Goal: Information Seeking & Learning: Learn about a topic

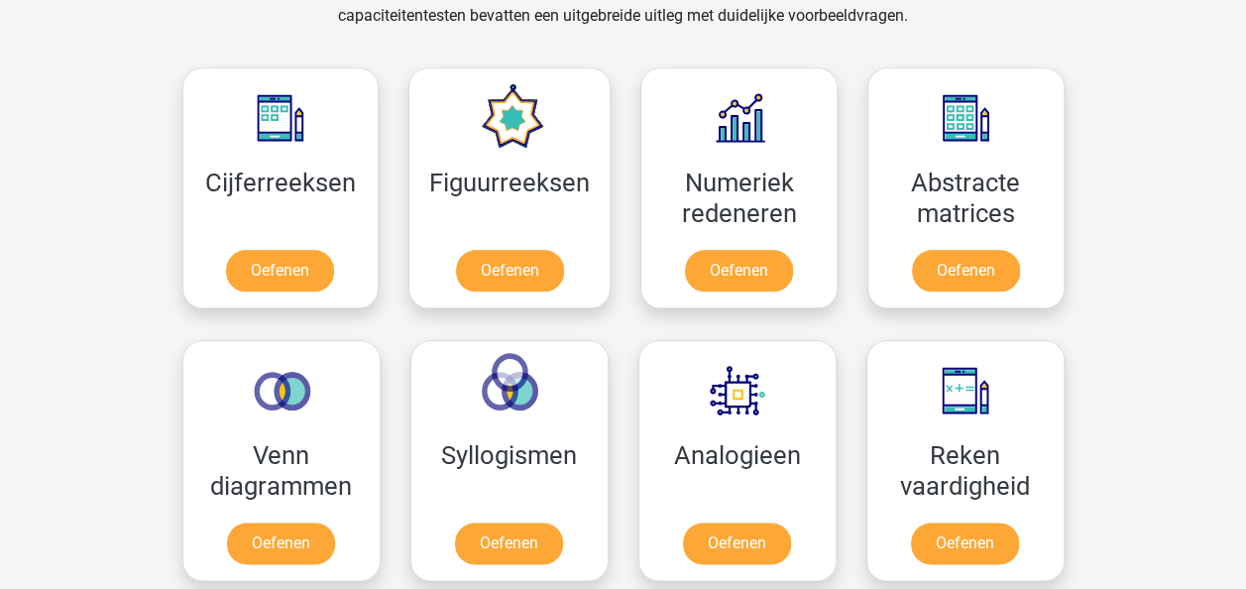
scroll to position [991, 0]
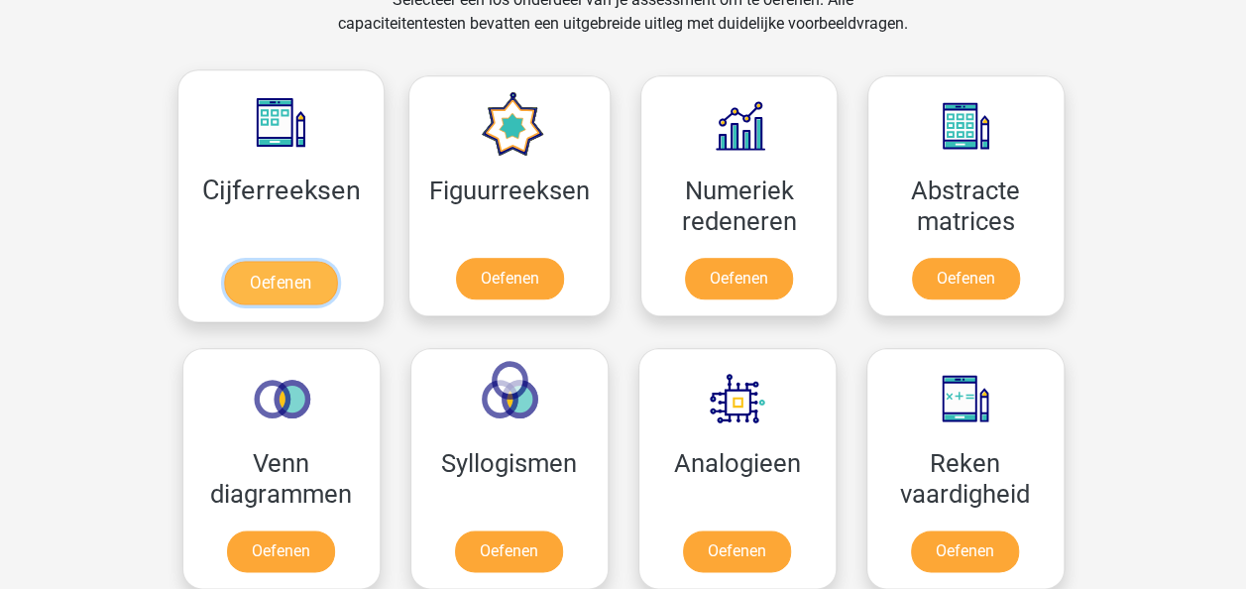
click at [305, 282] on link "Oefenen" at bounding box center [280, 283] width 113 height 44
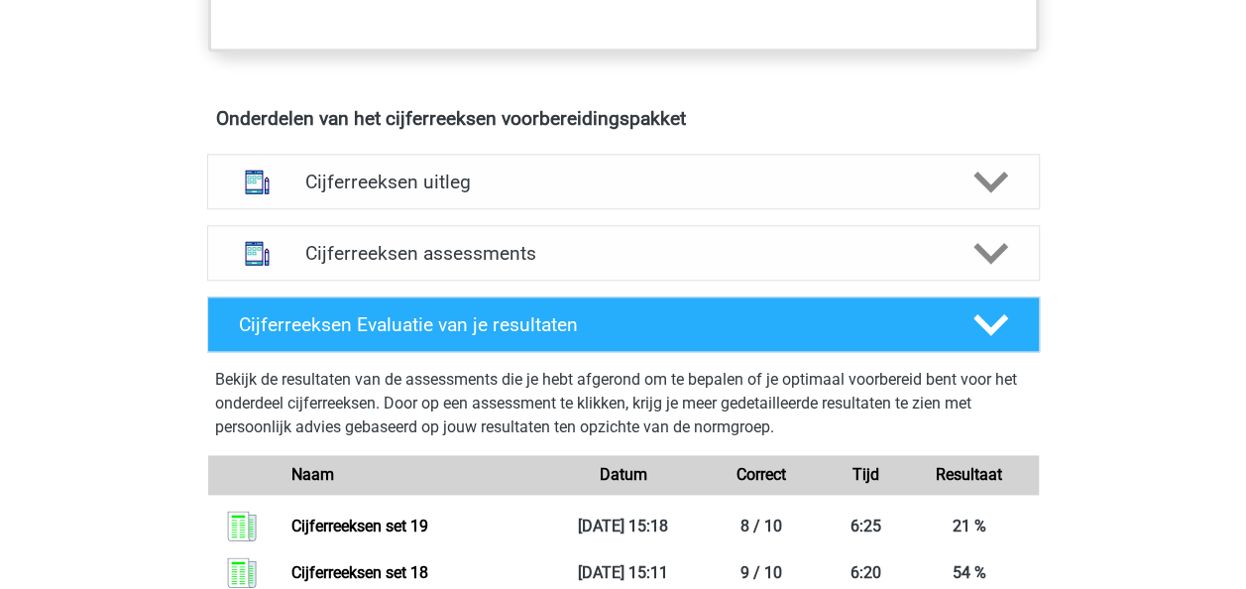
scroll to position [1091, 0]
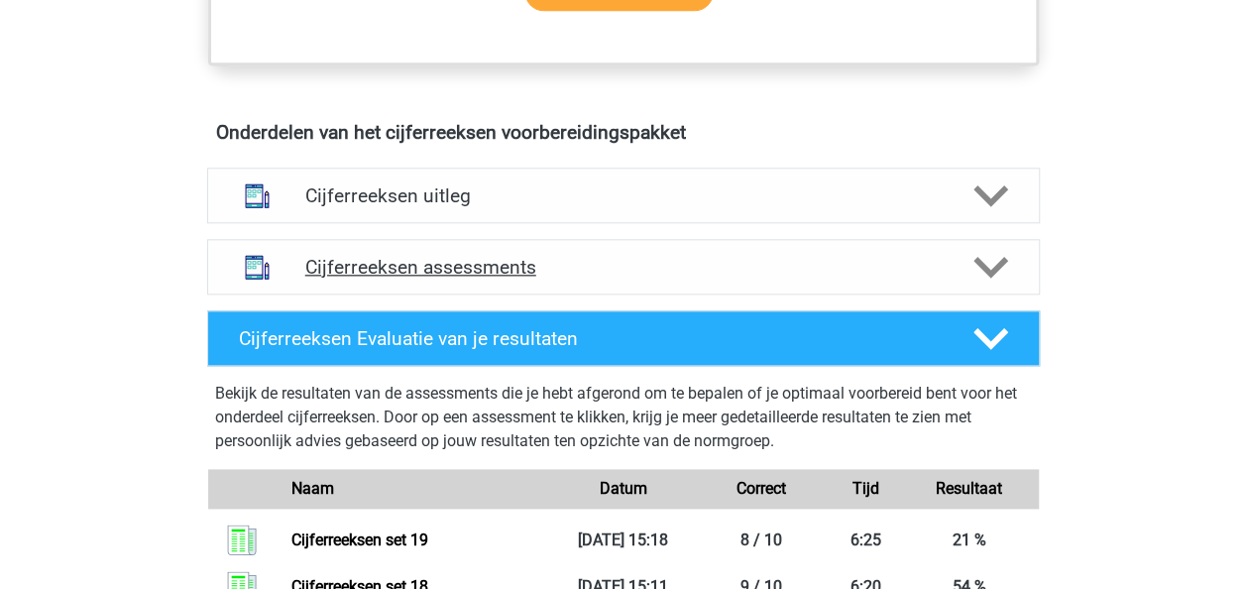
click at [949, 279] on div "Cijferreeksen assessments" at bounding box center [623, 267] width 666 height 23
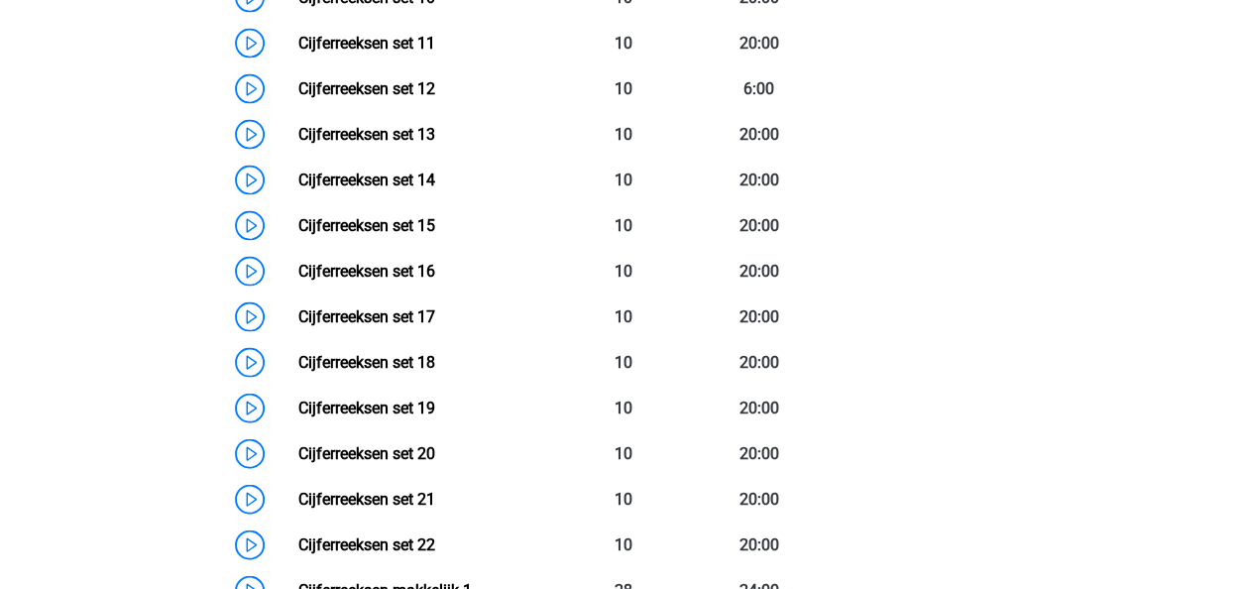
scroll to position [1983, 0]
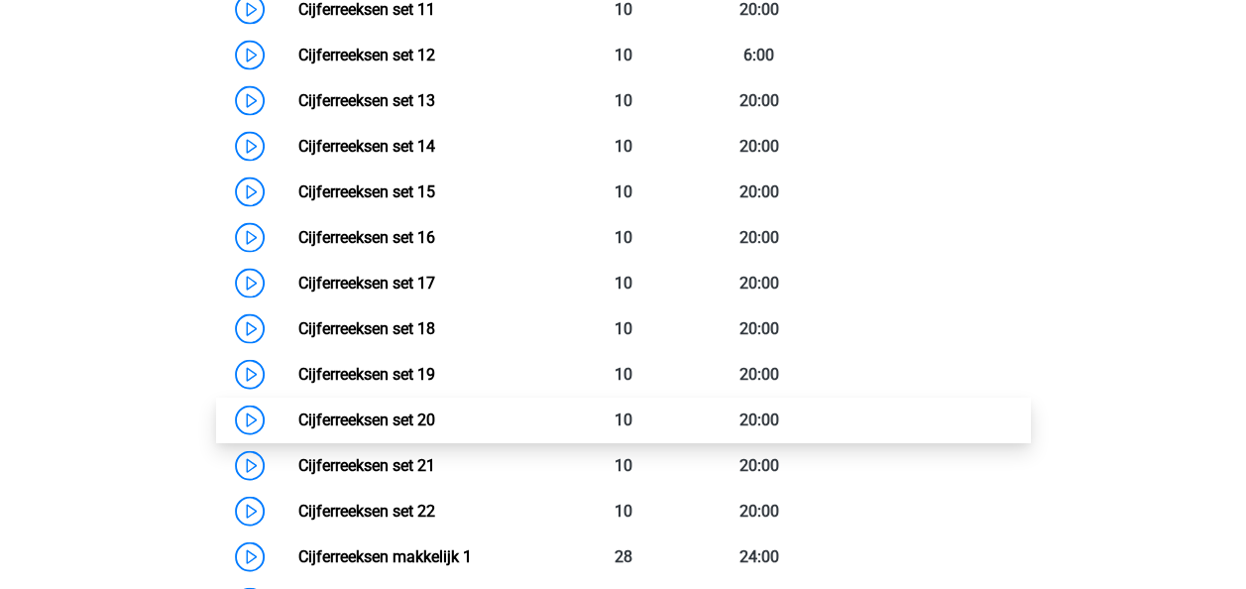
click at [435, 429] on link "Cijferreeksen set 20" at bounding box center [366, 419] width 137 height 19
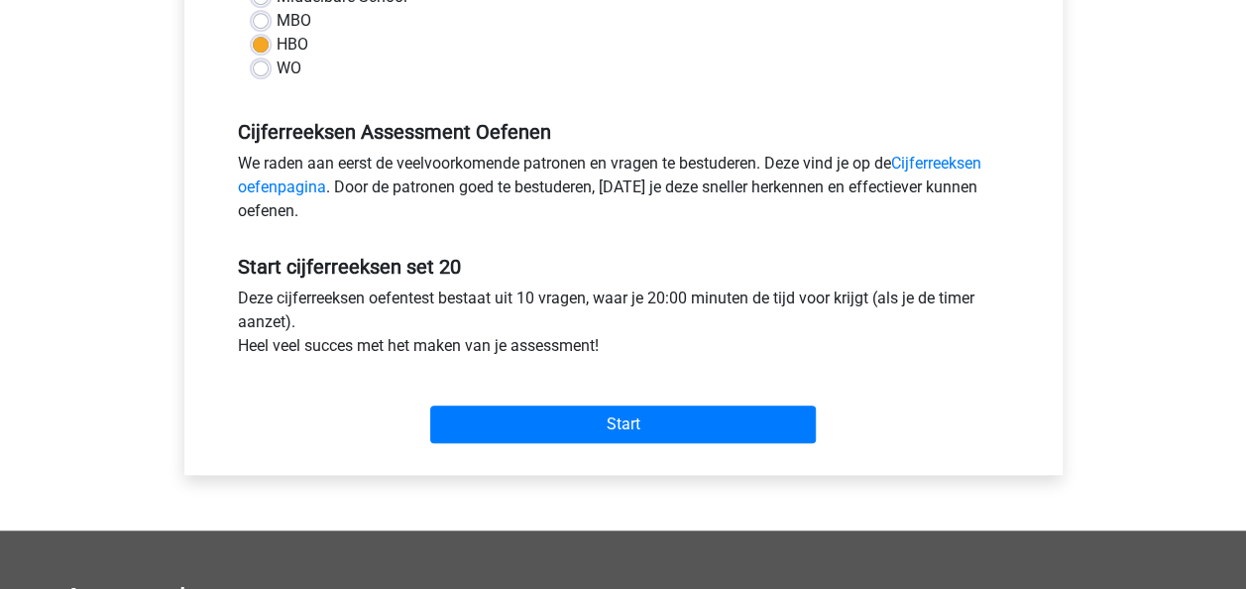
scroll to position [595, 0]
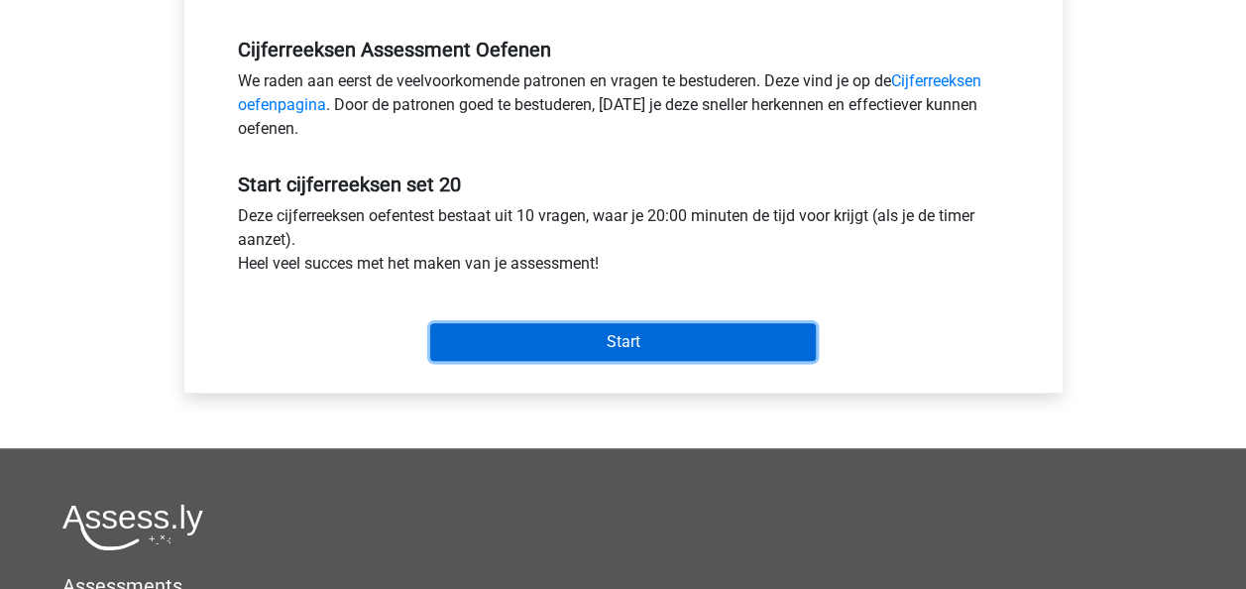
click at [702, 351] on input "Start" at bounding box center [623, 342] width 386 height 38
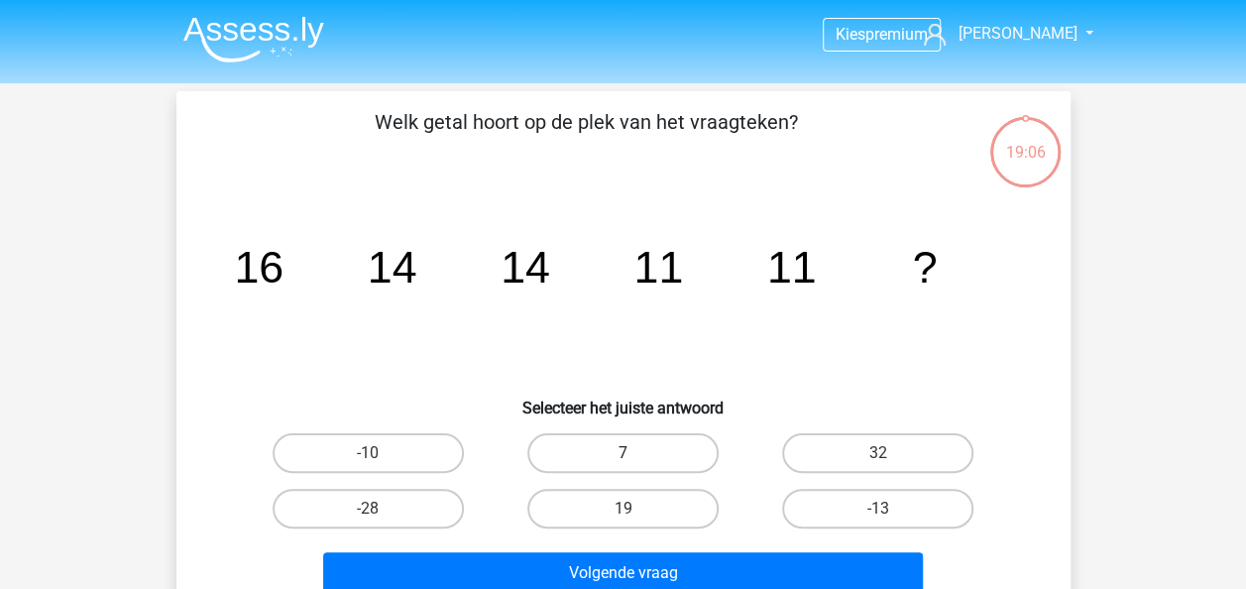
click at [674, 448] on label "7" at bounding box center [622, 453] width 191 height 40
click at [635, 453] on input "7" at bounding box center [629, 459] width 13 height 13
radio input "true"
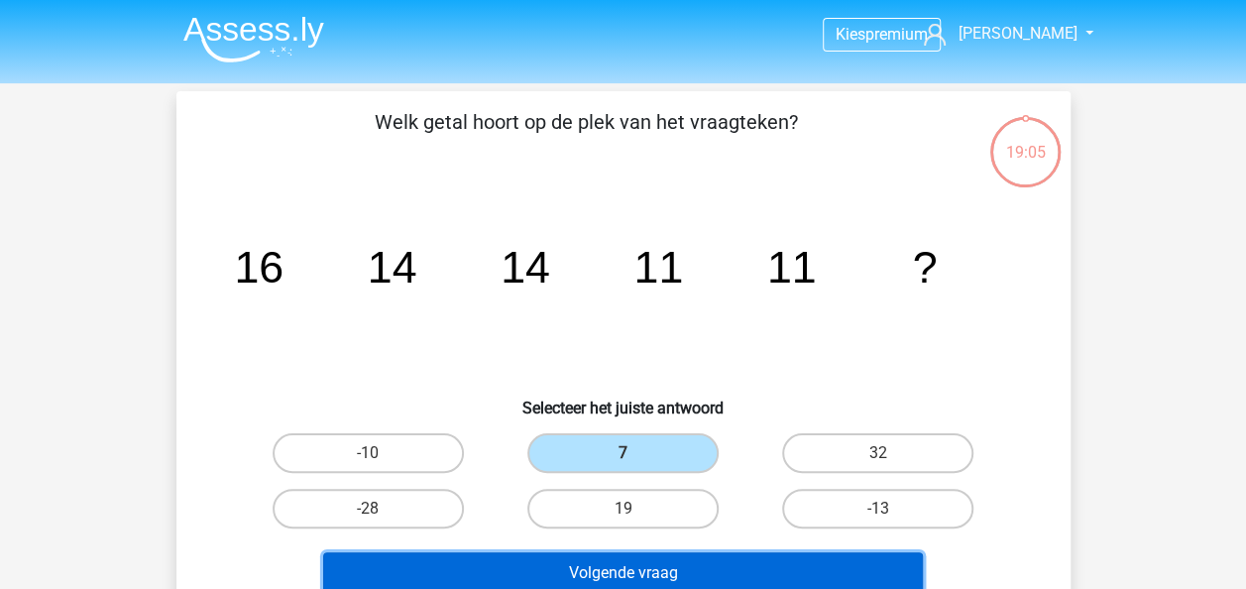
click at [710, 574] on button "Volgende vraag" at bounding box center [623, 573] width 600 height 42
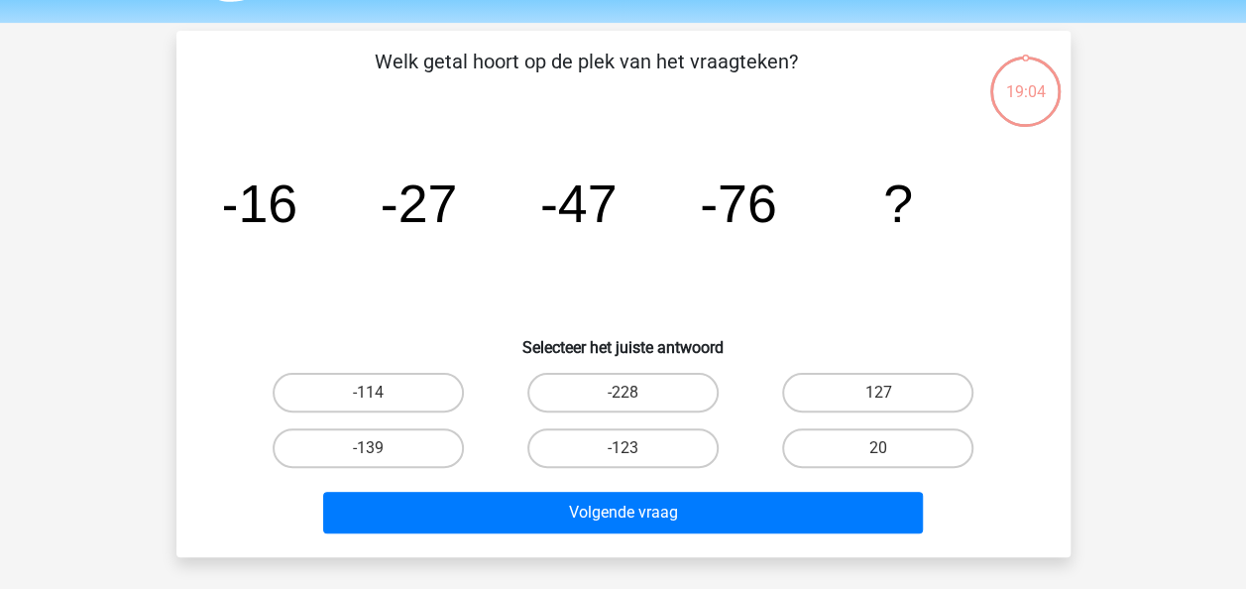
scroll to position [91, 0]
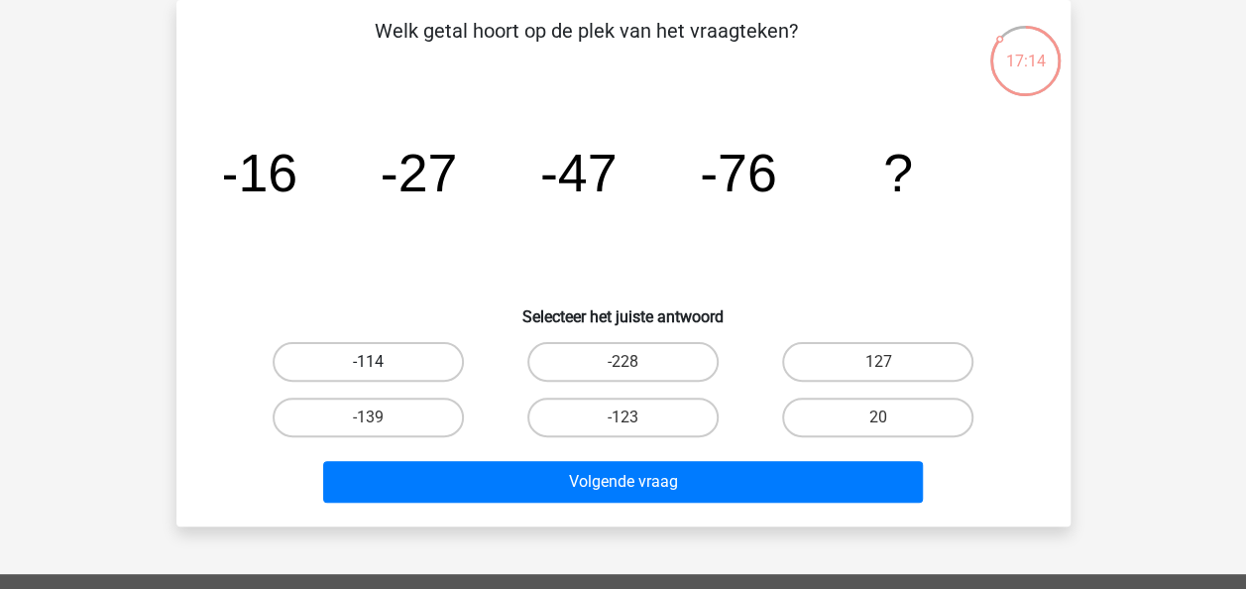
click at [327, 361] on label "-114" at bounding box center [368, 362] width 191 height 40
click at [368, 362] on input "-114" at bounding box center [374, 368] width 13 height 13
radio input "true"
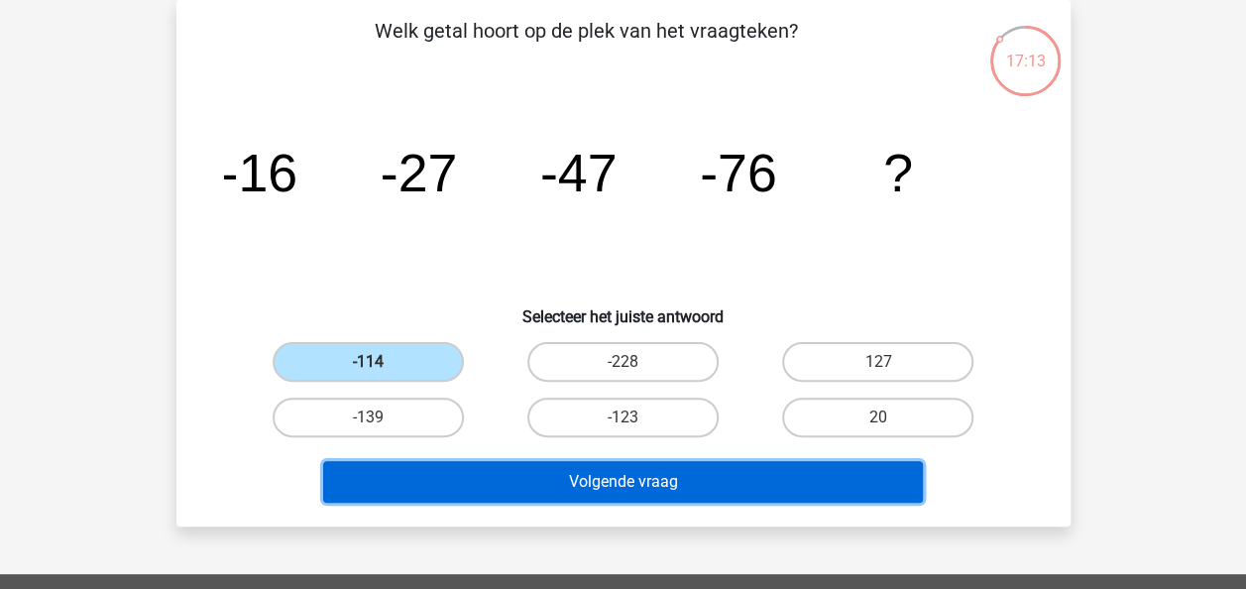
click at [661, 478] on button "Volgende vraag" at bounding box center [623, 482] width 600 height 42
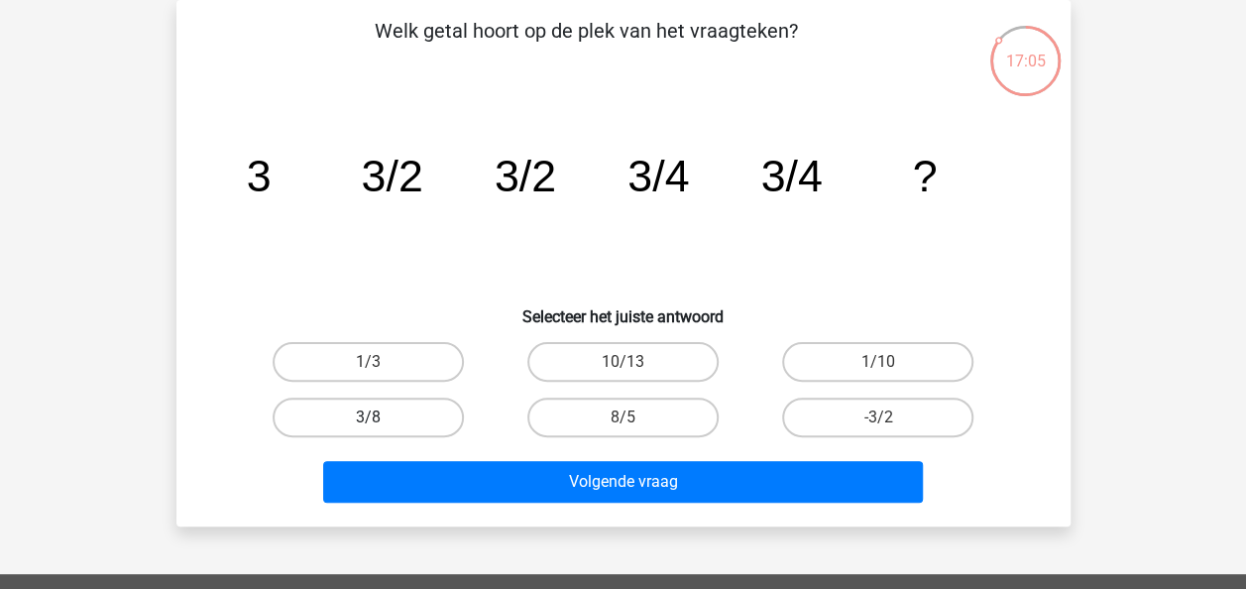
click at [420, 409] on label "3/8" at bounding box center [368, 418] width 191 height 40
click at [381, 417] on input "3/8" at bounding box center [374, 423] width 13 height 13
radio input "true"
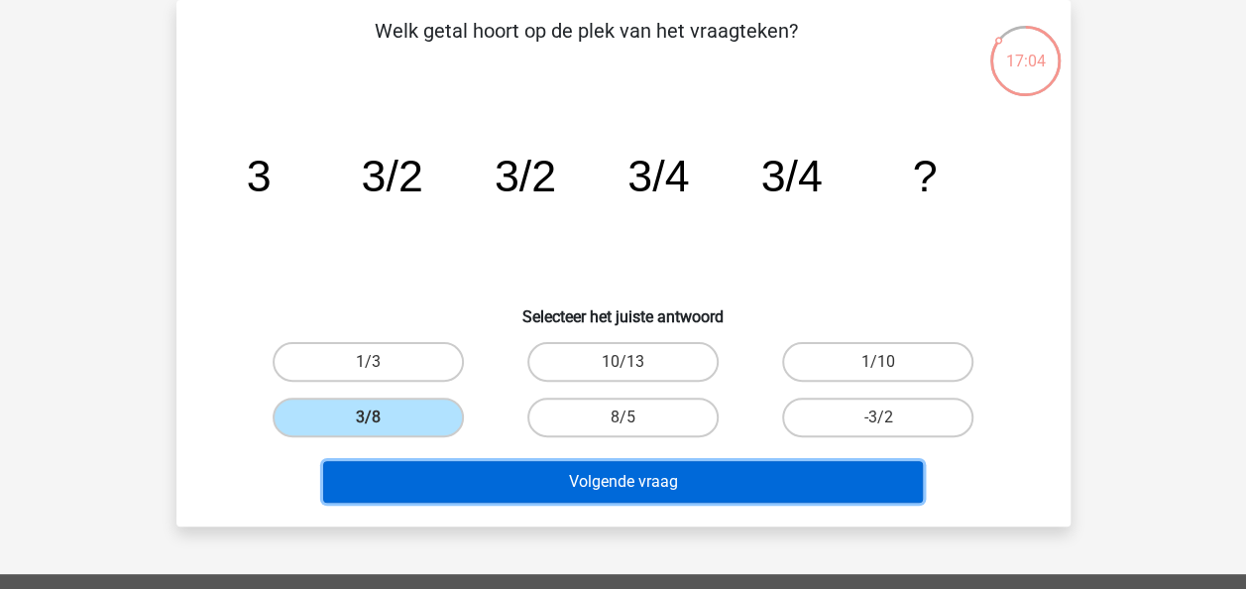
click at [680, 488] on button "Volgende vraag" at bounding box center [623, 482] width 600 height 42
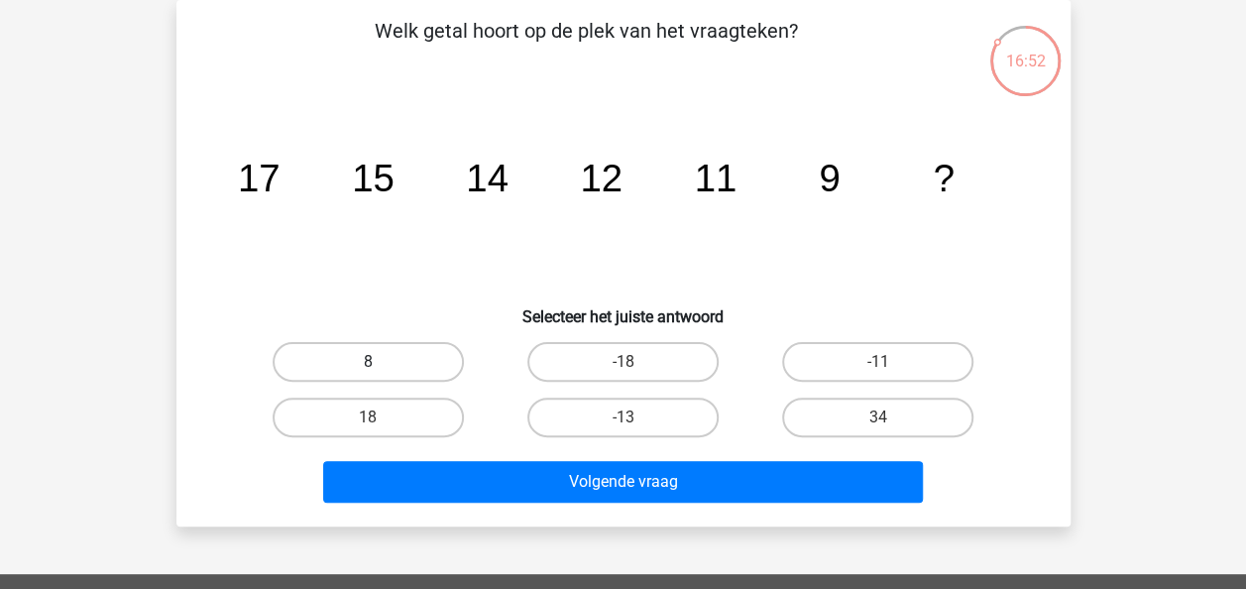
click at [420, 362] on label "8" at bounding box center [368, 362] width 191 height 40
click at [381, 362] on input "8" at bounding box center [374, 368] width 13 height 13
radio input "true"
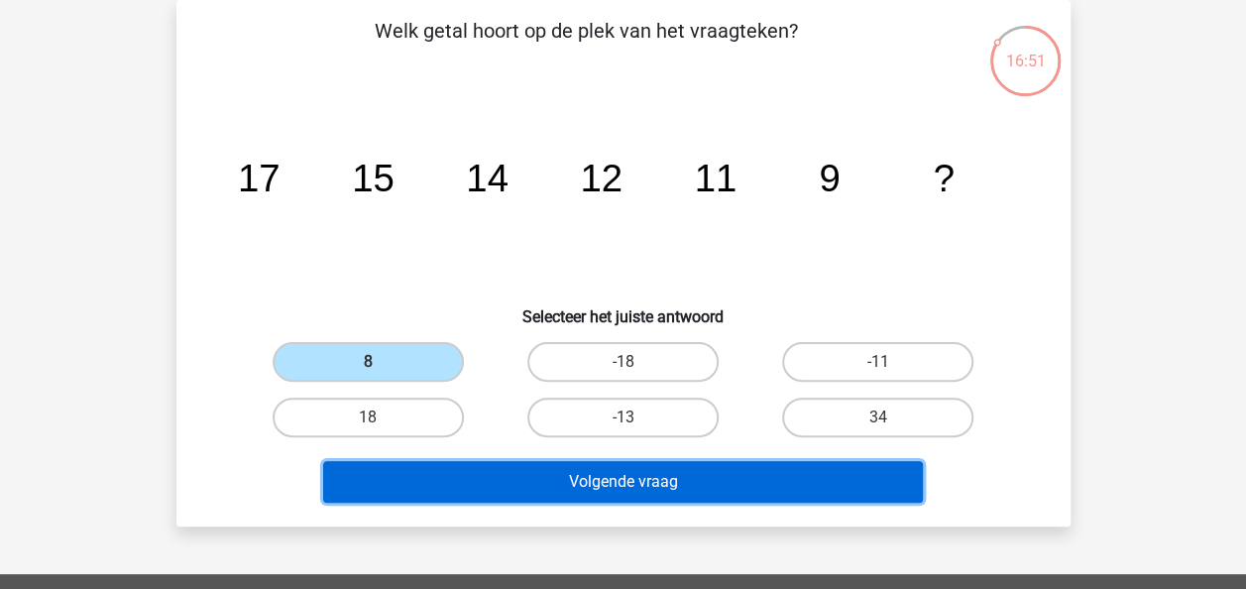
click at [695, 494] on button "Volgende vraag" at bounding box center [623, 482] width 600 height 42
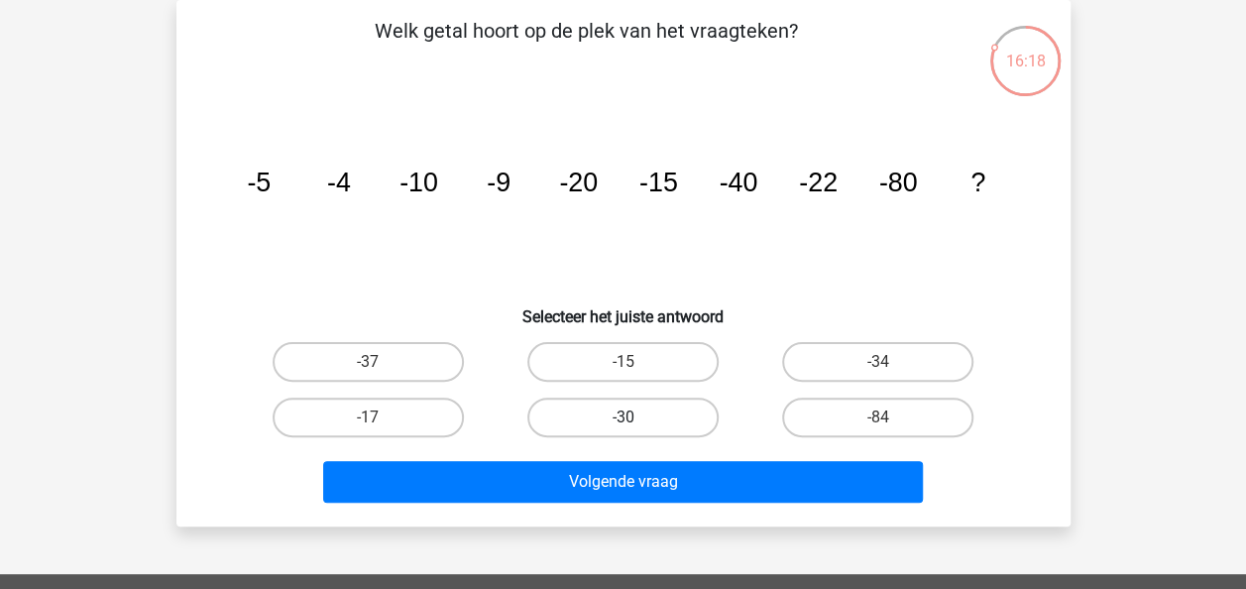
click at [658, 416] on label "-30" at bounding box center [622, 418] width 191 height 40
click at [635, 417] on input "-30" at bounding box center [629, 423] width 13 height 13
radio input "true"
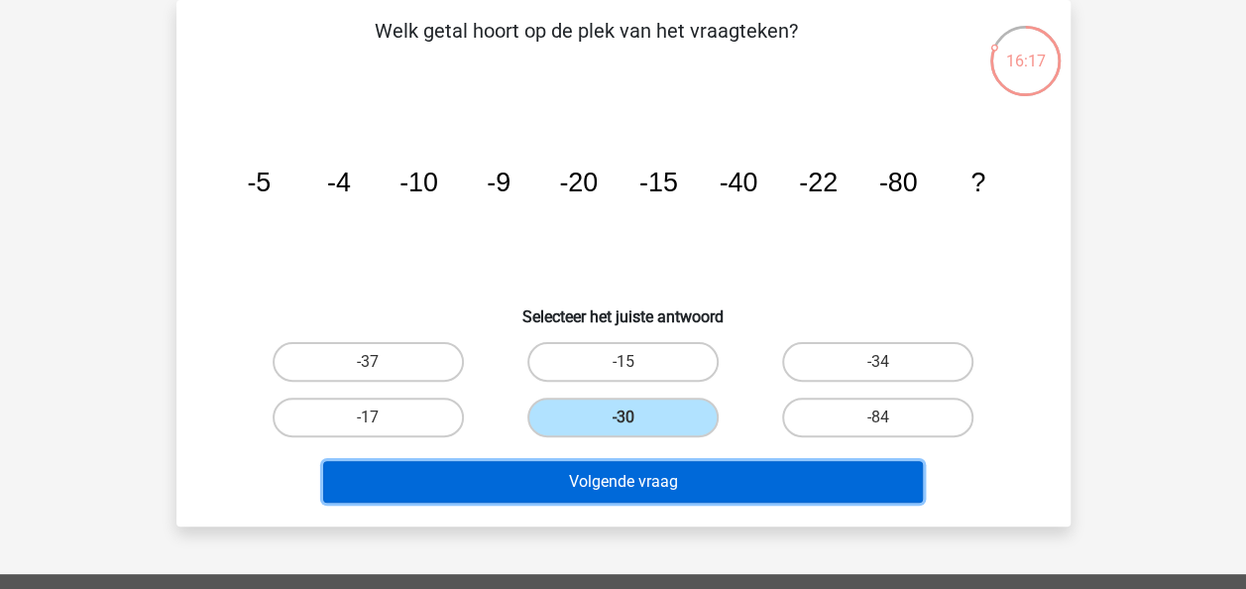
click at [683, 478] on button "Volgende vraag" at bounding box center [623, 482] width 600 height 42
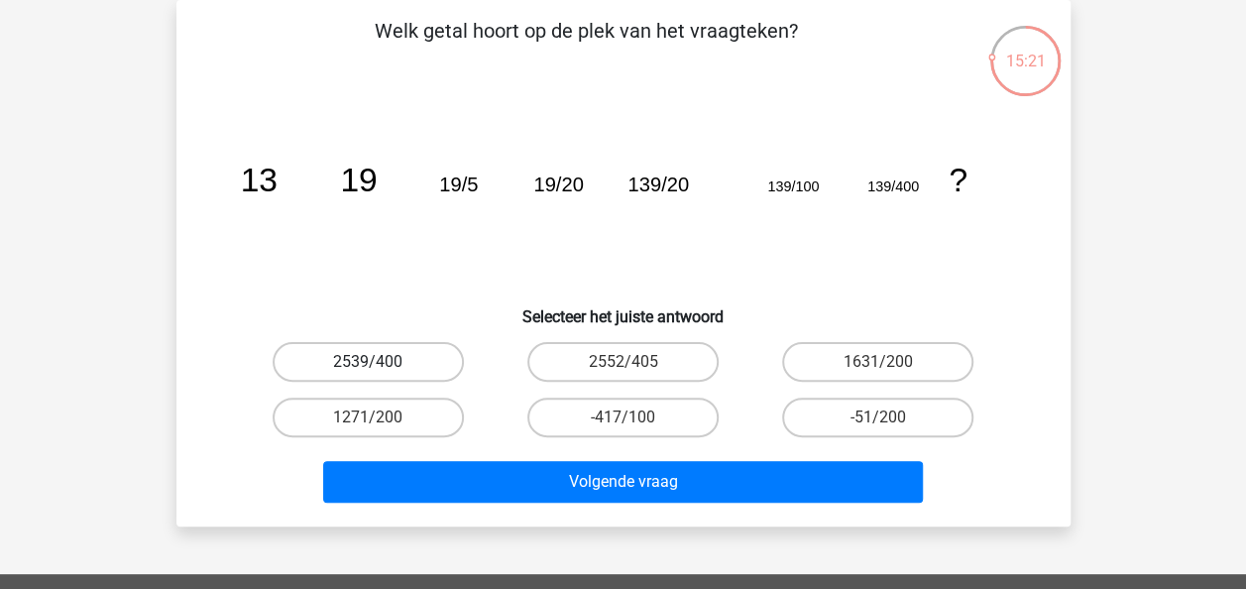
click at [382, 356] on label "2539/400" at bounding box center [368, 362] width 191 height 40
click at [381, 362] on input "2539/400" at bounding box center [374, 368] width 13 height 13
radio input "true"
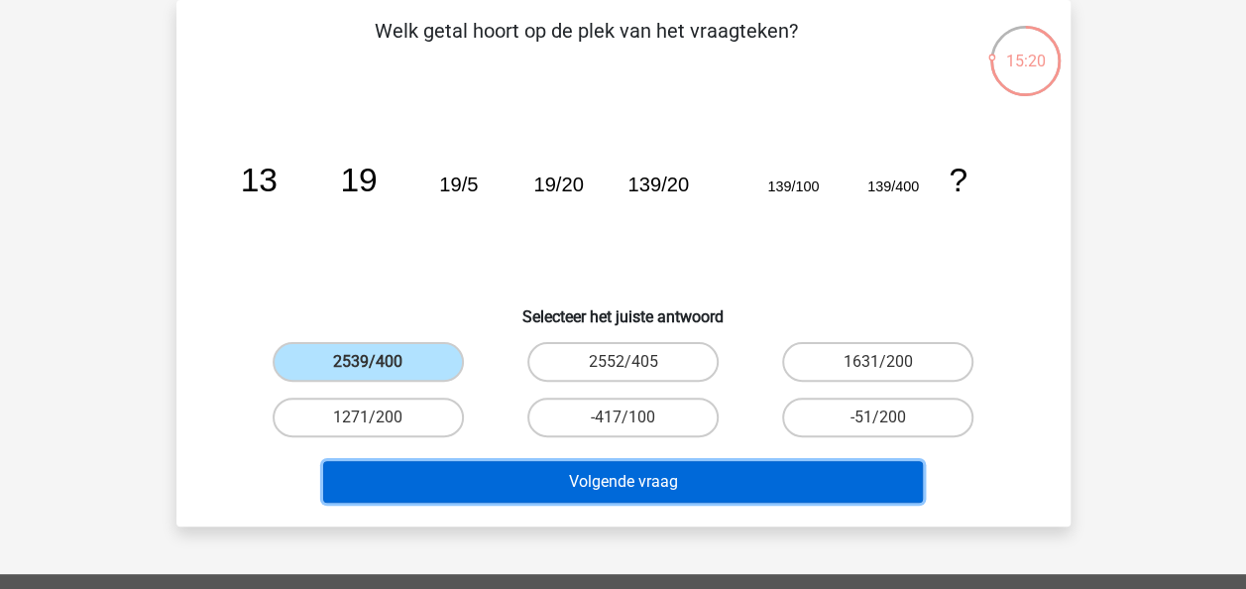
click at [753, 484] on button "Volgende vraag" at bounding box center [623, 482] width 600 height 42
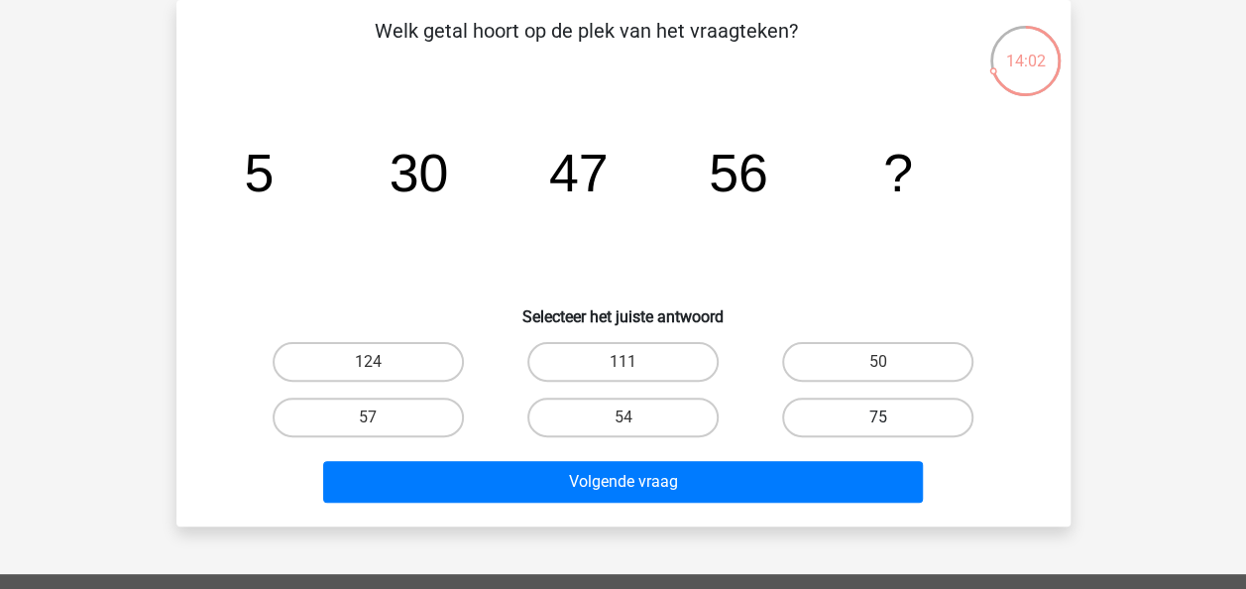
click at [859, 417] on label "75" at bounding box center [877, 418] width 191 height 40
click at [878, 417] on input "75" at bounding box center [884, 423] width 13 height 13
radio input "true"
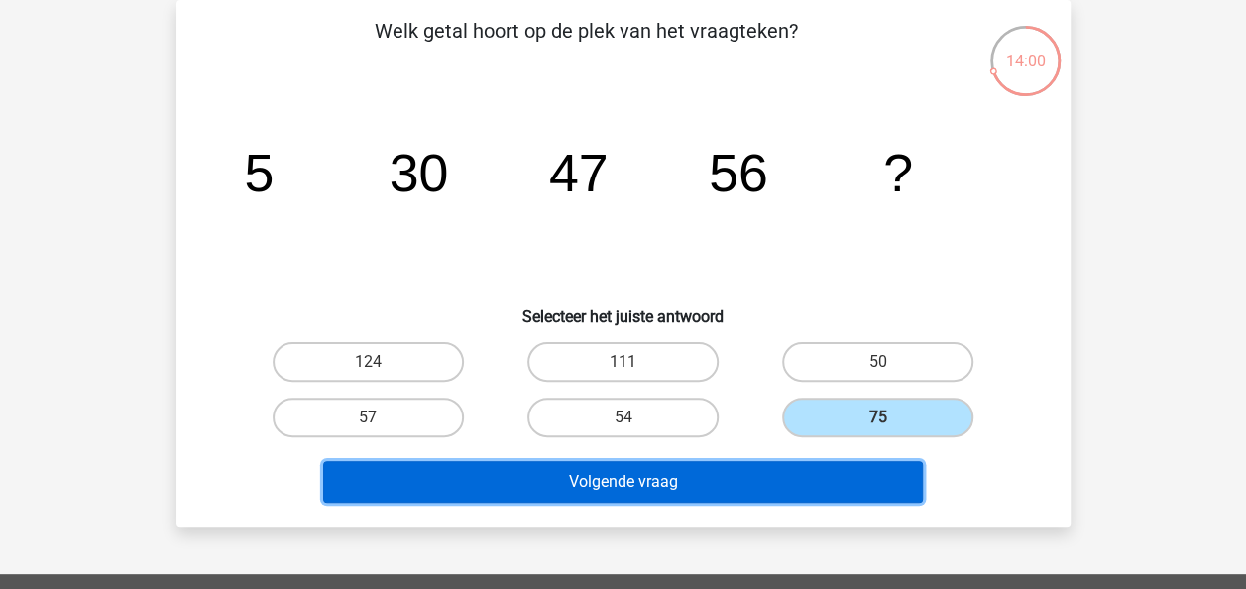
click at [798, 482] on button "Volgende vraag" at bounding box center [623, 482] width 600 height 42
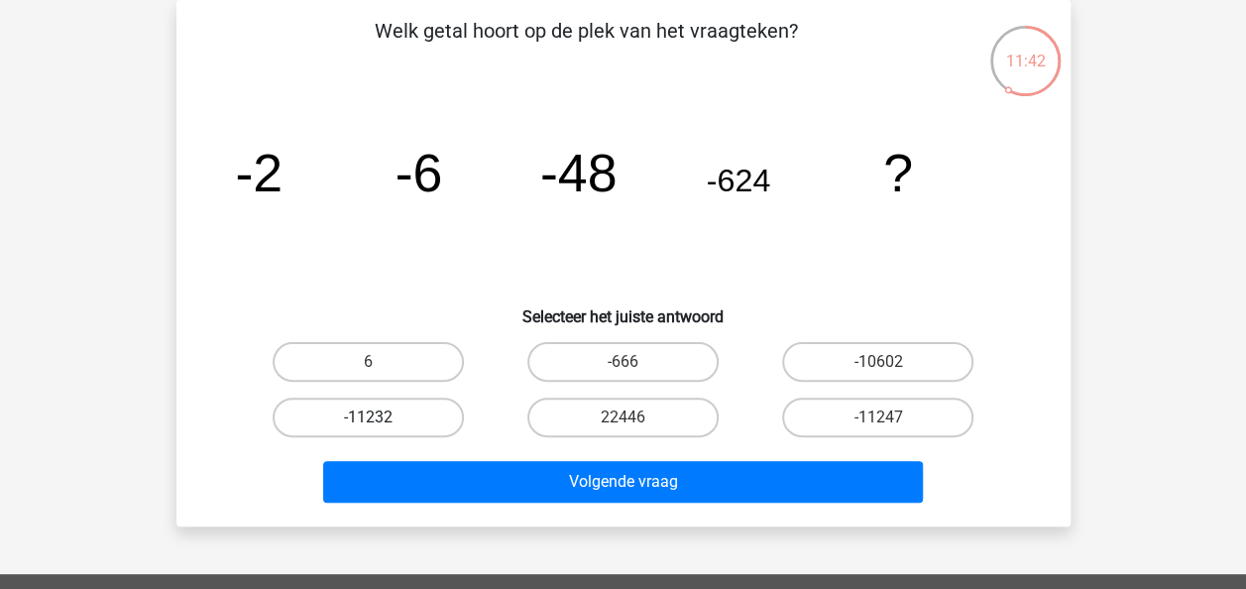
click at [420, 414] on label "-11232" at bounding box center [368, 418] width 191 height 40
click at [381, 417] on input "-11232" at bounding box center [374, 423] width 13 height 13
radio input "true"
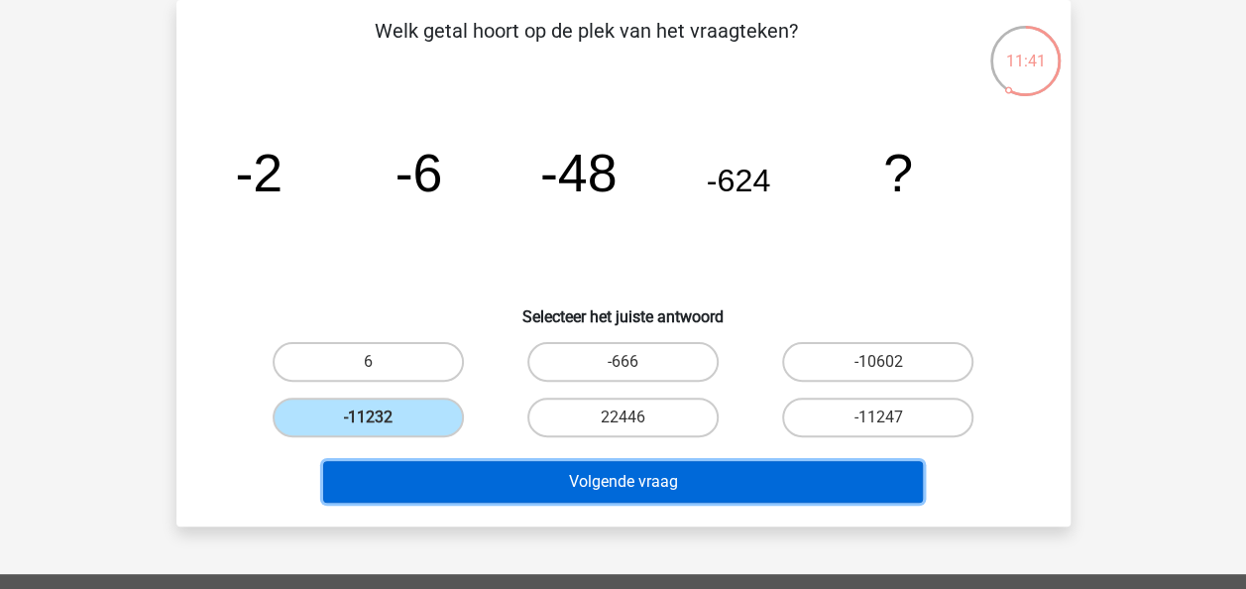
click at [583, 470] on button "Volgende vraag" at bounding box center [623, 482] width 600 height 42
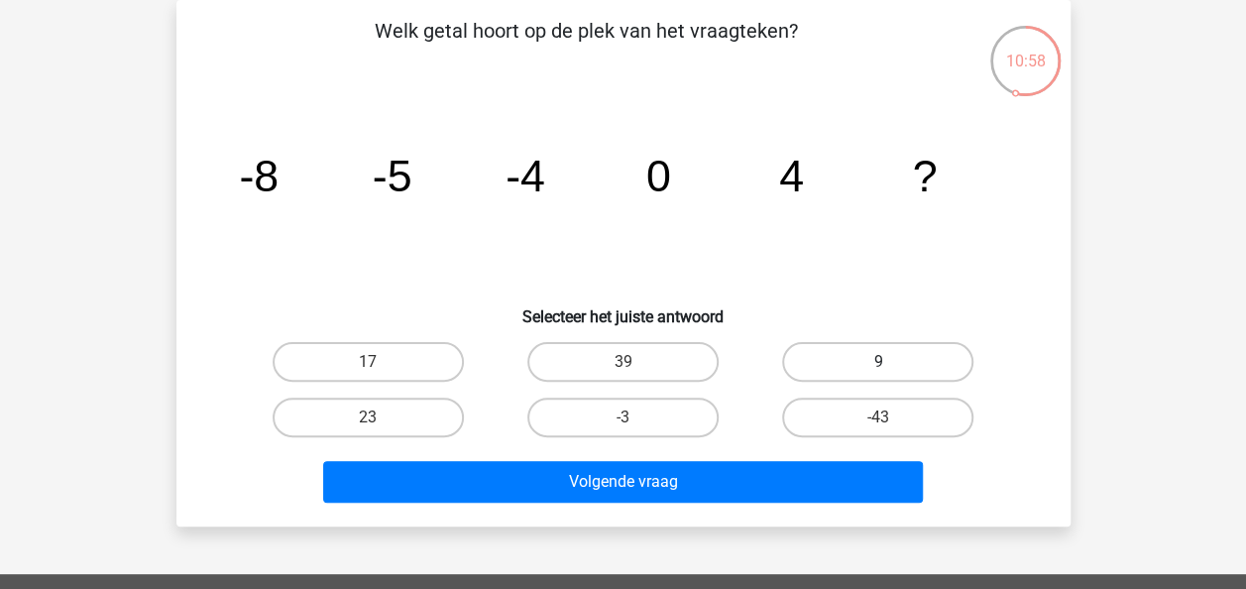
click at [875, 363] on label "9" at bounding box center [877, 362] width 191 height 40
click at [878, 363] on input "9" at bounding box center [884, 368] width 13 height 13
radio input "true"
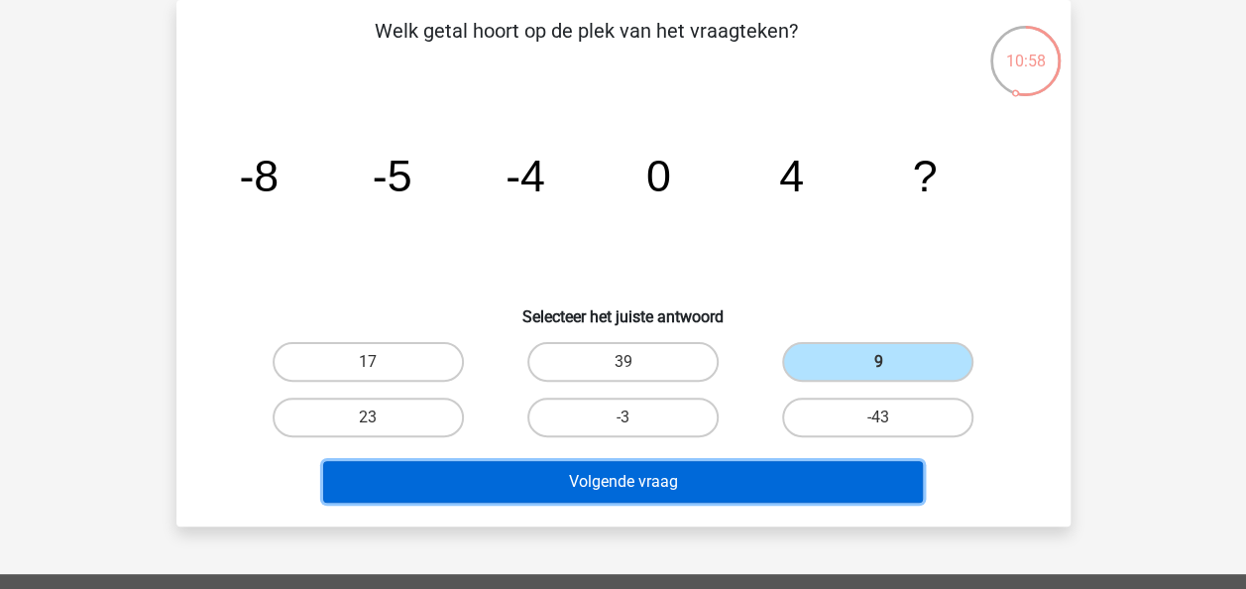
click at [738, 482] on button "Volgende vraag" at bounding box center [623, 482] width 600 height 42
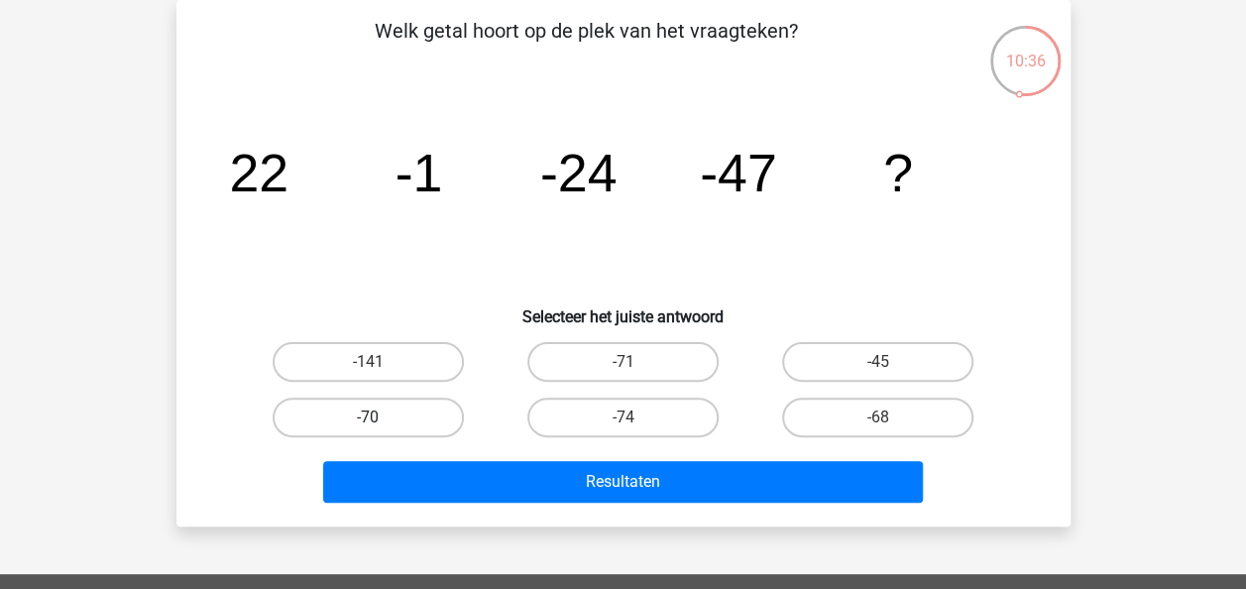
click at [383, 407] on label "-70" at bounding box center [368, 418] width 191 height 40
click at [381, 417] on input "-70" at bounding box center [374, 423] width 13 height 13
radio input "true"
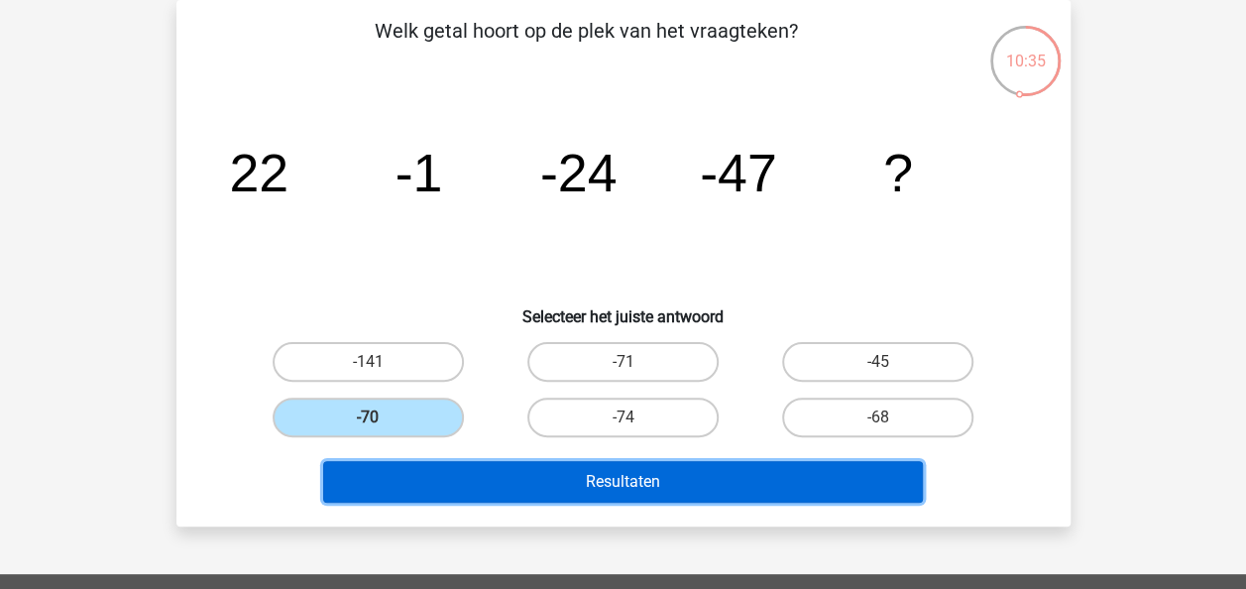
click at [521, 482] on button "Resultaten" at bounding box center [623, 482] width 600 height 42
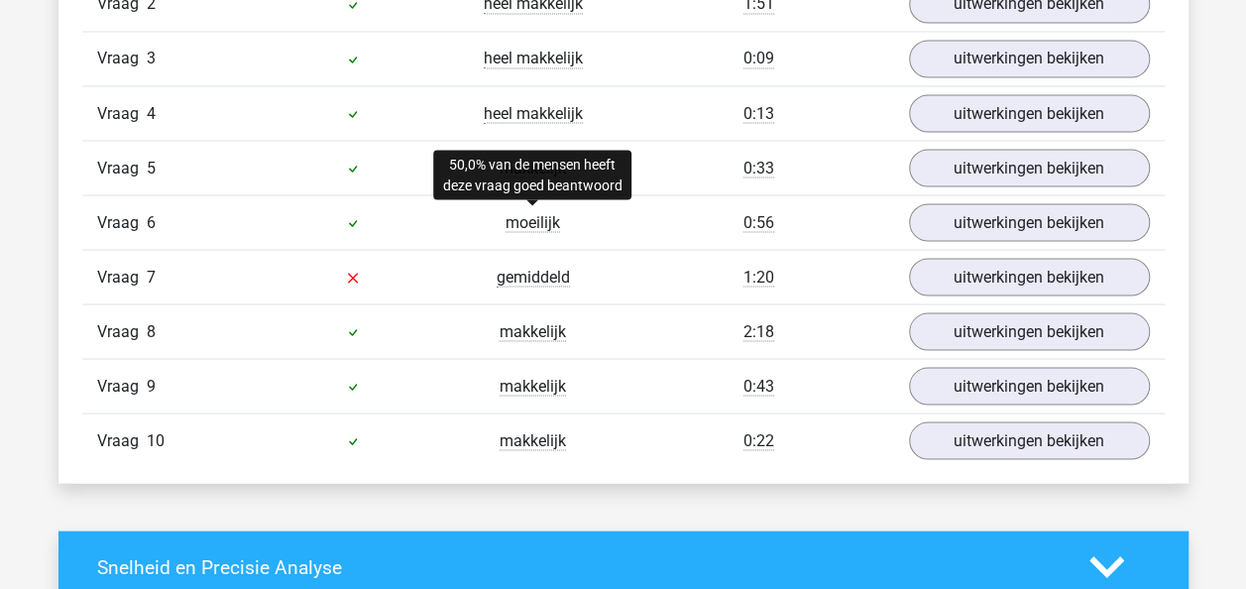
scroll to position [1784, 0]
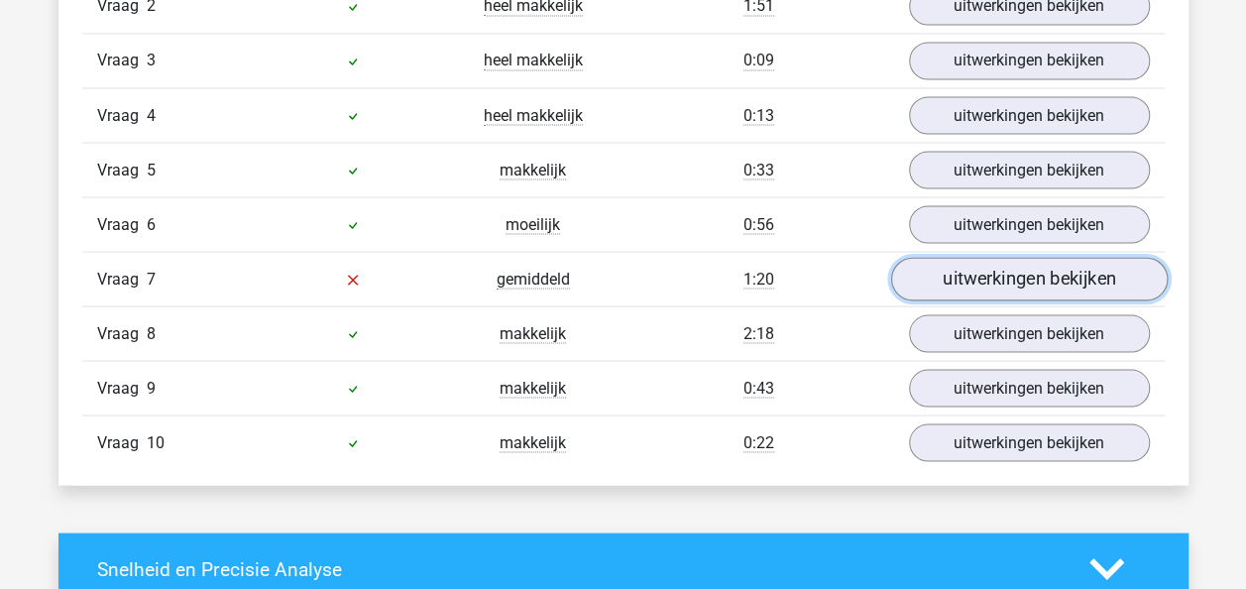
click at [1008, 278] on link "uitwerkingen bekijken" at bounding box center [1028, 280] width 277 height 44
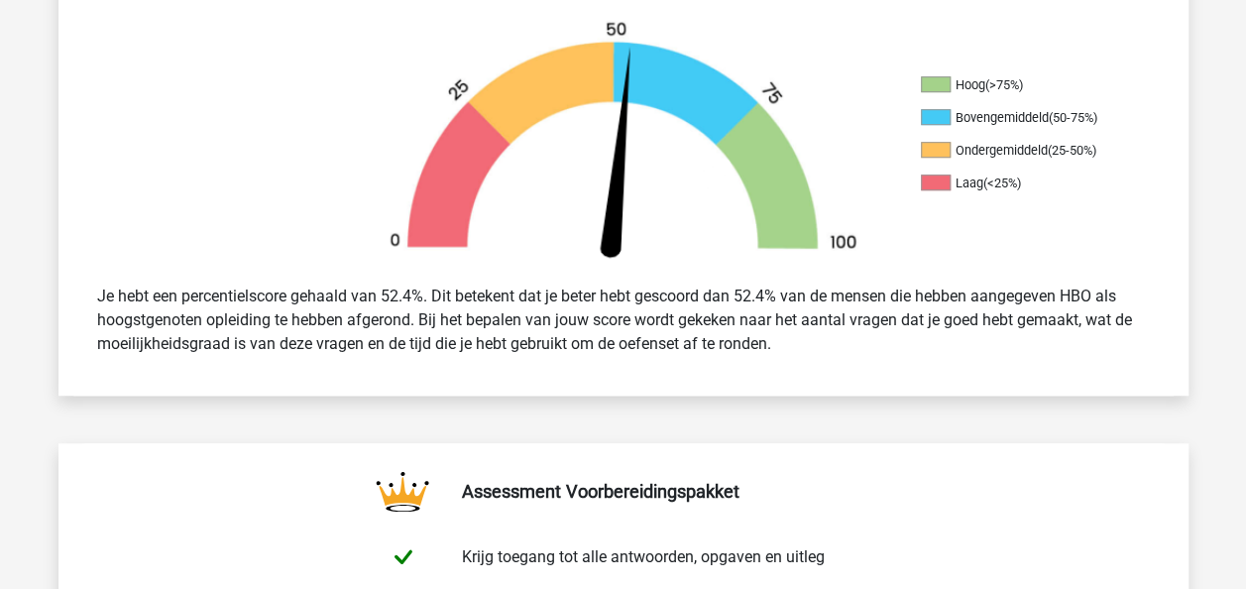
scroll to position [0, 0]
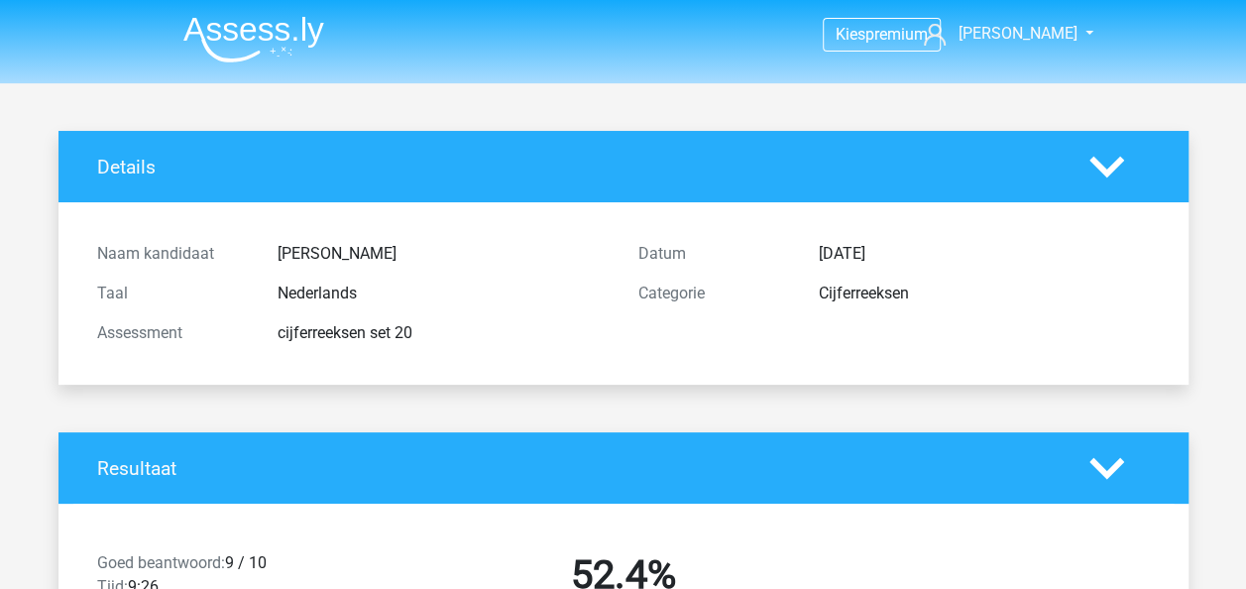
click at [226, 37] on img at bounding box center [253, 39] width 141 height 47
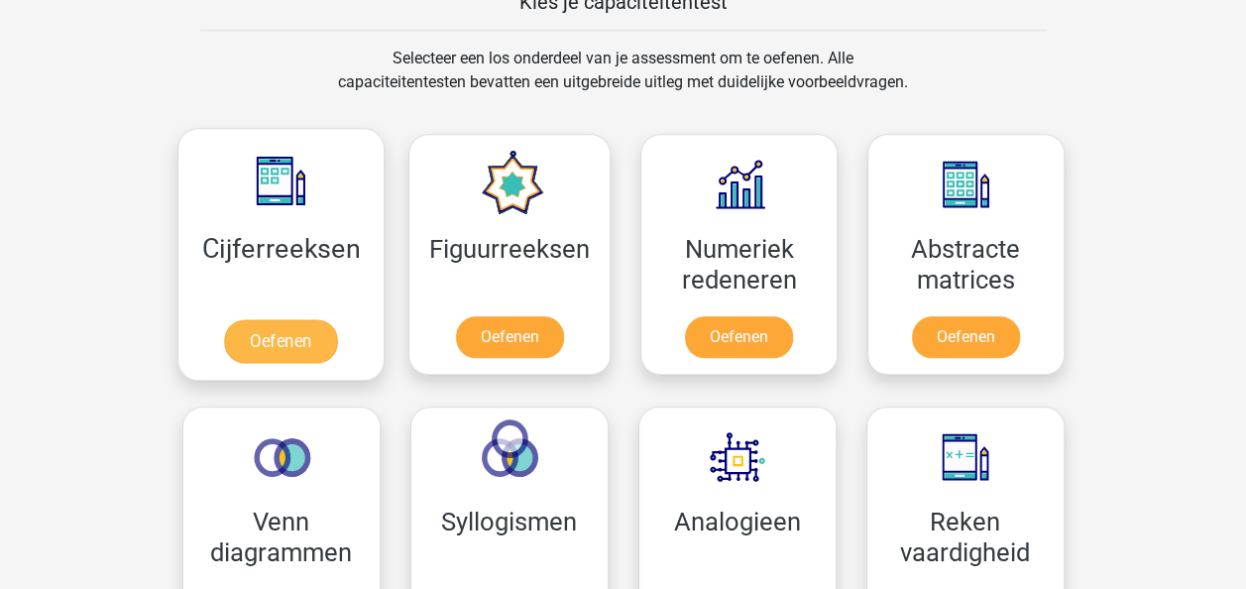
scroll to position [793, 0]
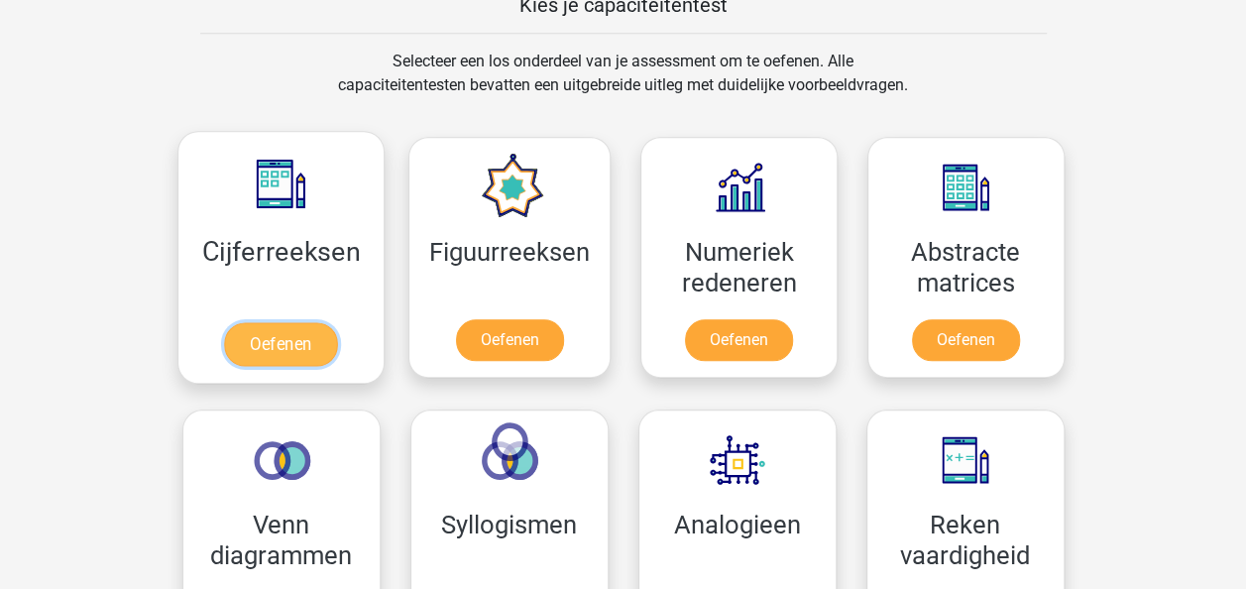
click at [286, 327] on link "Oefenen" at bounding box center [280, 344] width 113 height 44
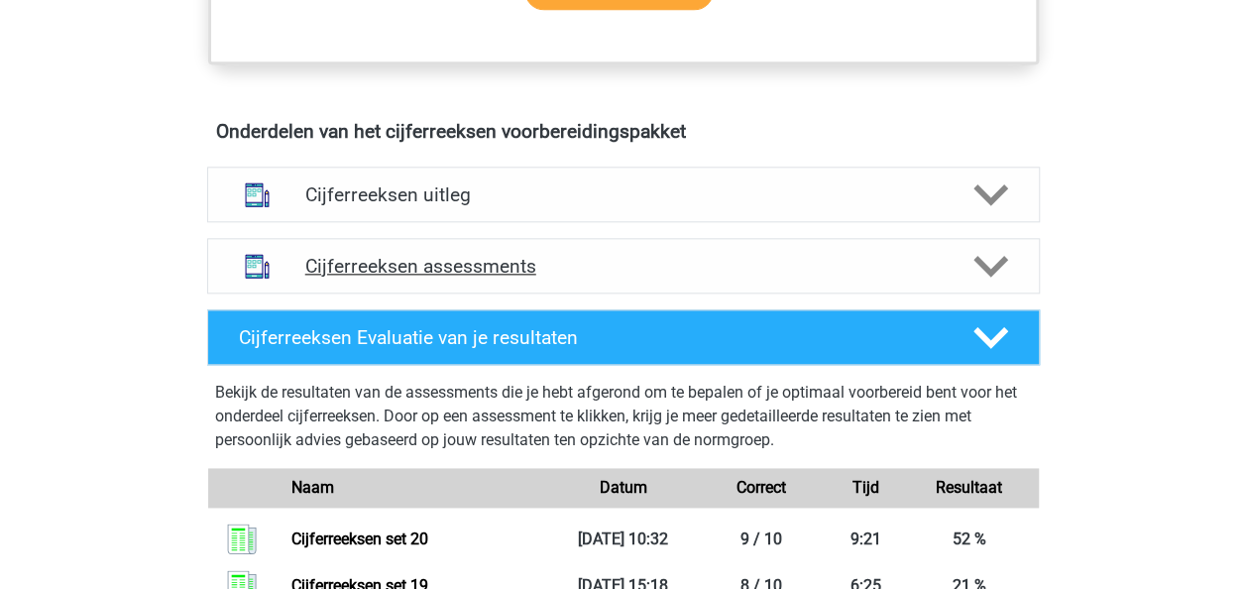
scroll to position [1091, 0]
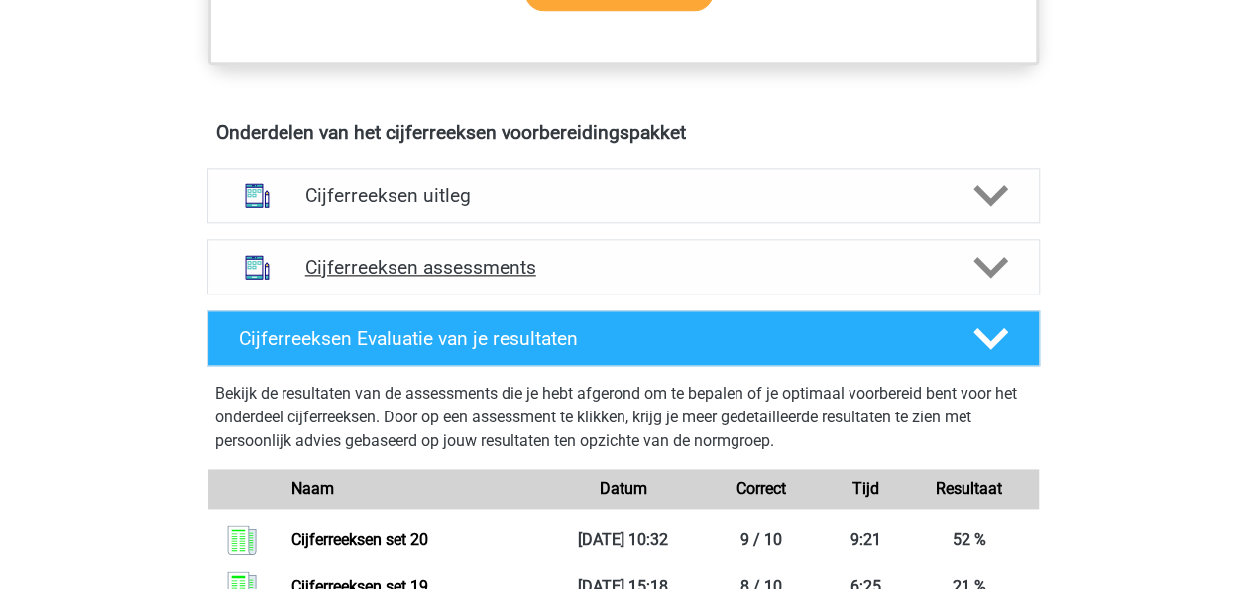
click at [985, 285] on icon at bounding box center [991, 267] width 35 height 35
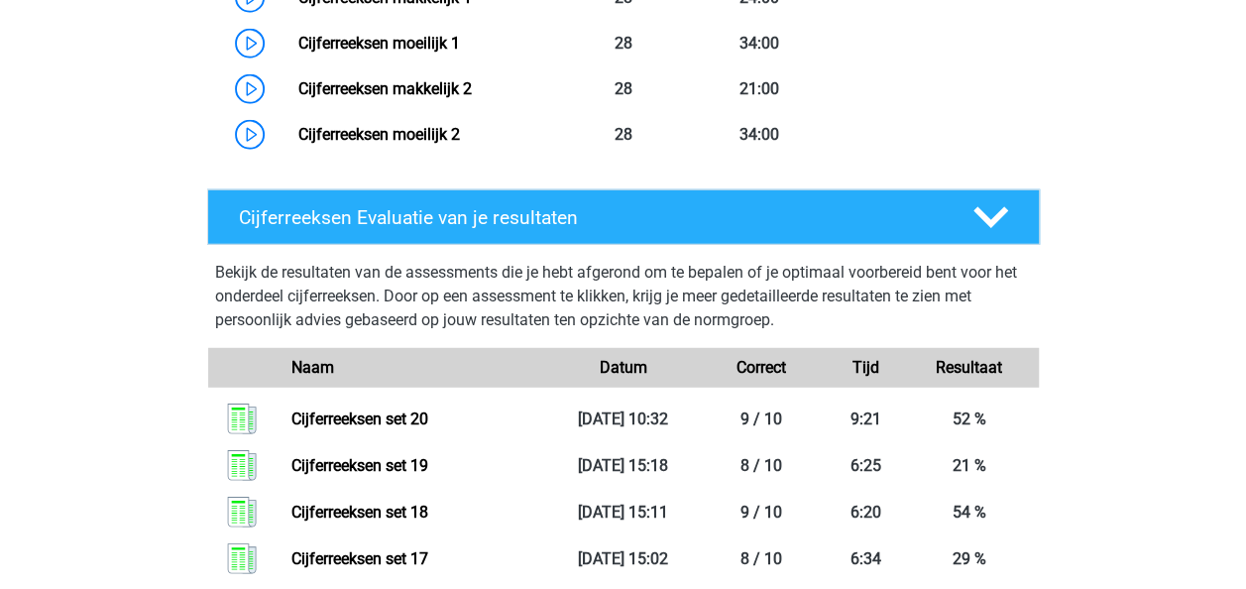
scroll to position [2478, 0]
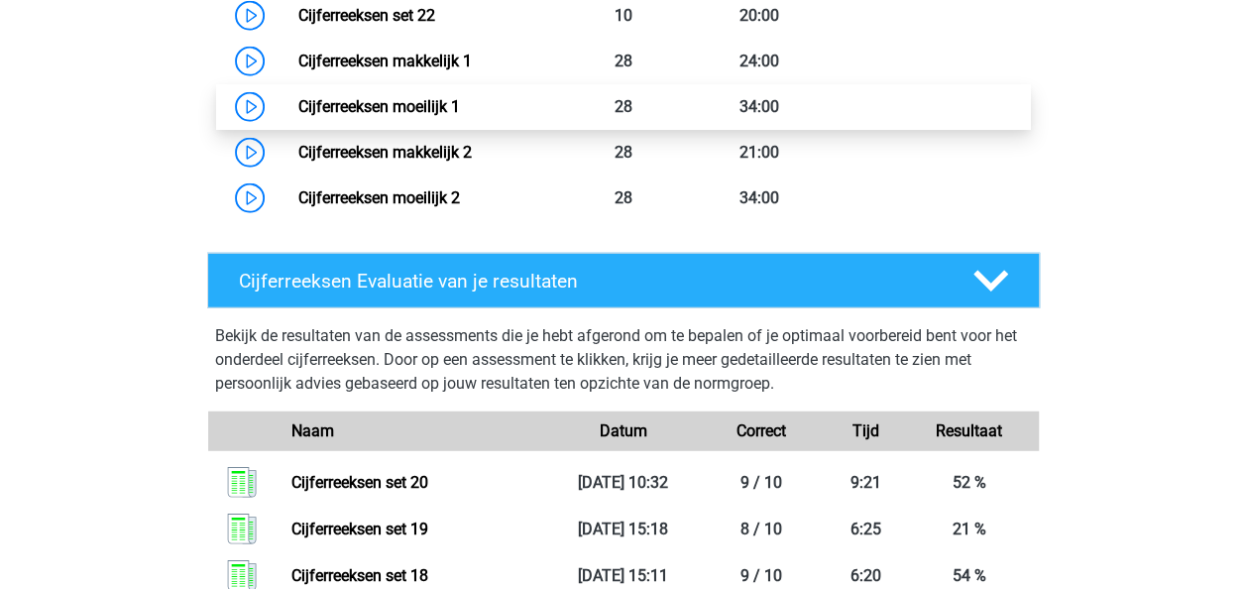
click at [460, 116] on link "Cijferreeksen moeilijk 1" at bounding box center [379, 106] width 162 height 19
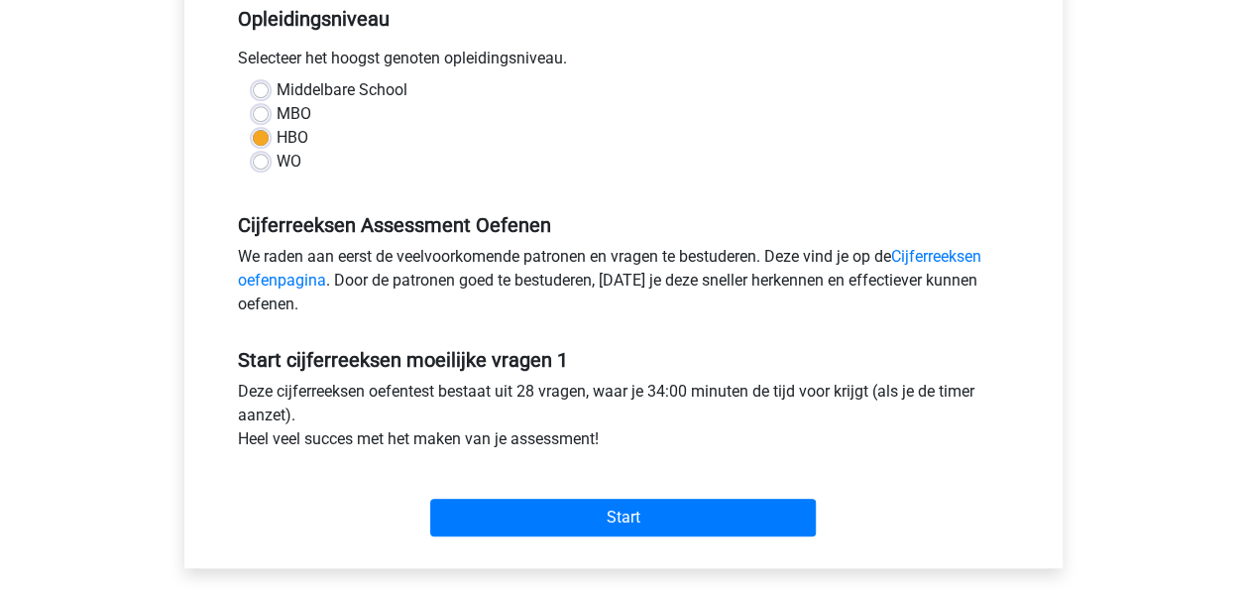
scroll to position [397, 0]
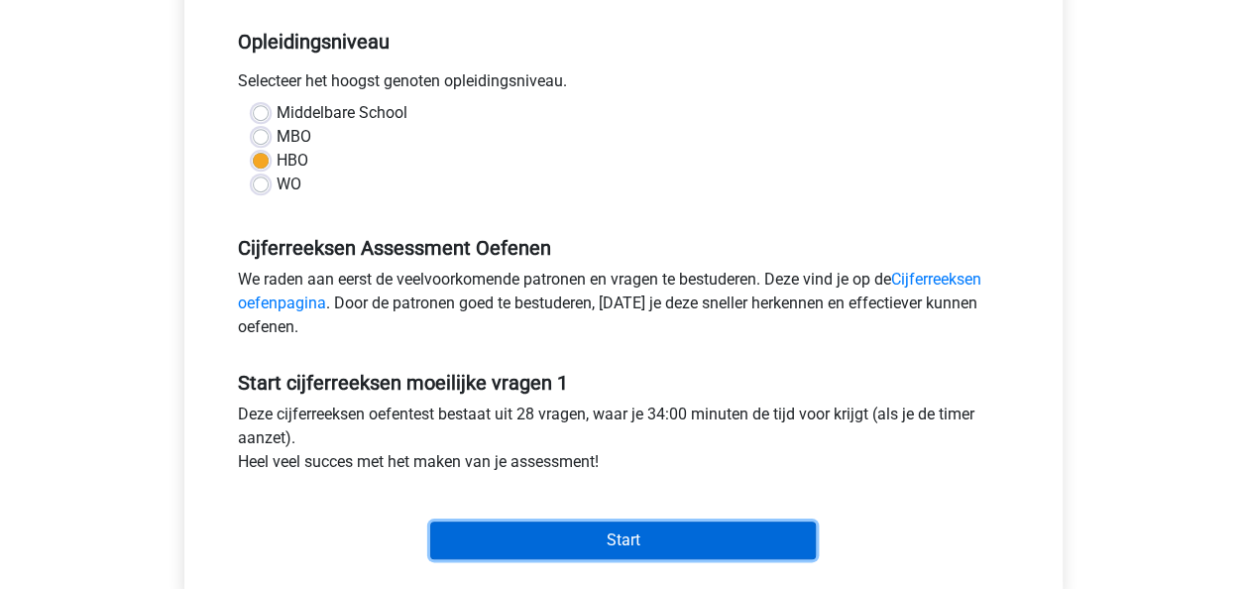
click at [605, 540] on input "Start" at bounding box center [623, 540] width 386 height 38
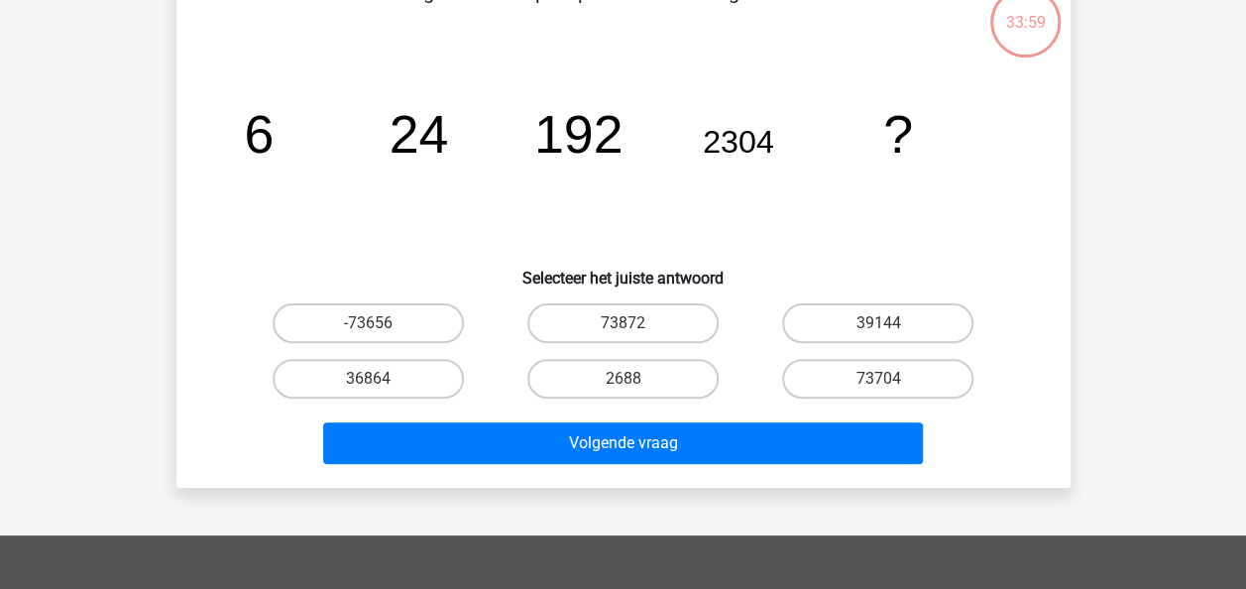
scroll to position [99, 0]
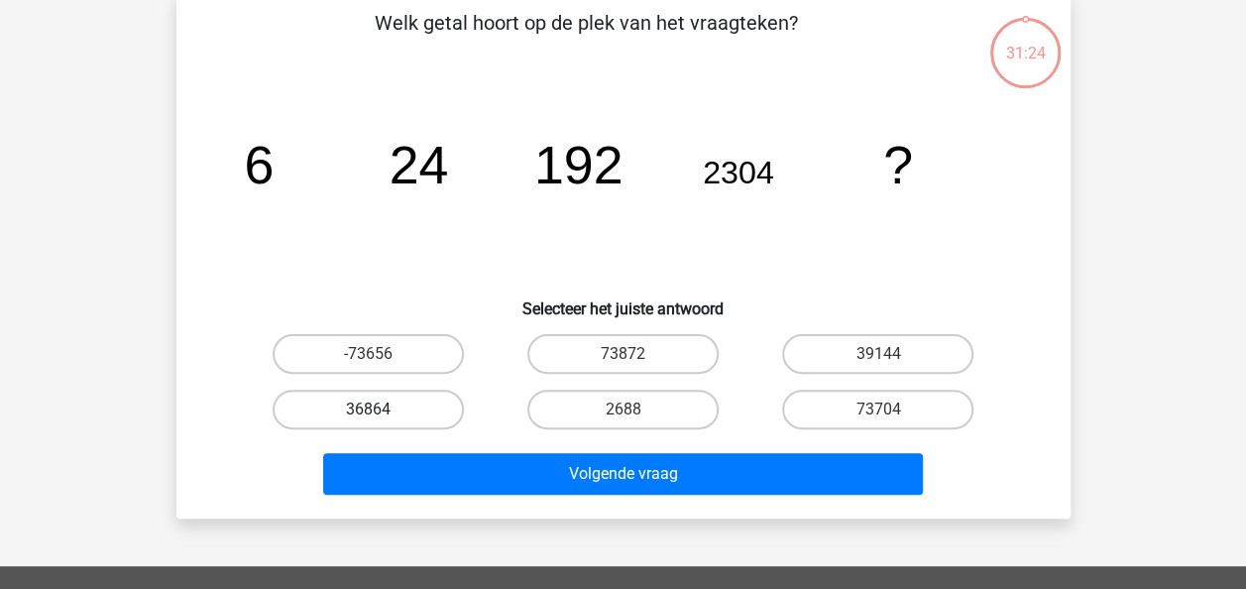
click at [383, 411] on label "36864" at bounding box center [368, 410] width 191 height 40
click at [381, 411] on input "36864" at bounding box center [374, 415] width 13 height 13
radio input "true"
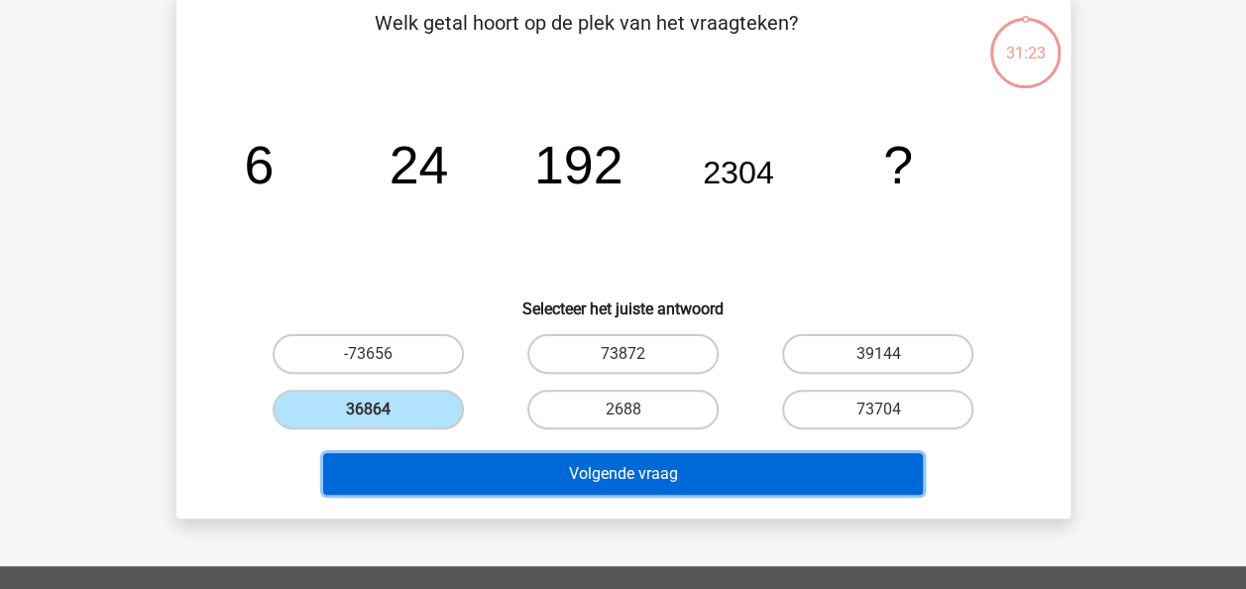
click at [693, 468] on button "Volgende vraag" at bounding box center [623, 474] width 600 height 42
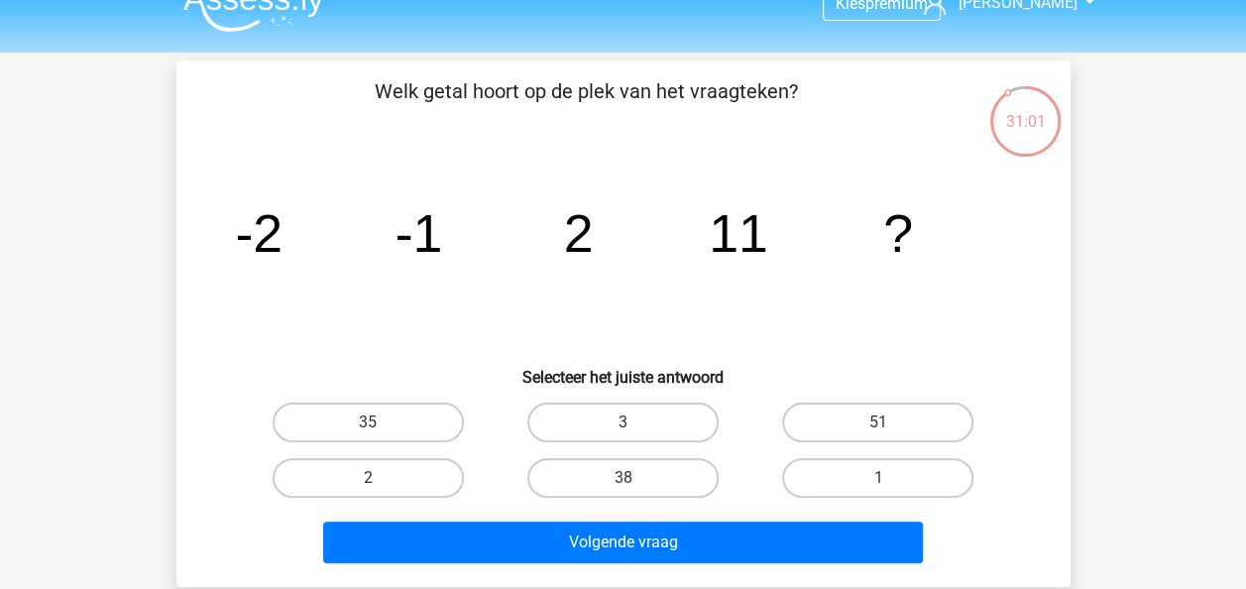
scroll to position [0, 0]
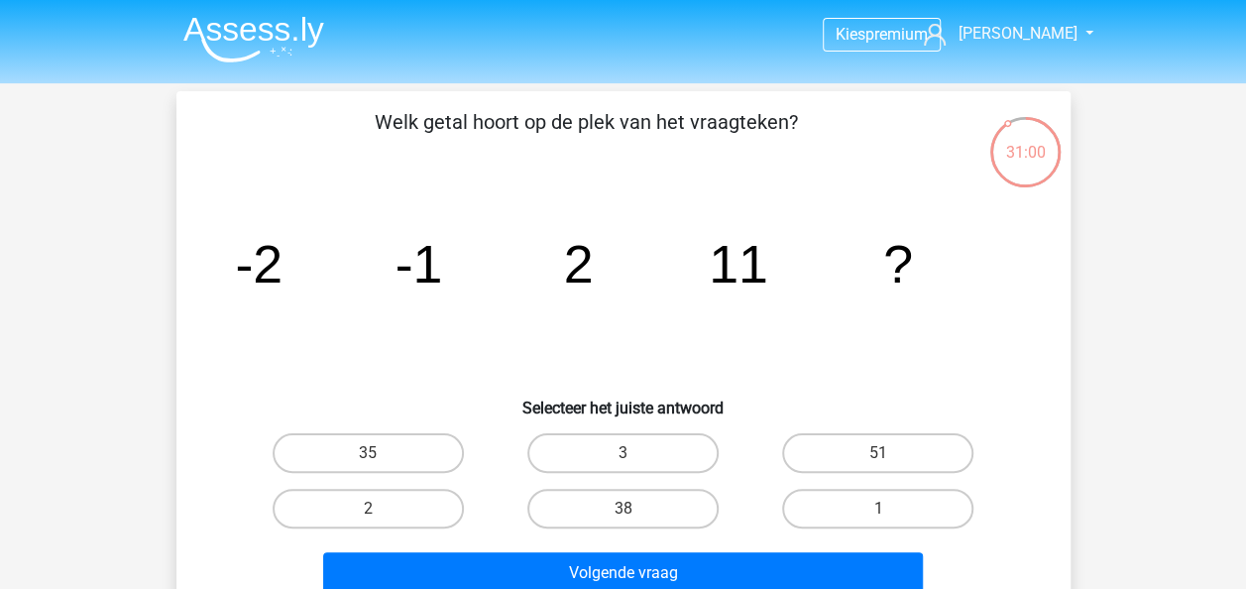
click at [289, 32] on img at bounding box center [253, 39] width 141 height 47
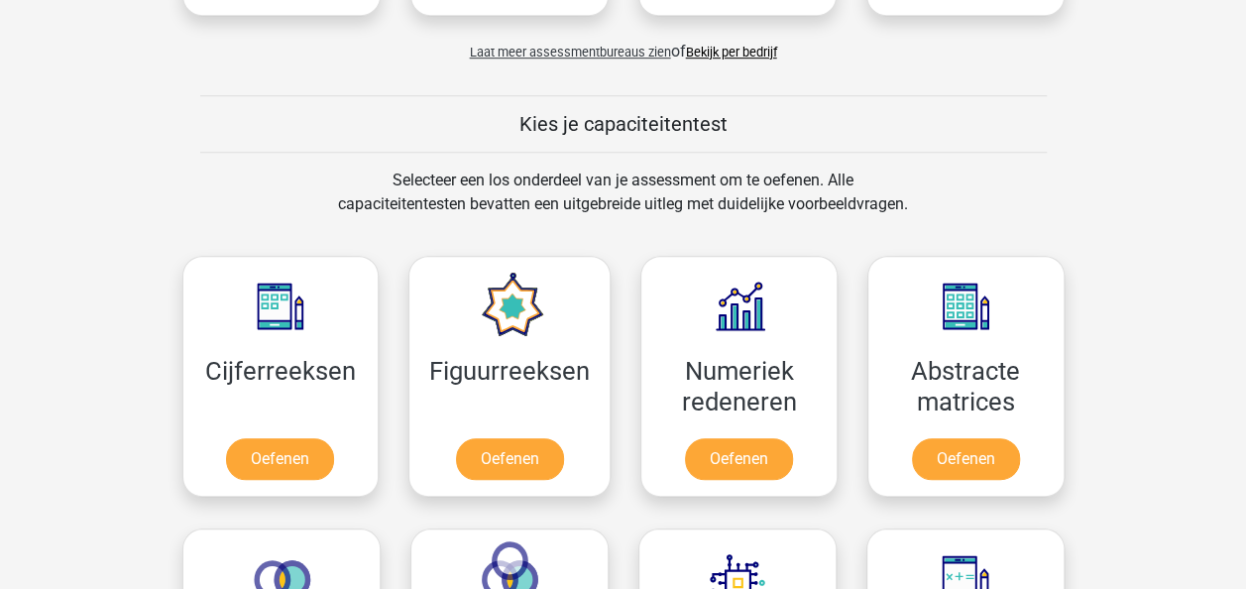
scroll to position [694, 0]
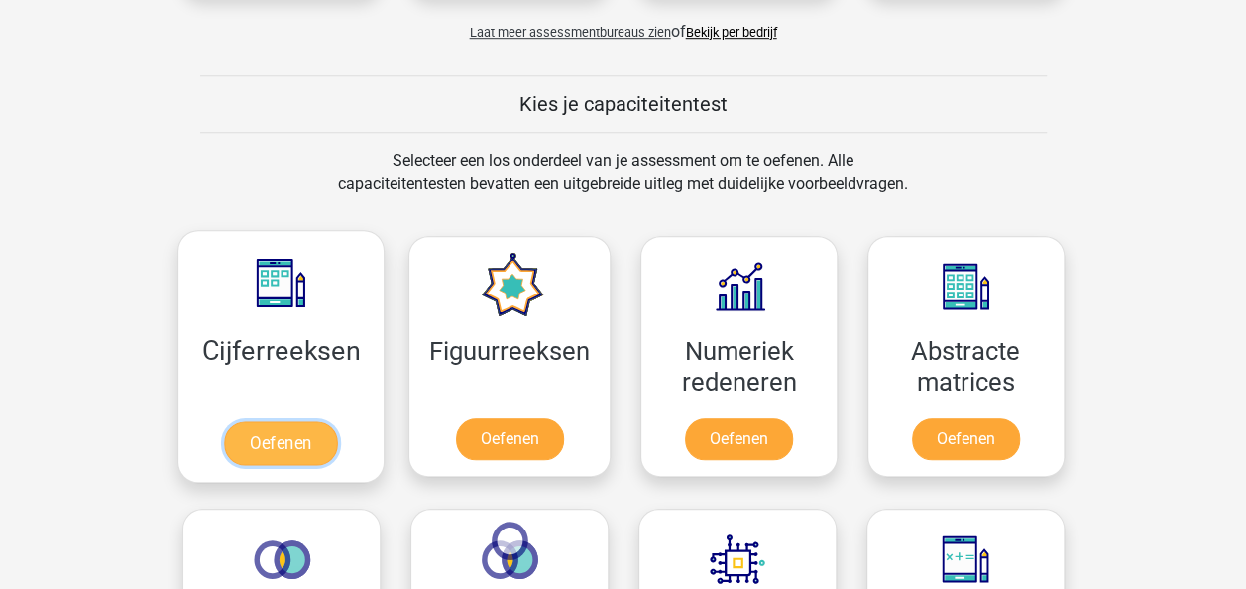
click at [271, 433] on link "Oefenen" at bounding box center [280, 443] width 113 height 44
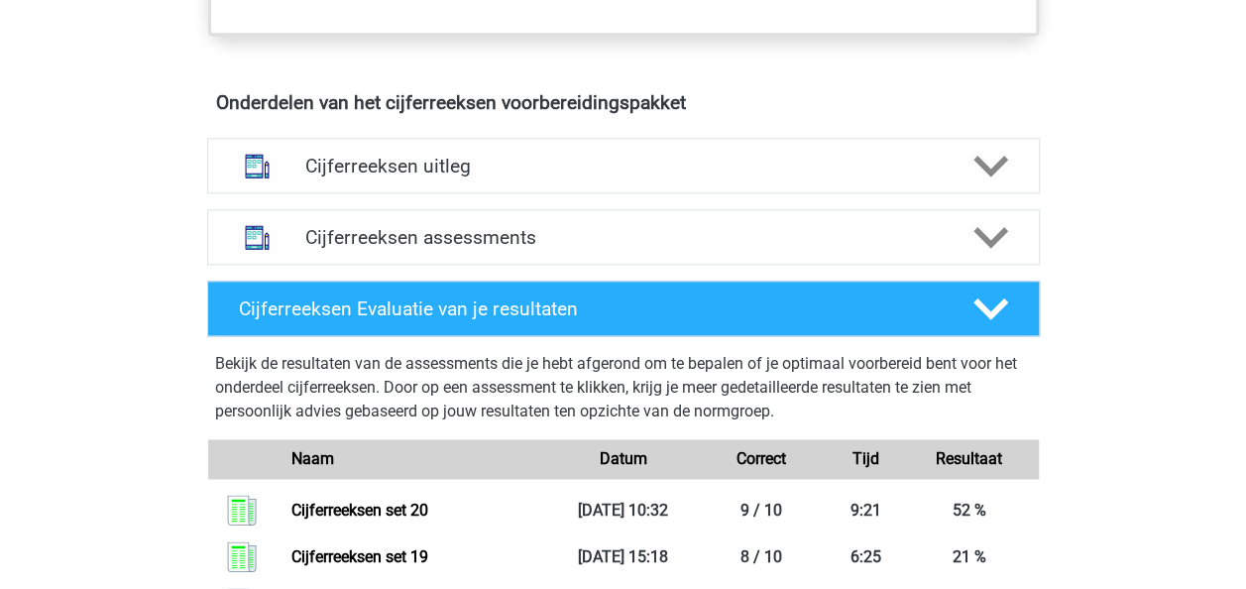
scroll to position [1091, 0]
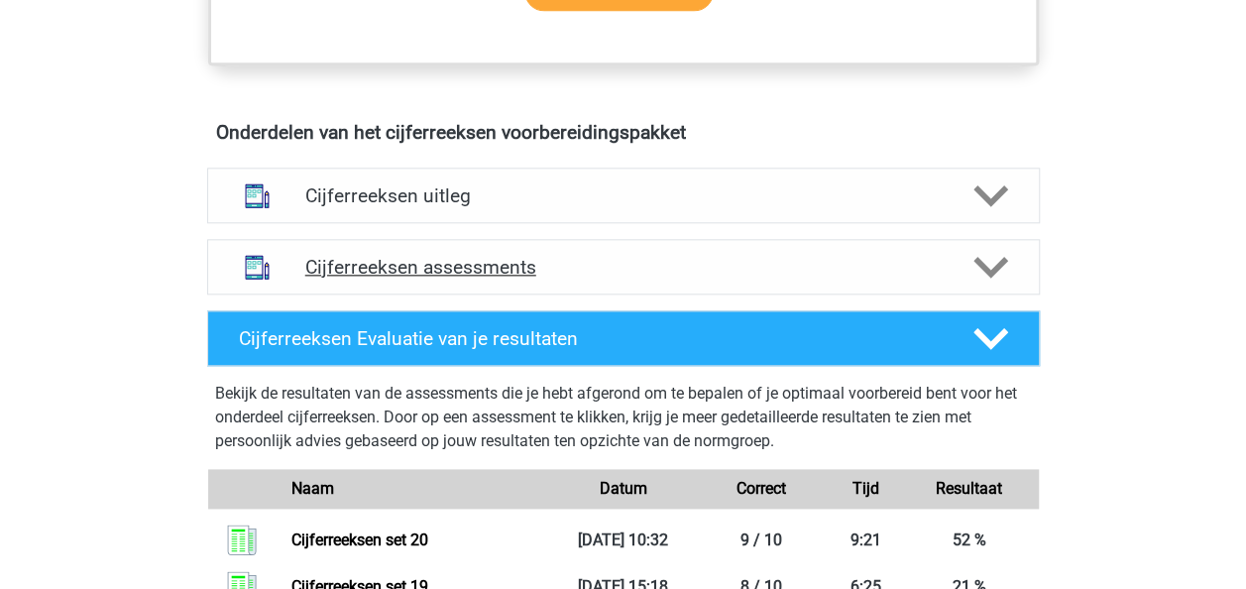
click at [680, 279] on h4 "Cijferreeksen assessments" at bounding box center [623, 267] width 636 height 23
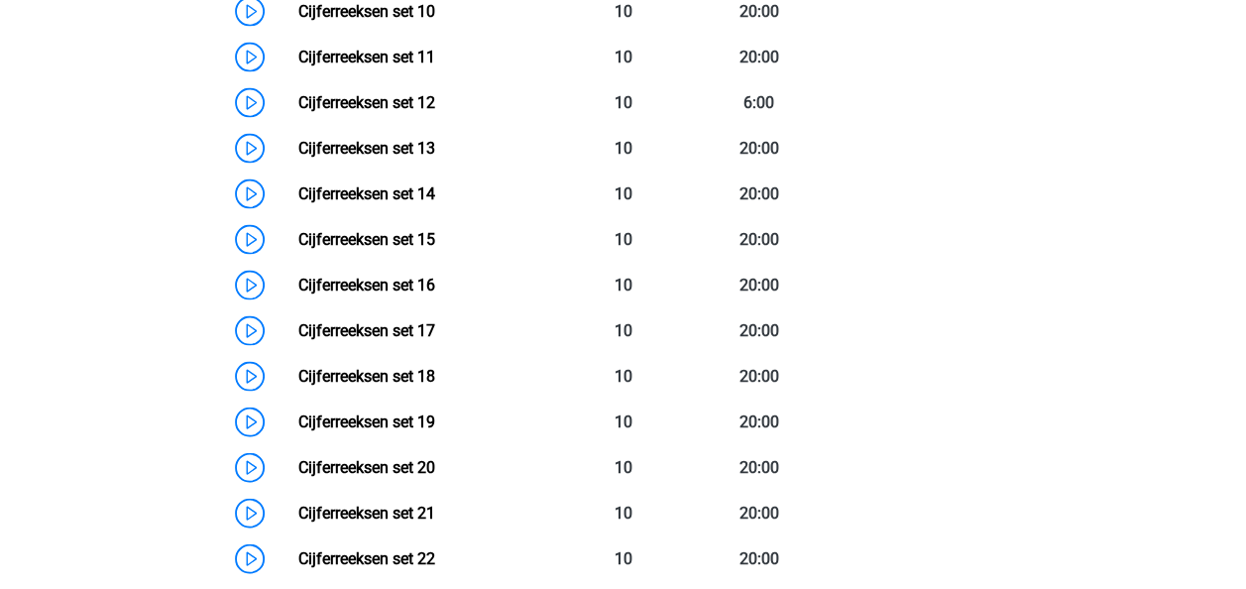
scroll to position [1983, 0]
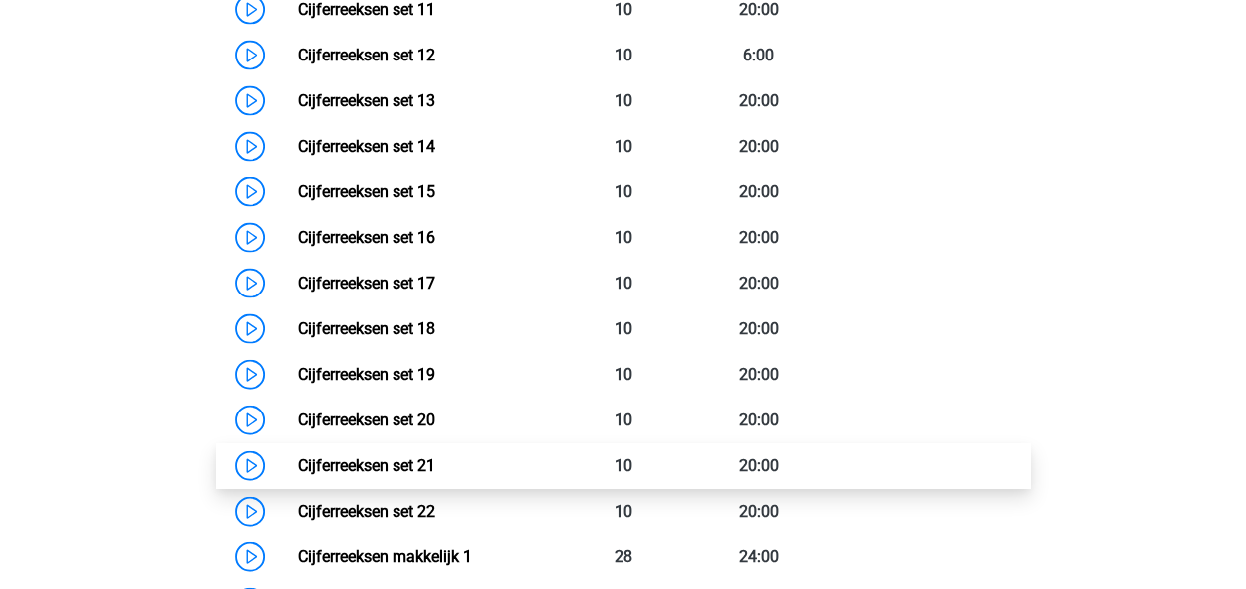
click at [379, 475] on link "Cijferreeksen set 21" at bounding box center [366, 465] width 137 height 19
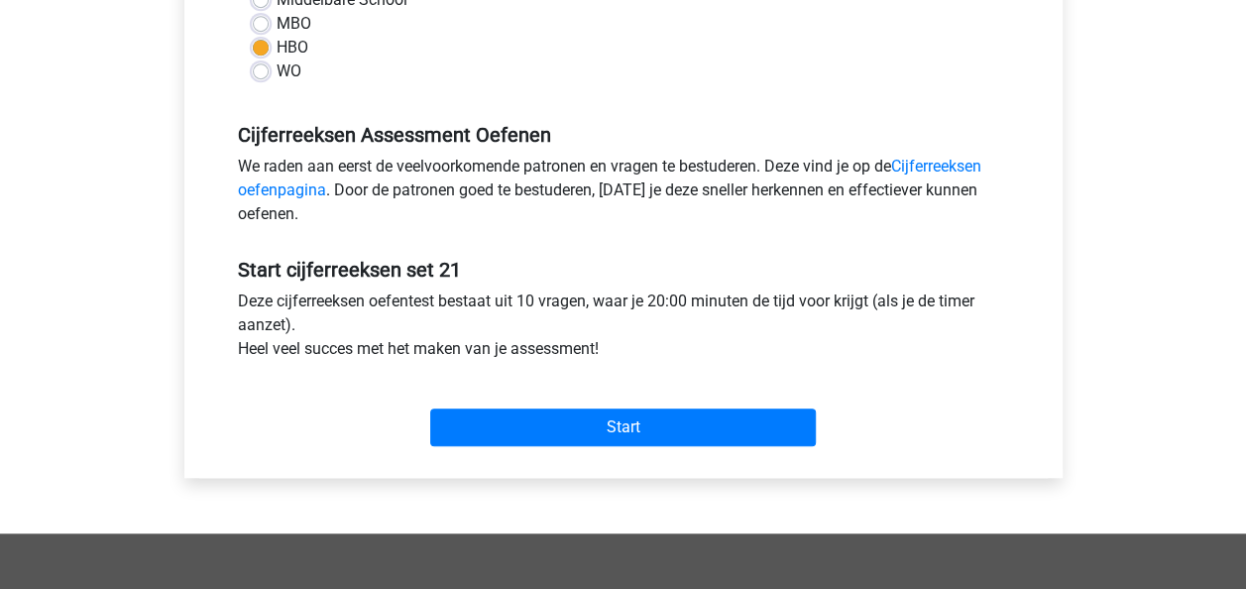
scroll to position [595, 0]
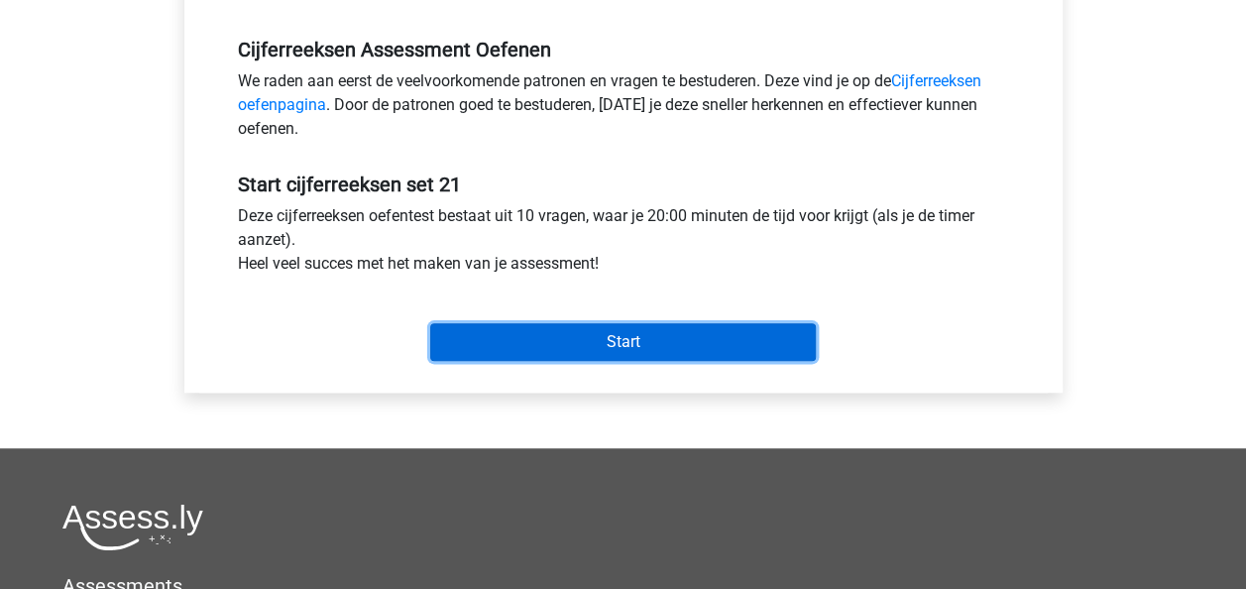
click at [723, 343] on input "Start" at bounding box center [623, 342] width 386 height 38
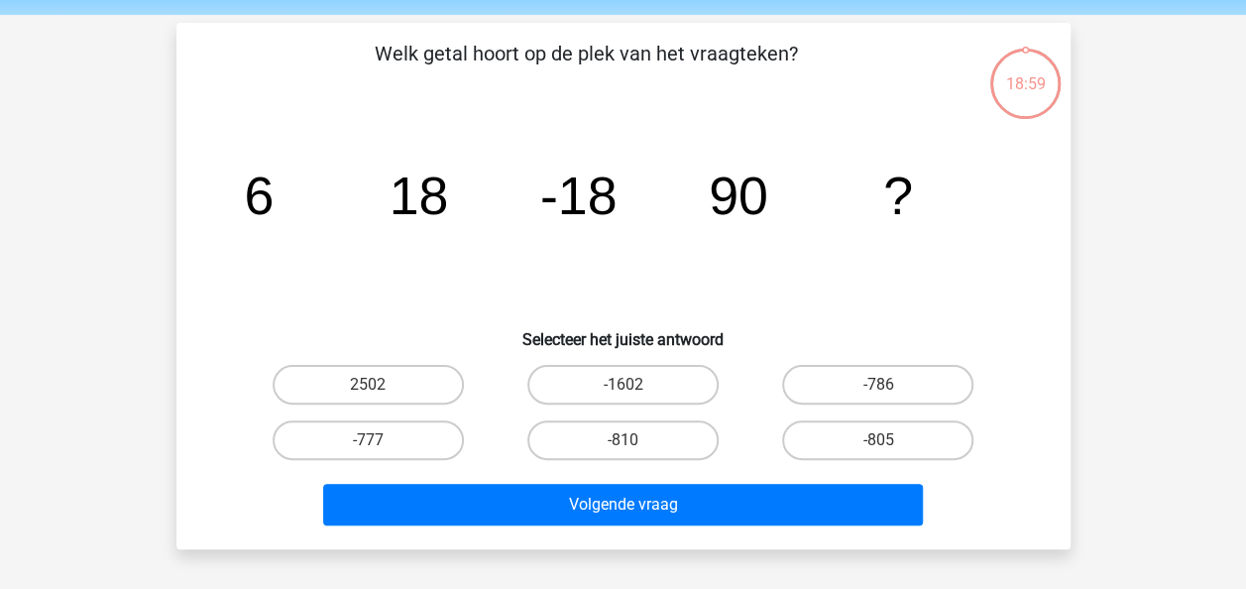
scroll to position [99, 0]
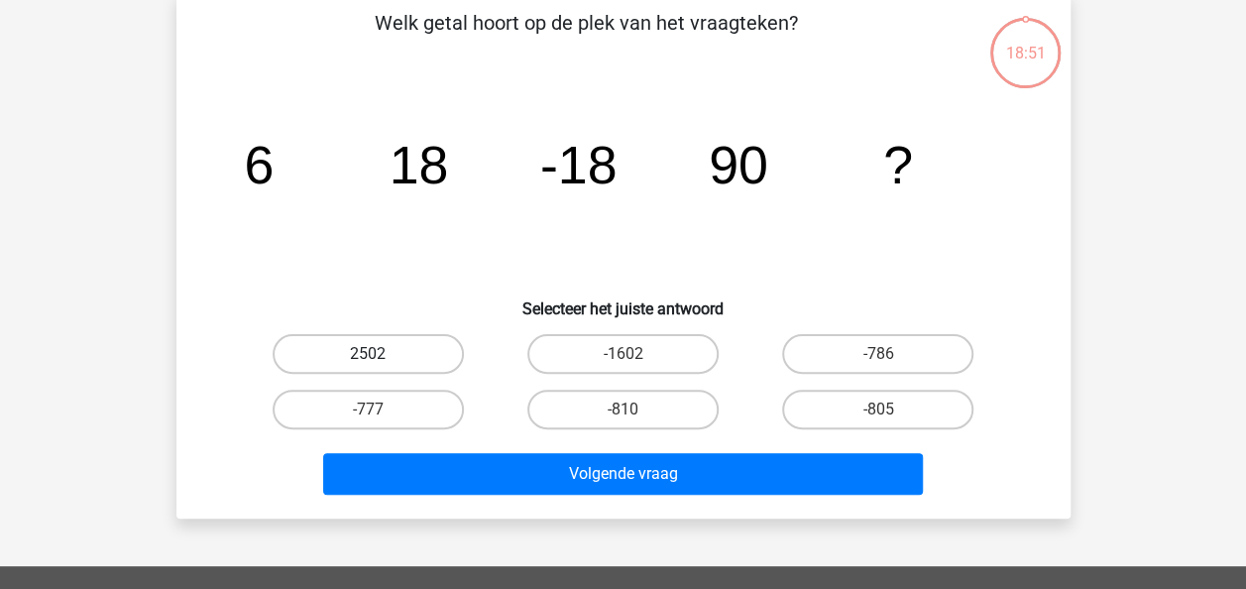
click at [416, 354] on label "2502" at bounding box center [368, 354] width 191 height 40
click at [381, 354] on input "2502" at bounding box center [374, 360] width 13 height 13
radio input "true"
click at [663, 409] on label "-810" at bounding box center [622, 410] width 191 height 40
click at [635, 409] on input "-810" at bounding box center [629, 415] width 13 height 13
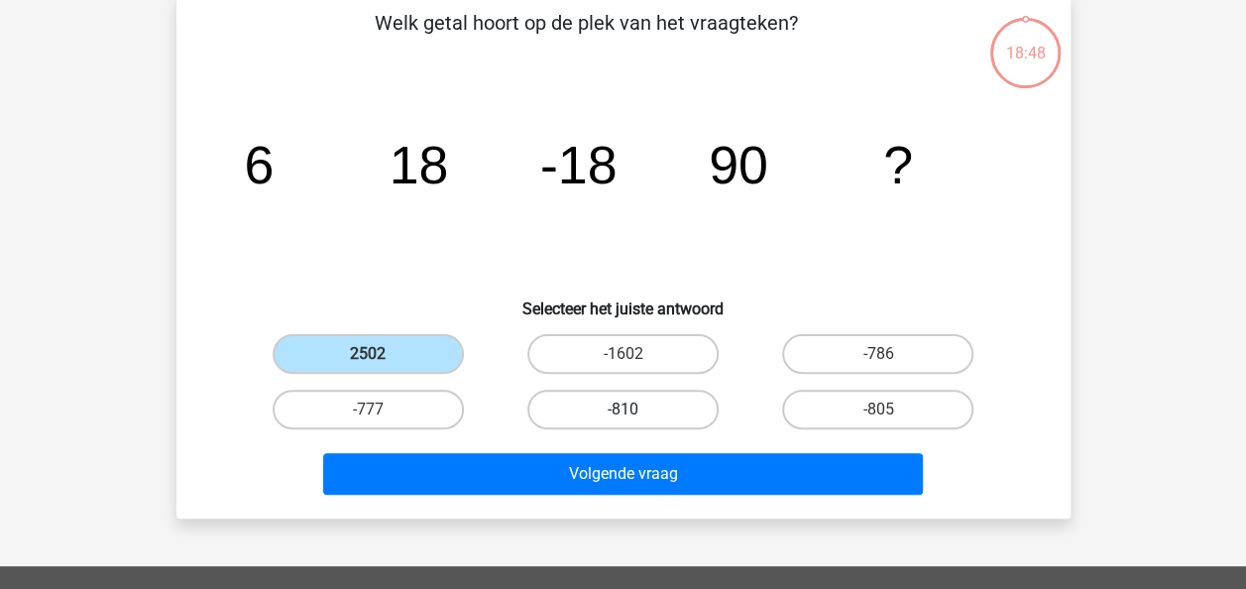
radio input "true"
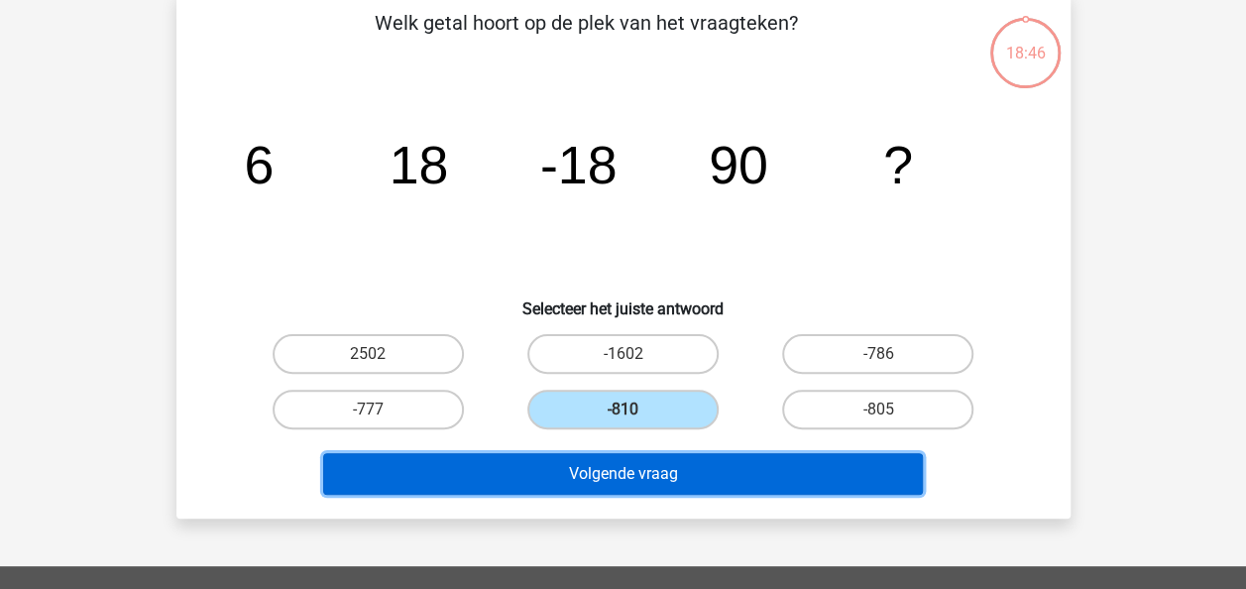
click at [807, 476] on button "Volgende vraag" at bounding box center [623, 474] width 600 height 42
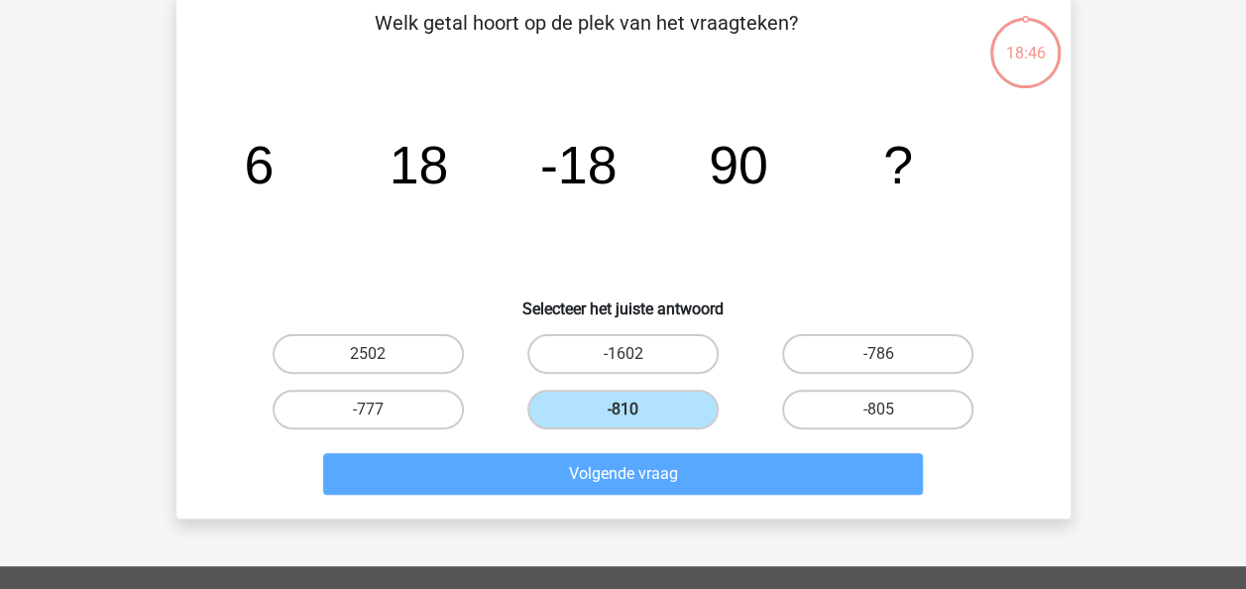
scroll to position [91, 0]
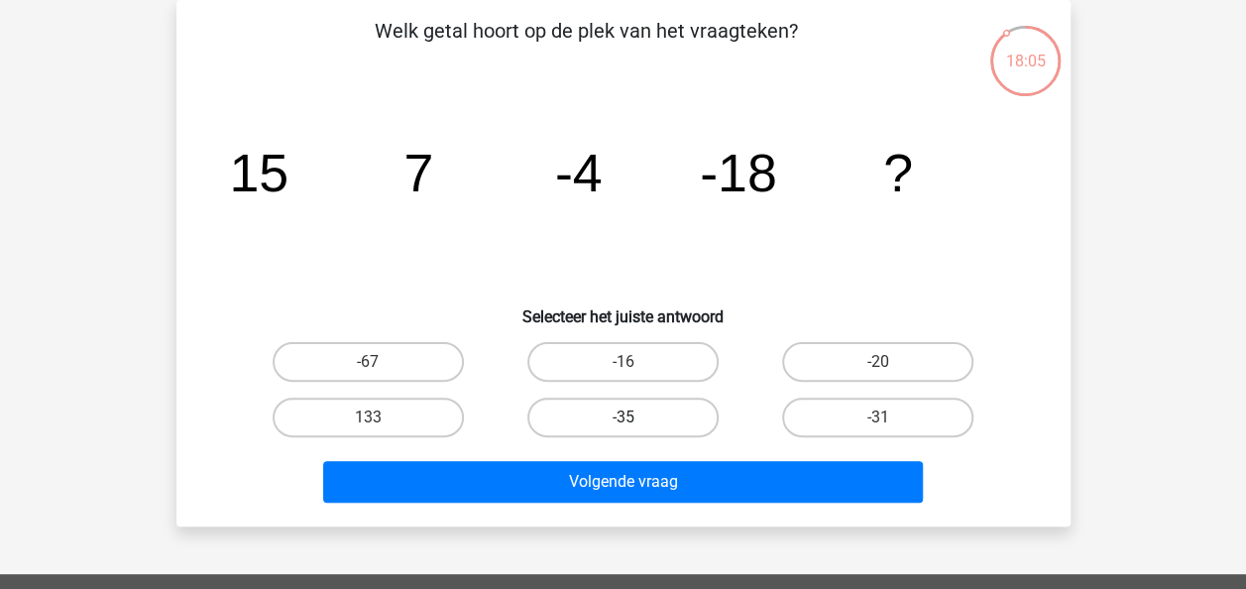
click at [638, 413] on label "-35" at bounding box center [622, 418] width 191 height 40
click at [635, 417] on input "-35" at bounding box center [629, 423] width 13 height 13
radio input "true"
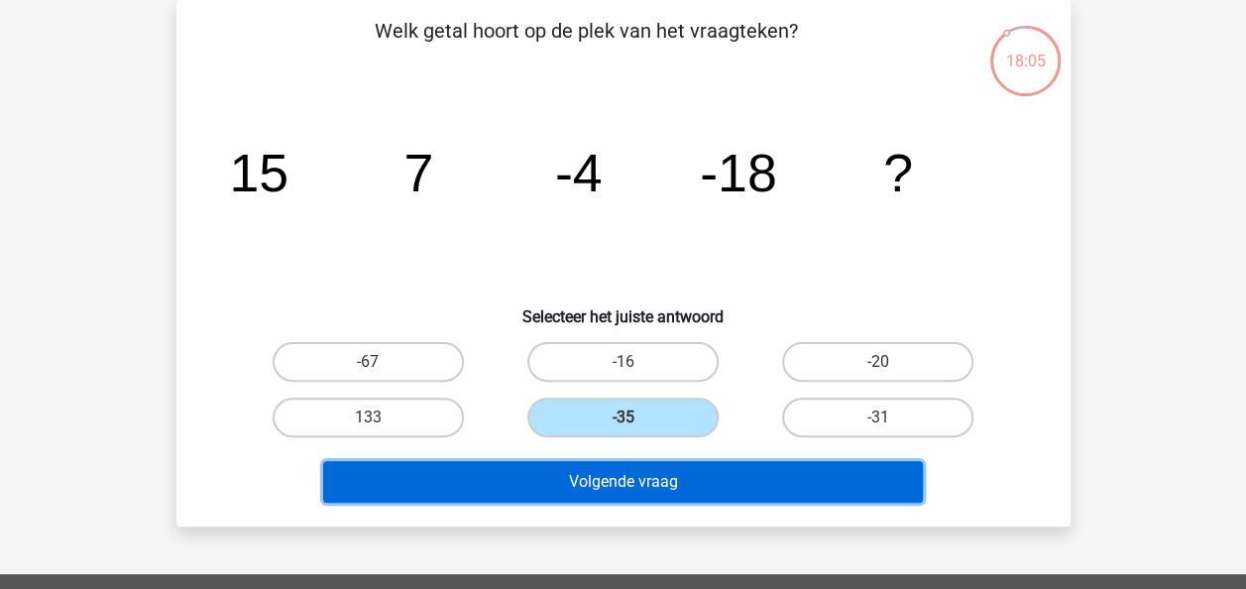
click at [643, 487] on button "Volgende vraag" at bounding box center [623, 482] width 600 height 42
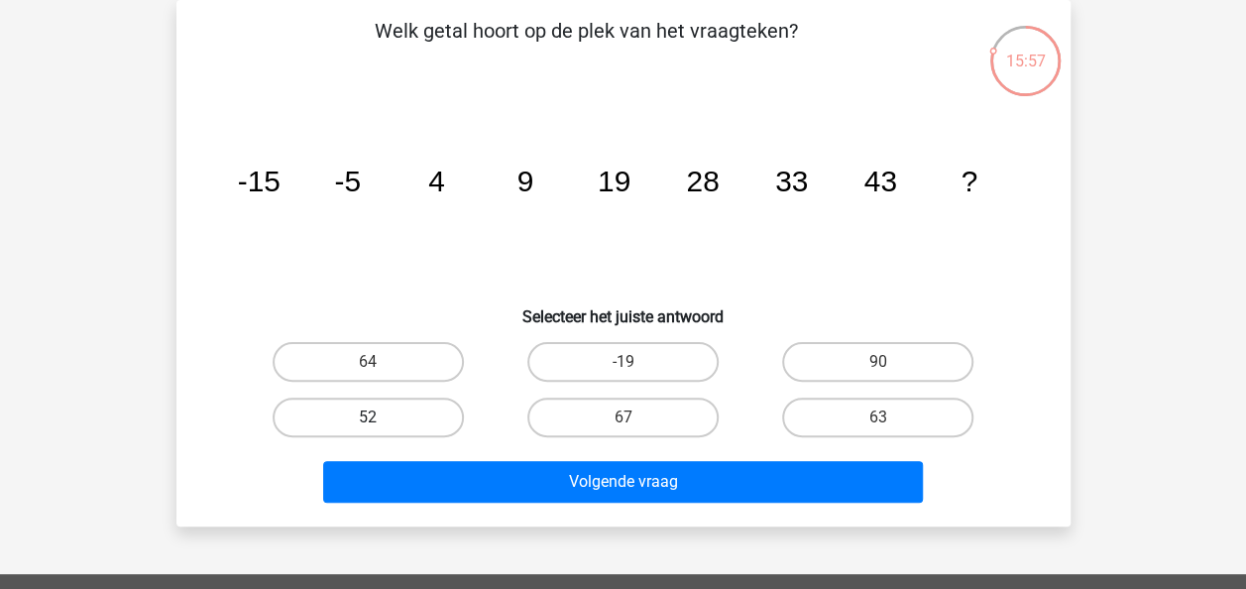
click at [423, 413] on label "52" at bounding box center [368, 418] width 191 height 40
click at [381, 417] on input "52" at bounding box center [374, 423] width 13 height 13
radio input "true"
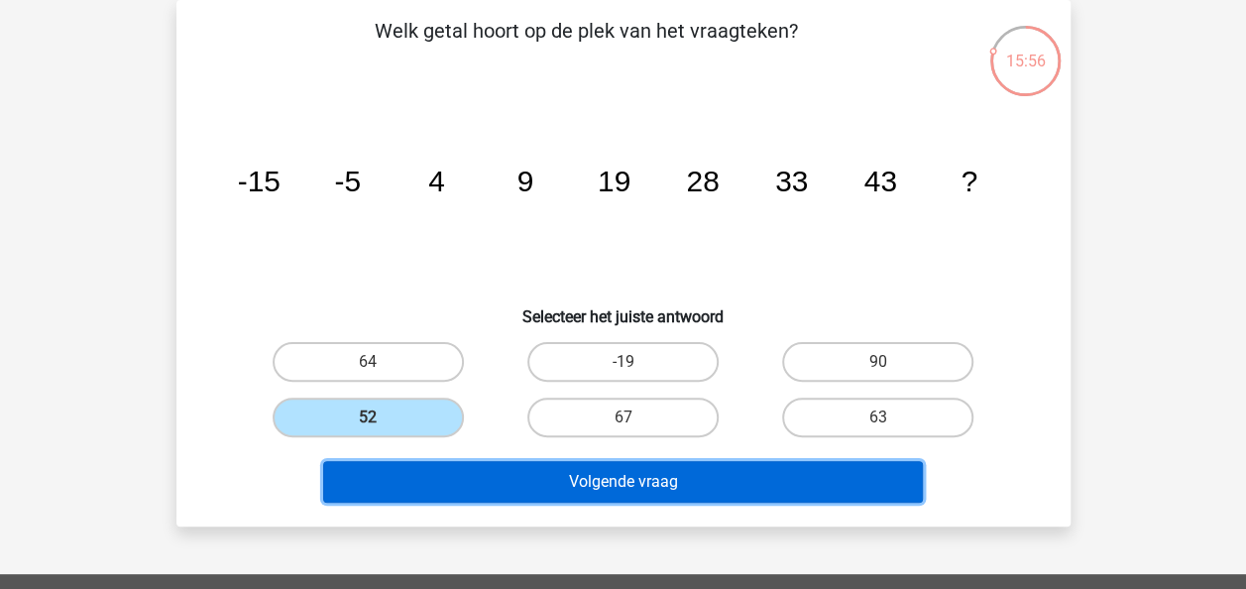
click at [625, 499] on button "Volgende vraag" at bounding box center [623, 482] width 600 height 42
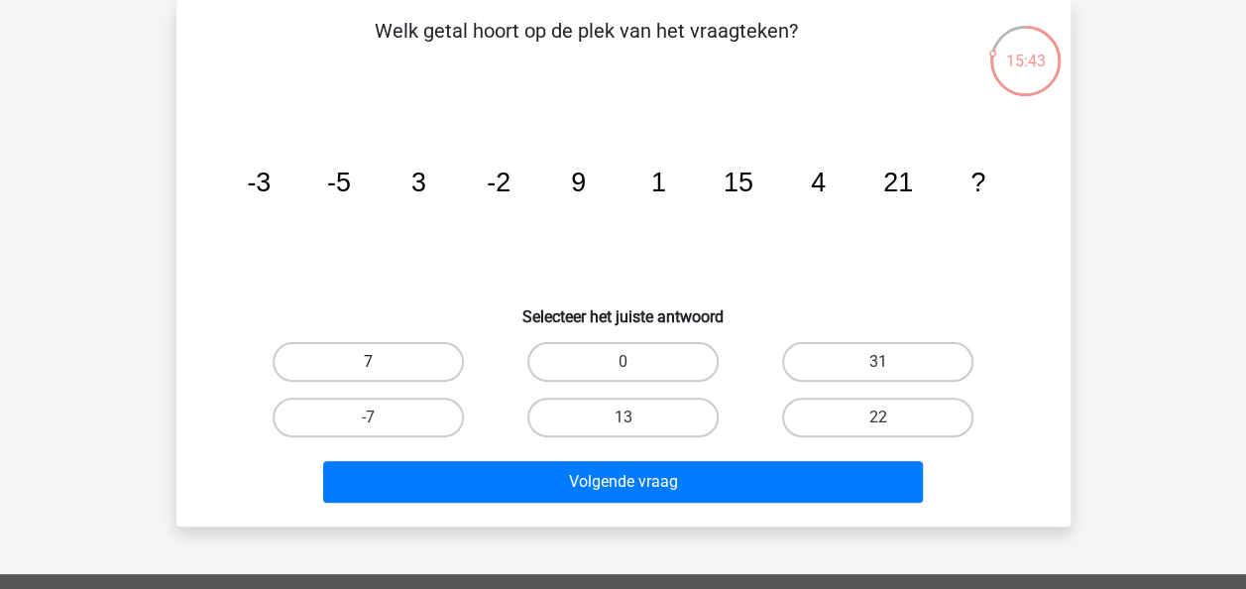
click at [386, 363] on label "7" at bounding box center [368, 362] width 191 height 40
click at [381, 363] on input "7" at bounding box center [374, 368] width 13 height 13
radio input "true"
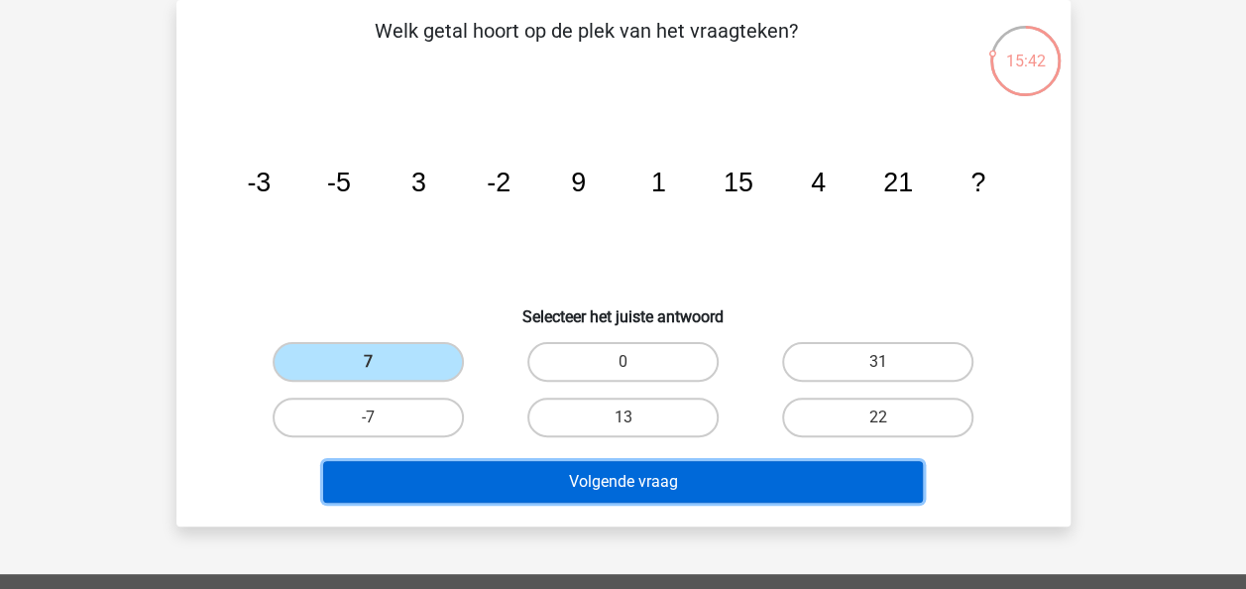
click at [776, 472] on button "Volgende vraag" at bounding box center [623, 482] width 600 height 42
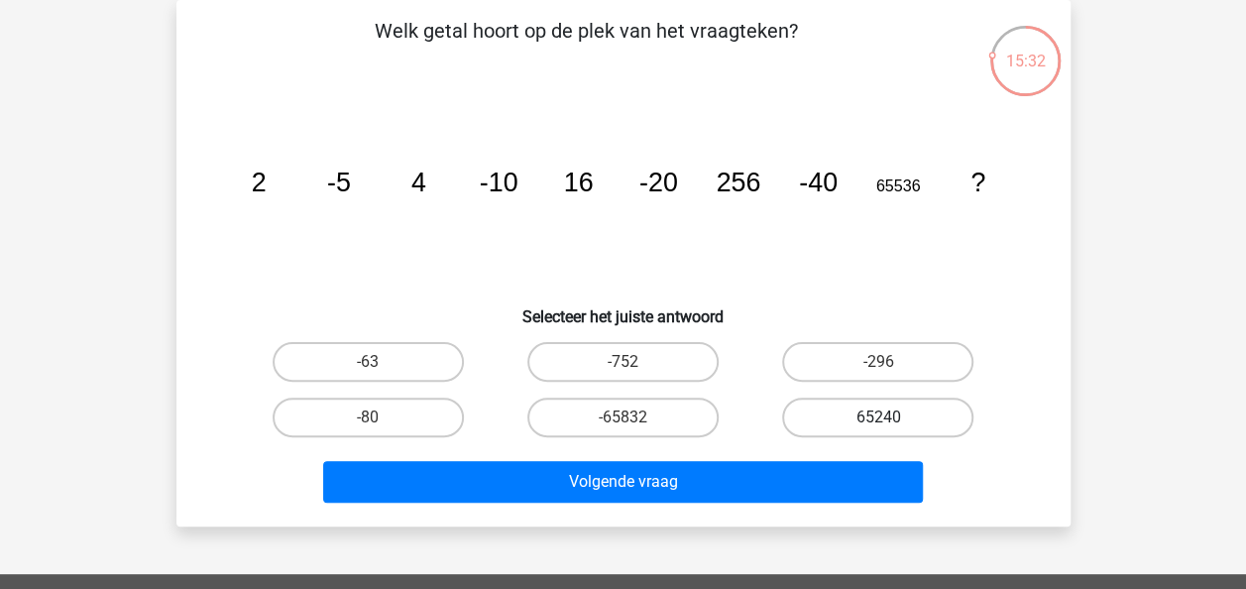
click at [849, 413] on label "65240" at bounding box center [877, 418] width 191 height 40
click at [878, 417] on input "65240" at bounding box center [884, 423] width 13 height 13
radio input "true"
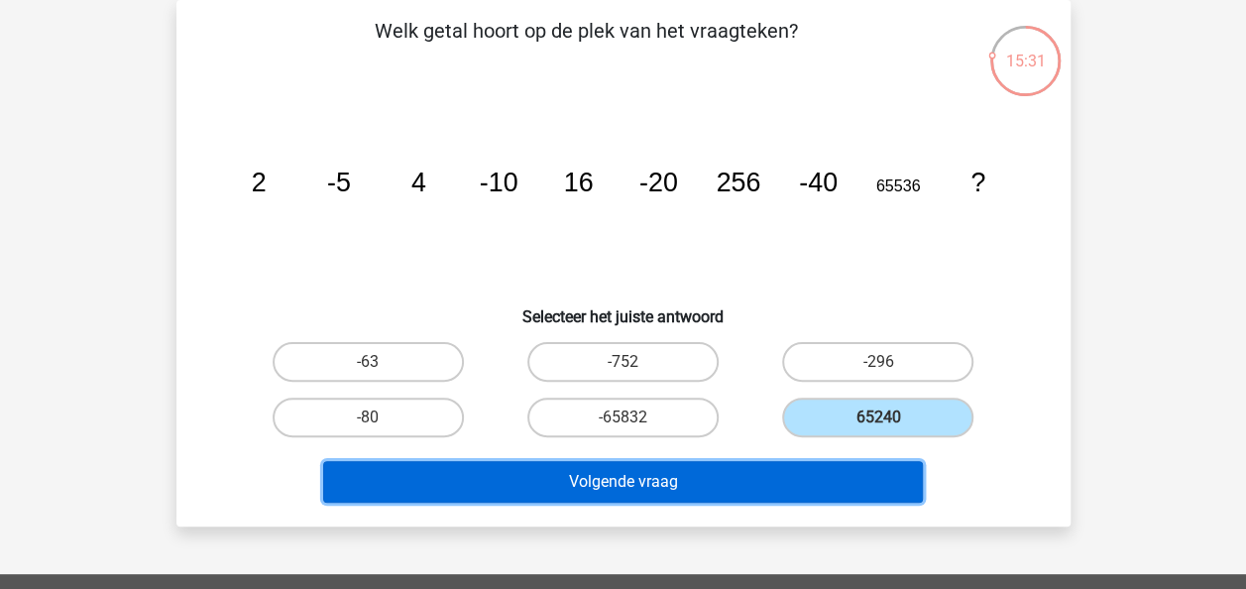
click at [798, 472] on button "Volgende vraag" at bounding box center [623, 482] width 600 height 42
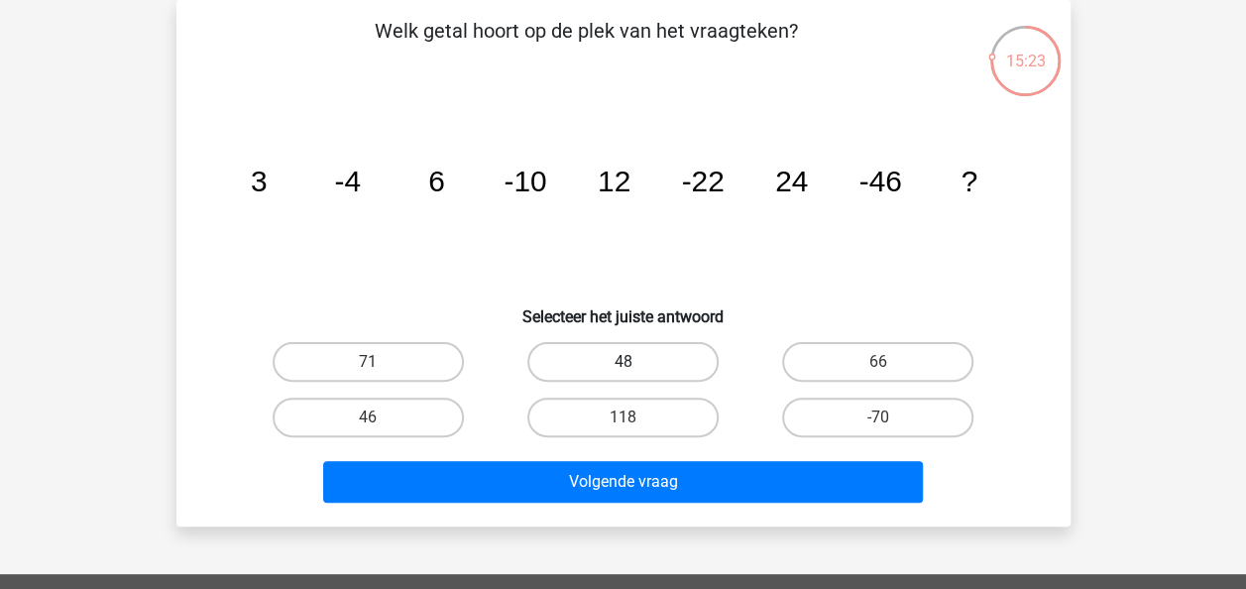
click at [653, 361] on label "48" at bounding box center [622, 362] width 191 height 40
click at [635, 362] on input "48" at bounding box center [629, 368] width 13 height 13
radio input "true"
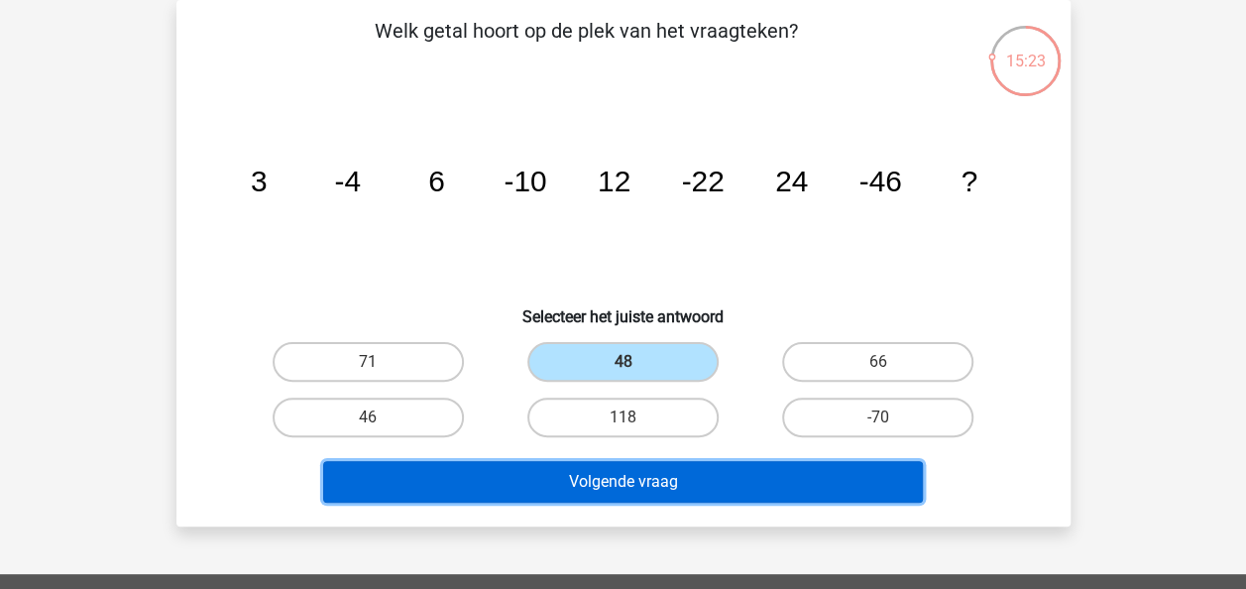
click at [677, 481] on button "Volgende vraag" at bounding box center [623, 482] width 600 height 42
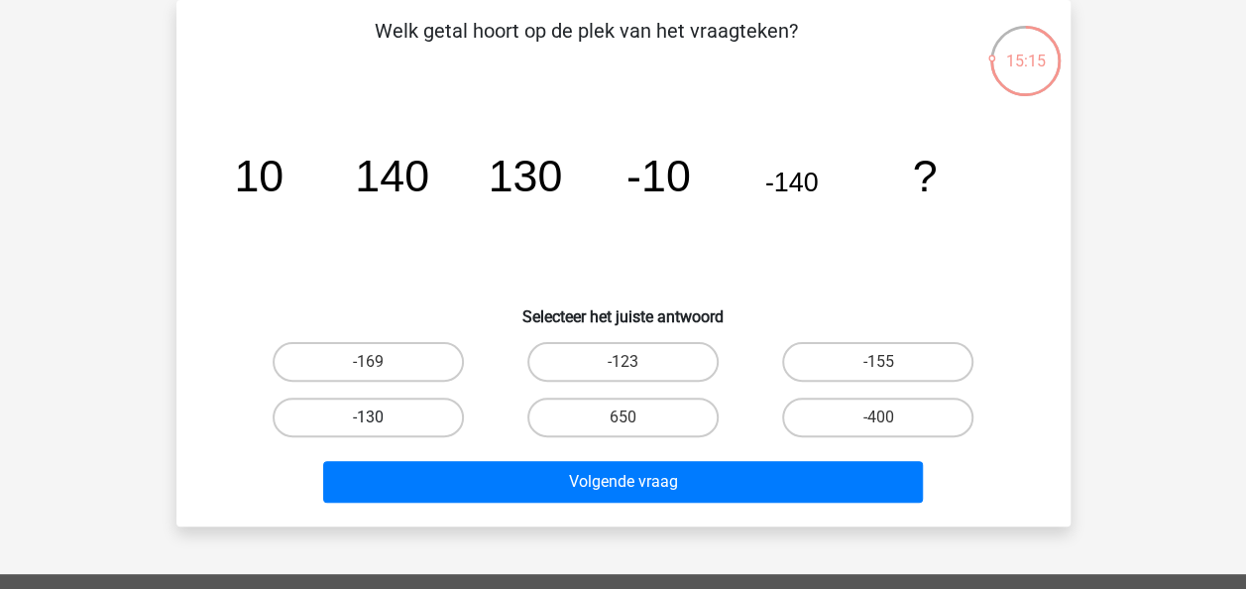
click at [385, 404] on label "-130" at bounding box center [368, 418] width 191 height 40
click at [381, 417] on input "-130" at bounding box center [374, 423] width 13 height 13
radio input "true"
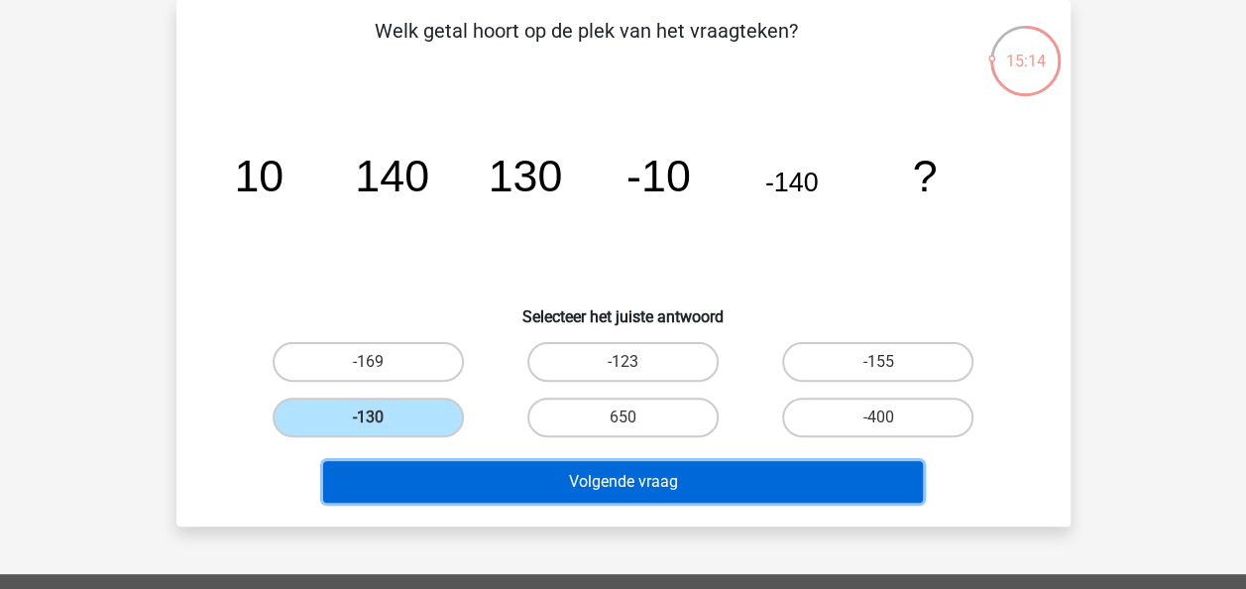
click at [579, 483] on button "Volgende vraag" at bounding box center [623, 482] width 600 height 42
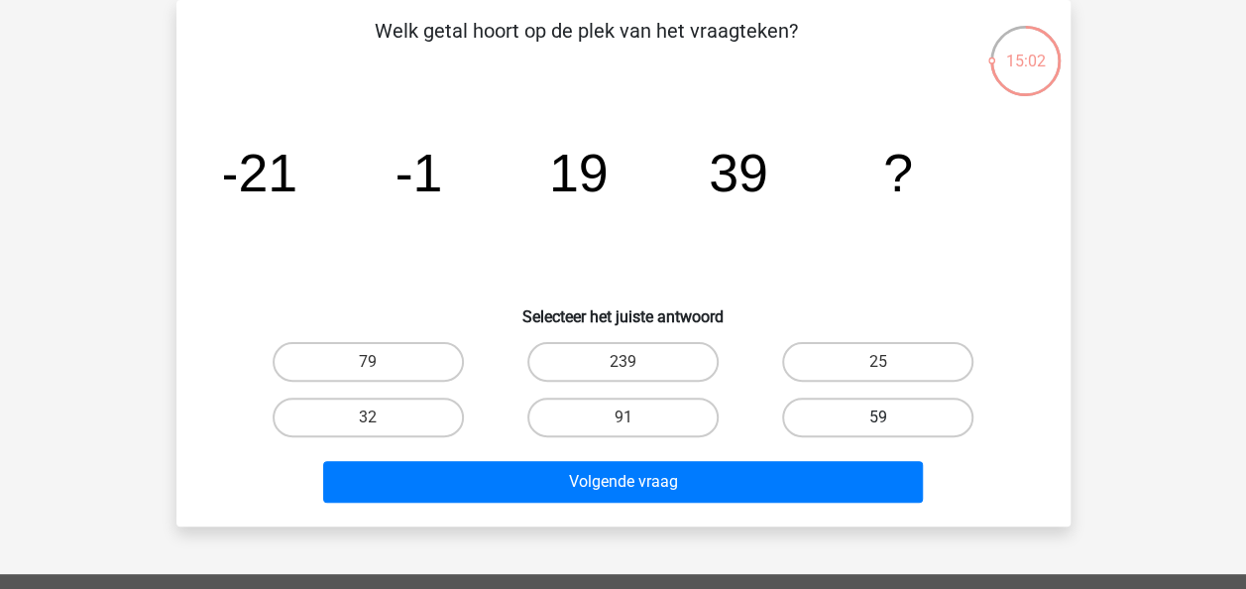
click at [890, 414] on label "59" at bounding box center [877, 418] width 191 height 40
click at [890, 417] on input "59" at bounding box center [884, 423] width 13 height 13
radio input "true"
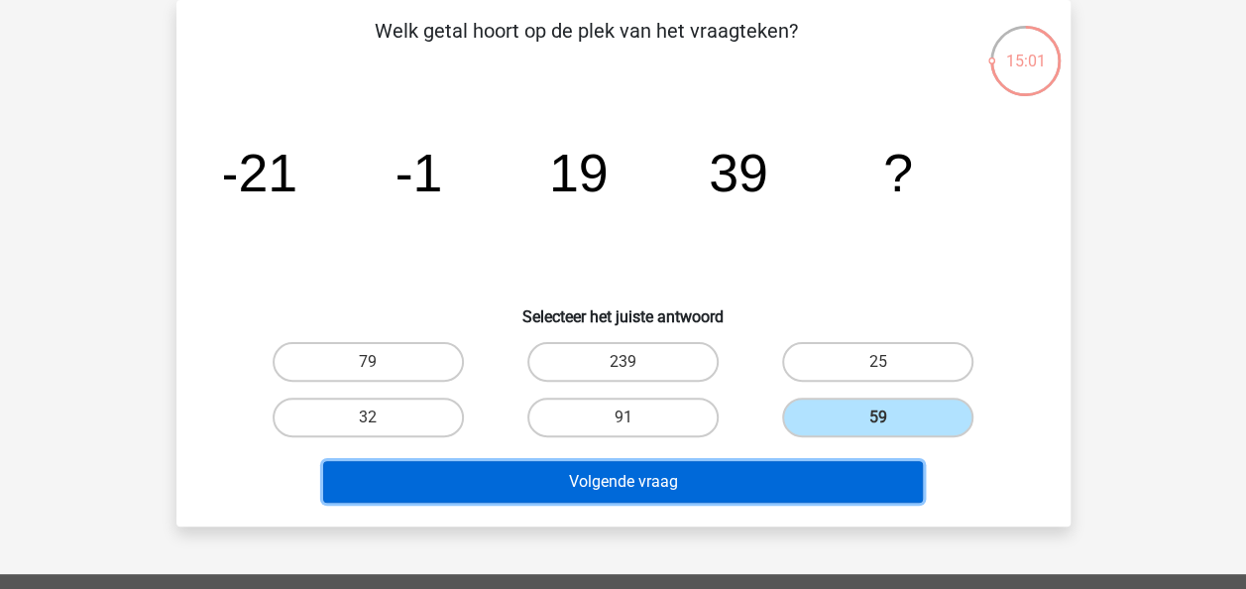
click at [719, 474] on button "Volgende vraag" at bounding box center [623, 482] width 600 height 42
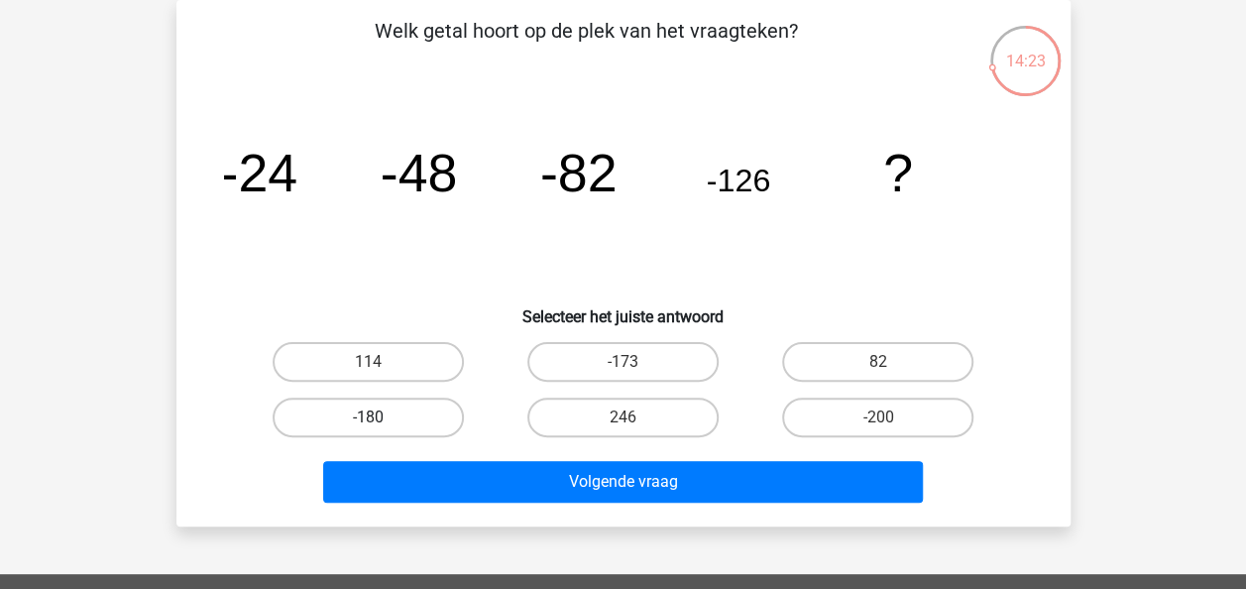
click at [434, 412] on label "-180" at bounding box center [368, 418] width 191 height 40
click at [381, 417] on input "-180" at bounding box center [374, 423] width 13 height 13
radio input "true"
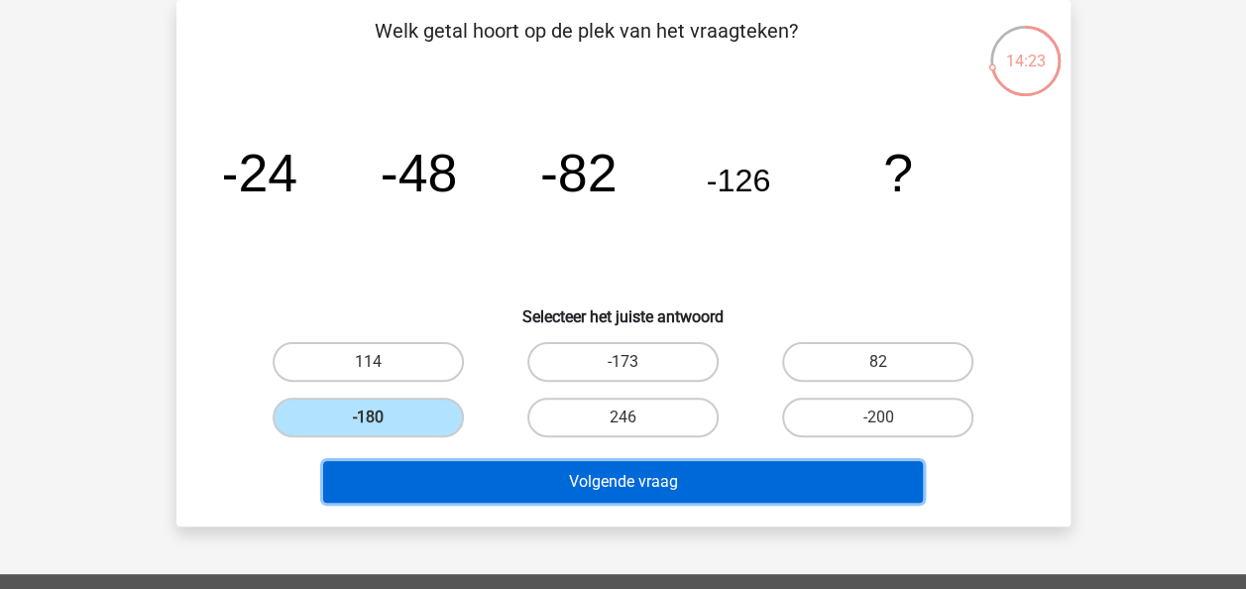
click at [593, 477] on button "Volgende vraag" at bounding box center [623, 482] width 600 height 42
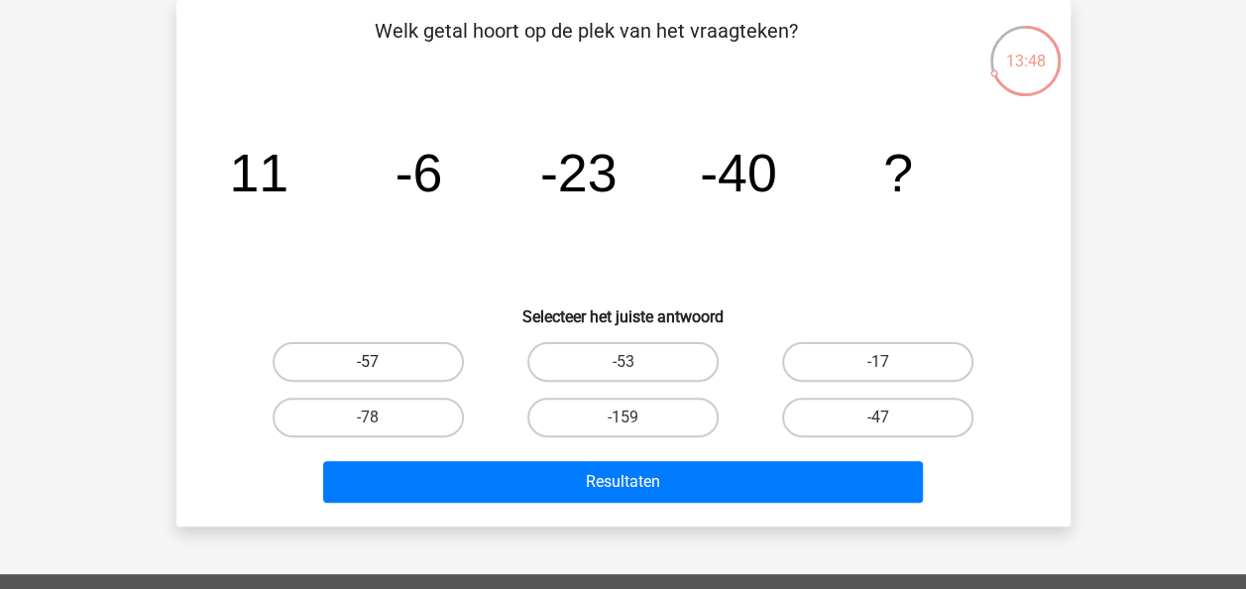
click at [365, 359] on label "-57" at bounding box center [368, 362] width 191 height 40
click at [368, 362] on input "-57" at bounding box center [374, 368] width 13 height 13
radio input "true"
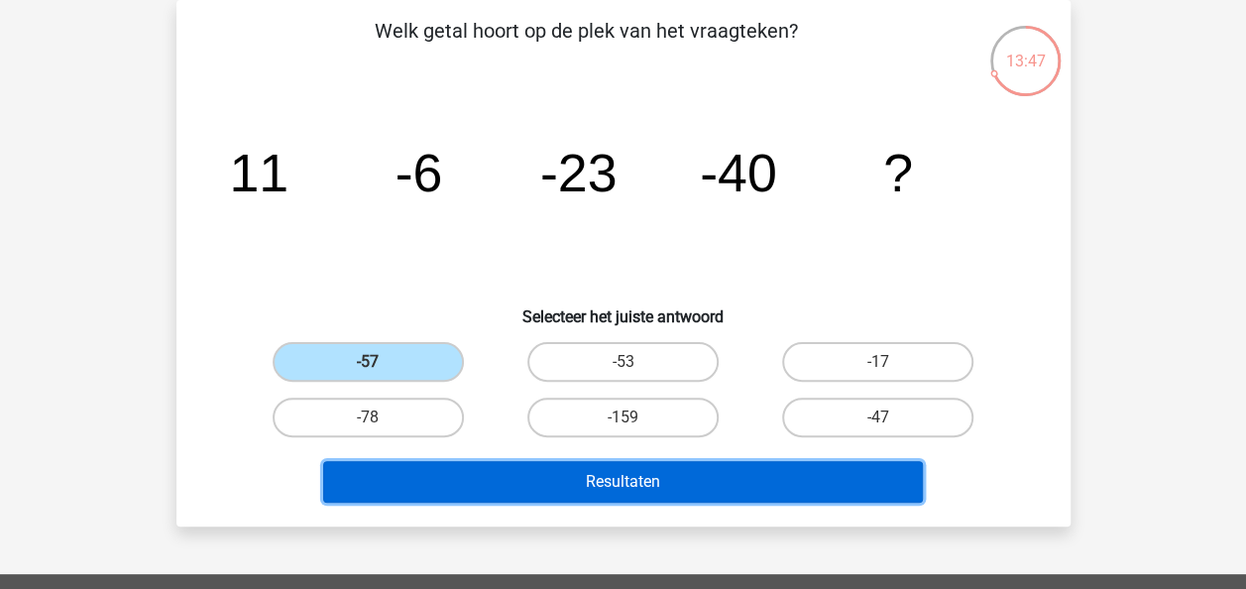
click at [647, 474] on button "Resultaten" at bounding box center [623, 482] width 600 height 42
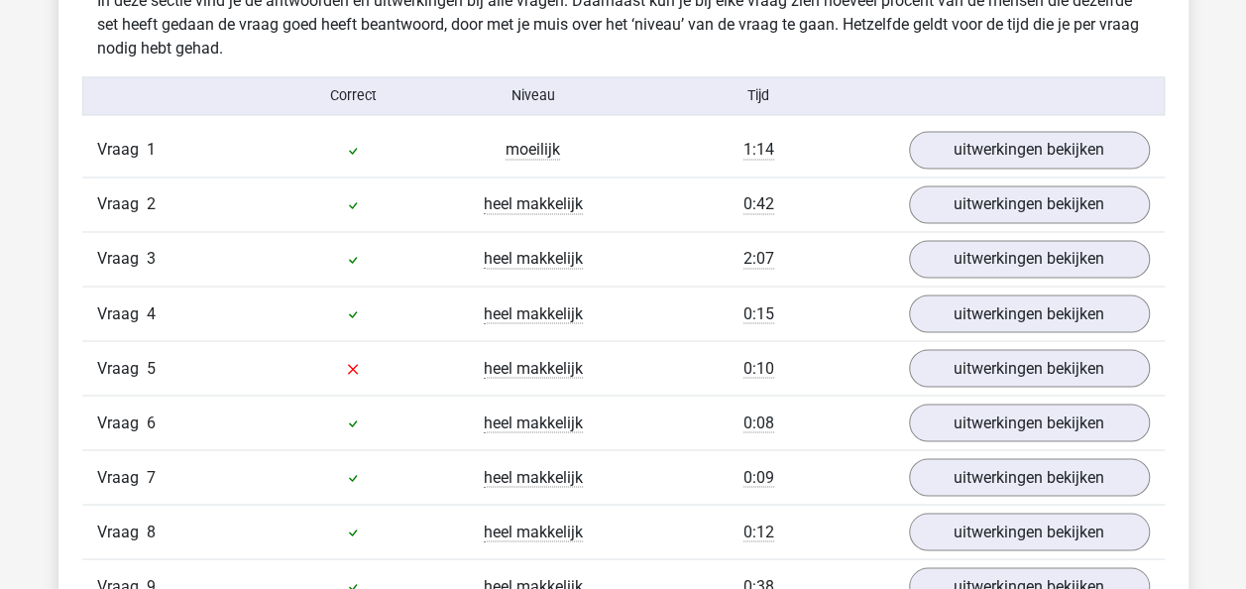
scroll to position [1685, 0]
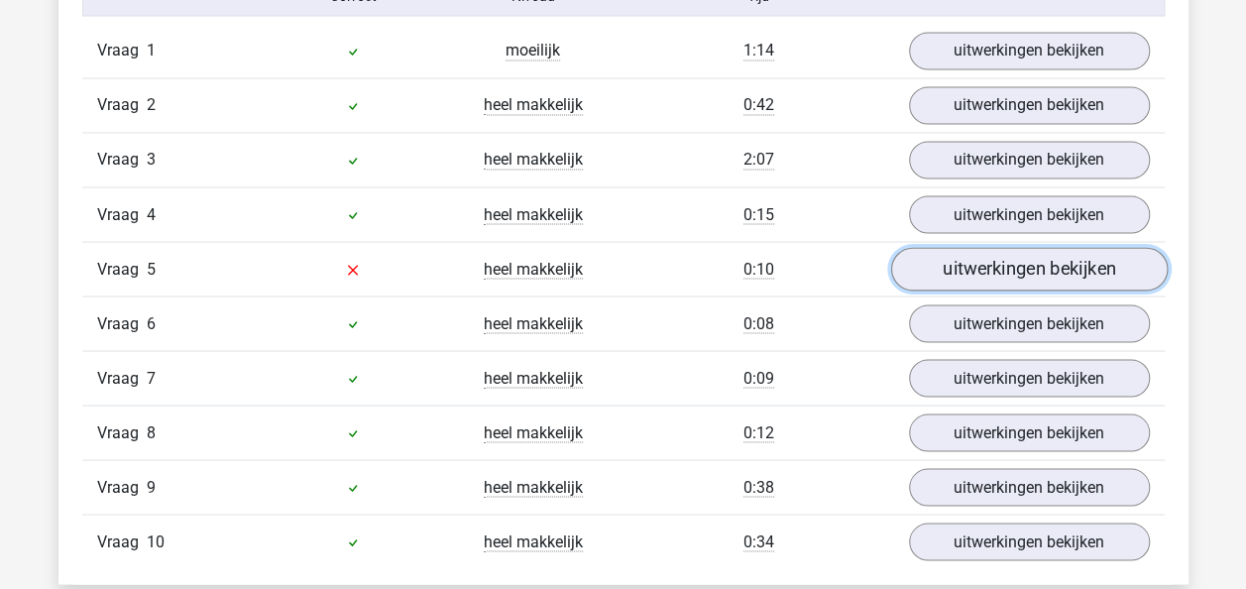
click at [974, 266] on link "uitwerkingen bekijken" at bounding box center [1028, 270] width 277 height 44
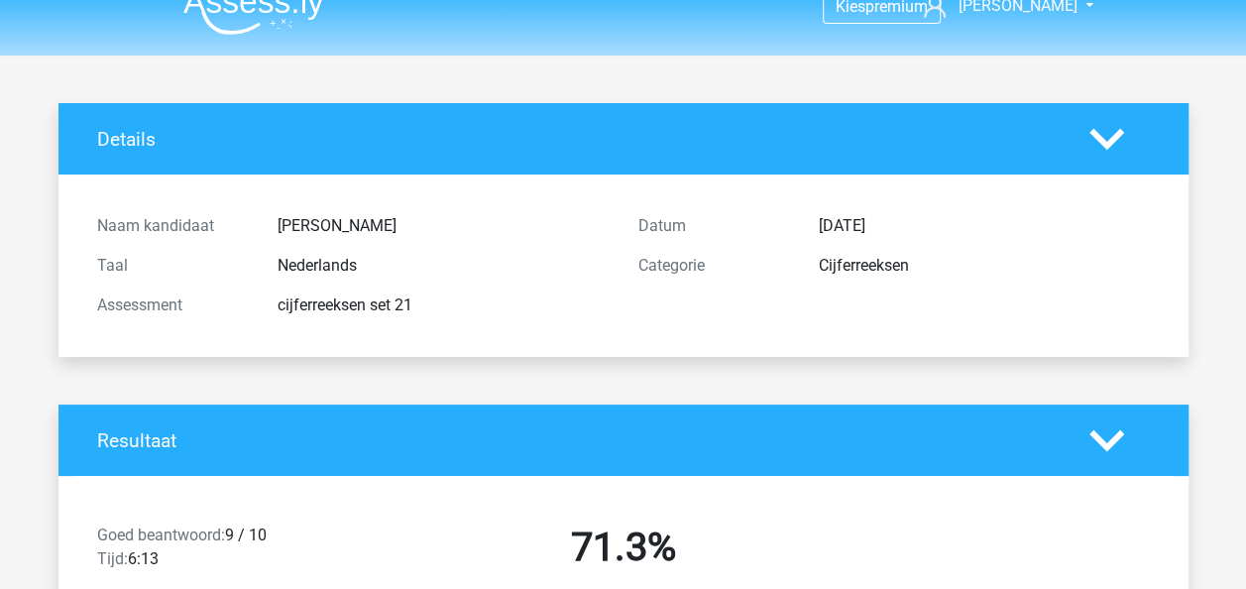
scroll to position [0, 0]
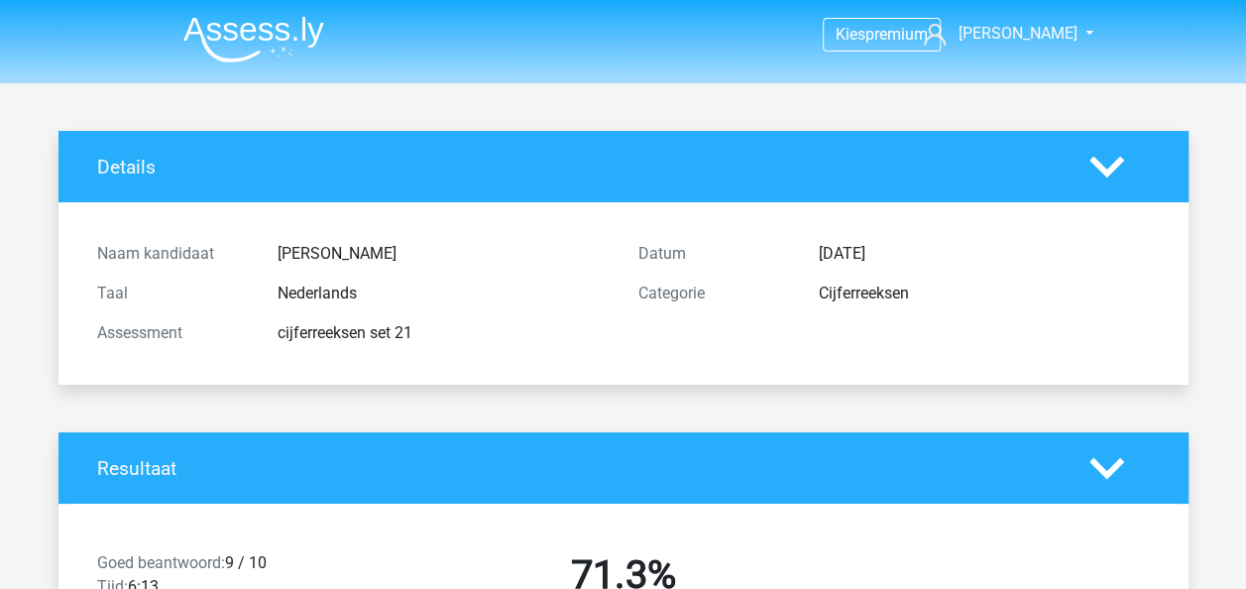
click at [273, 26] on img at bounding box center [253, 39] width 141 height 47
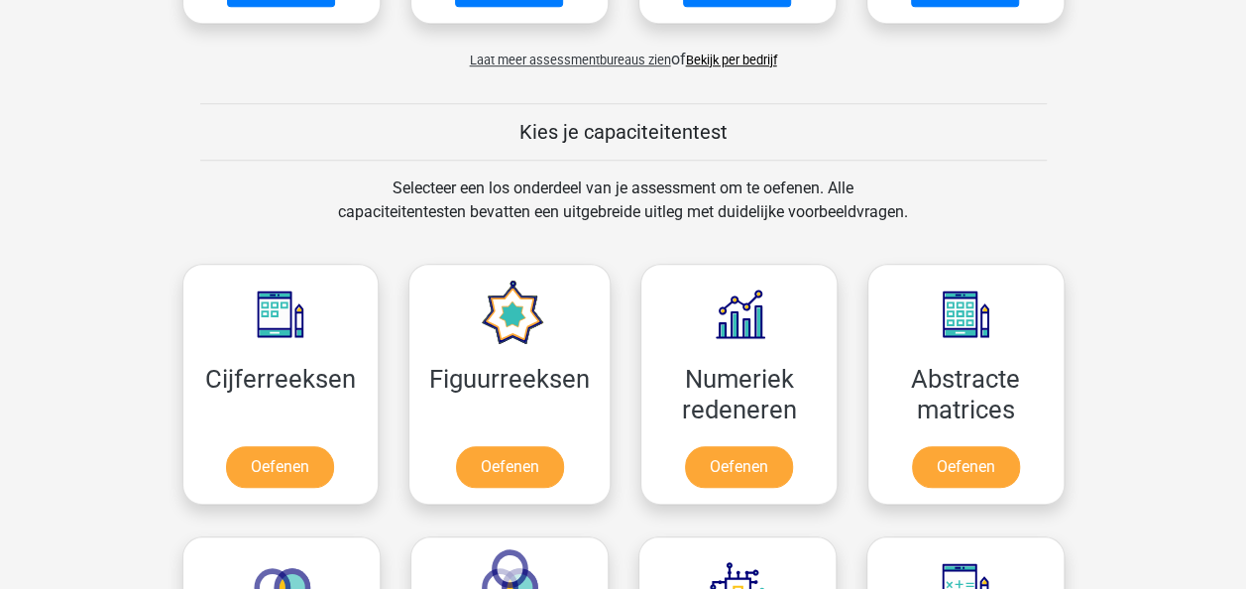
scroll to position [694, 0]
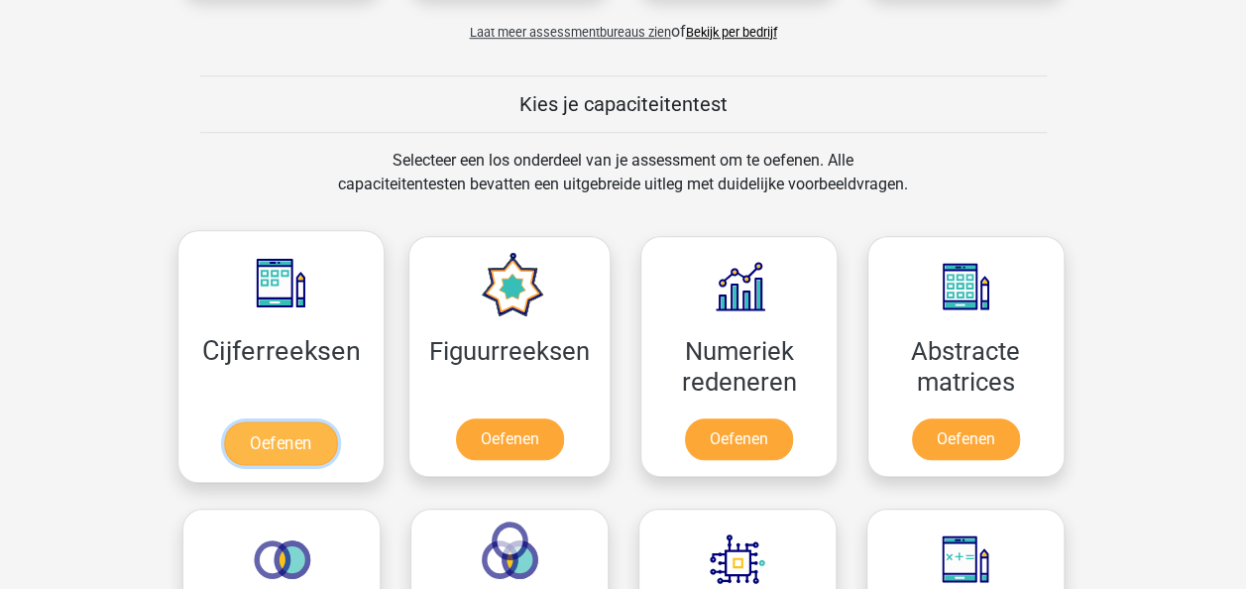
click at [299, 432] on link "Oefenen" at bounding box center [280, 443] width 113 height 44
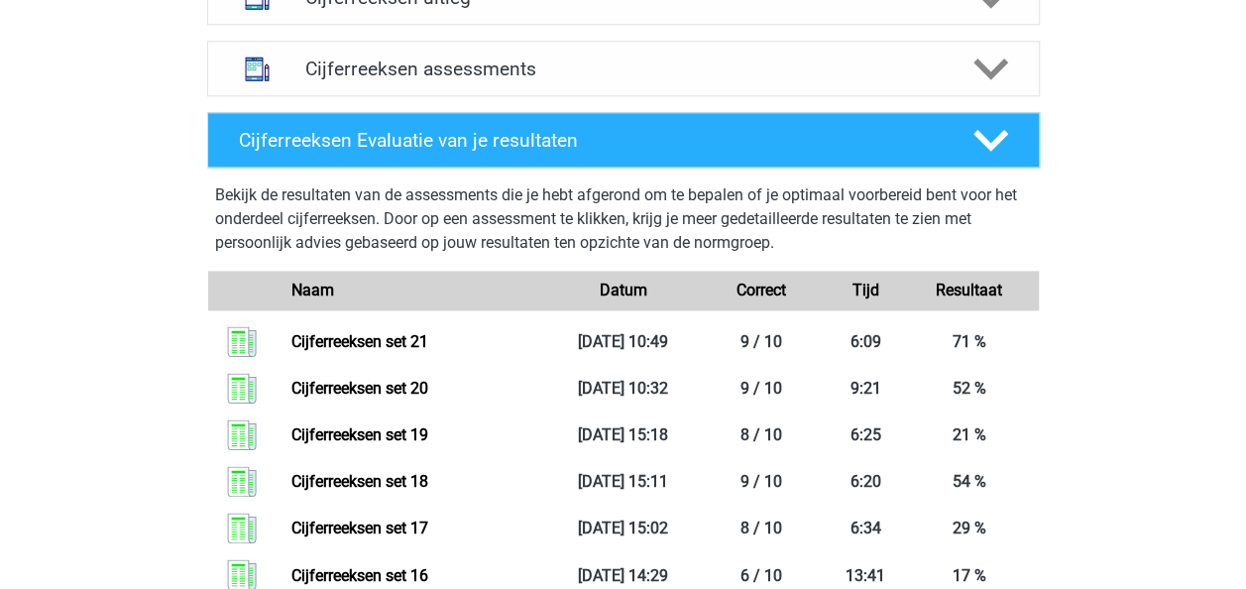
scroll to position [1091, 0]
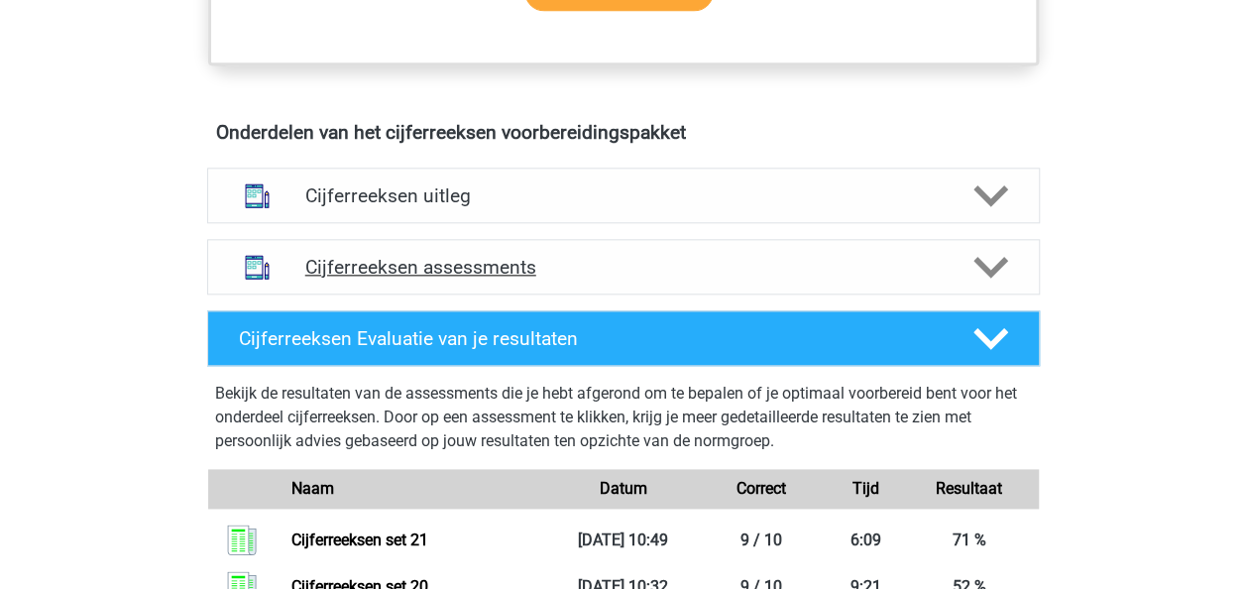
click at [516, 279] on h4 "Cijferreeksen assessments" at bounding box center [623, 267] width 636 height 23
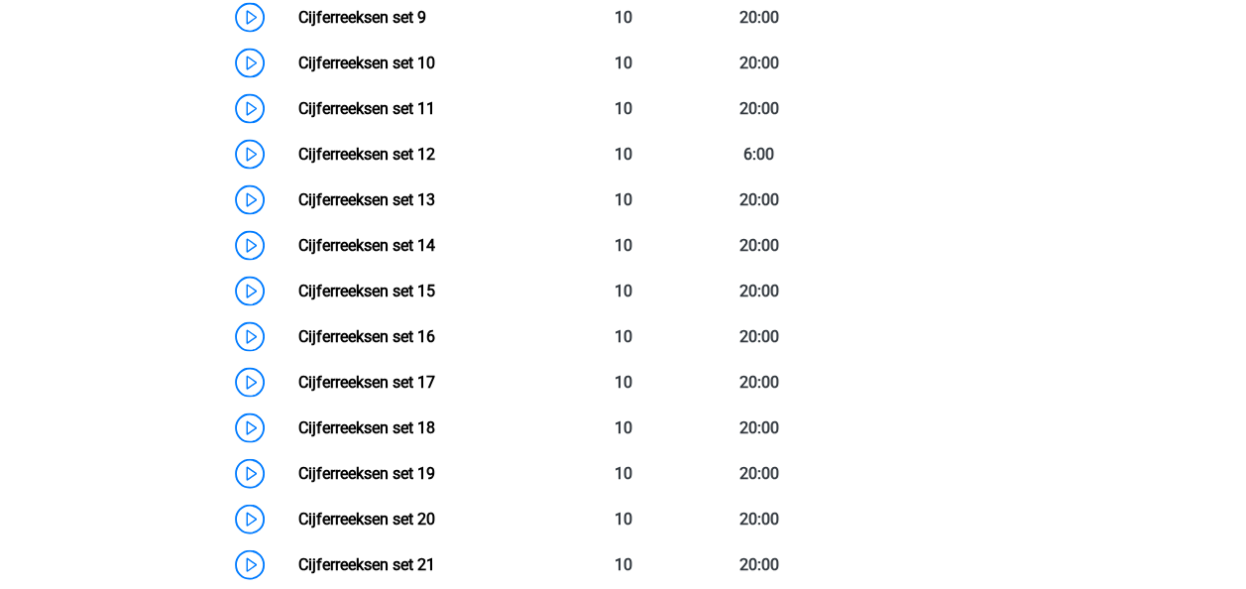
scroll to position [2181, 0]
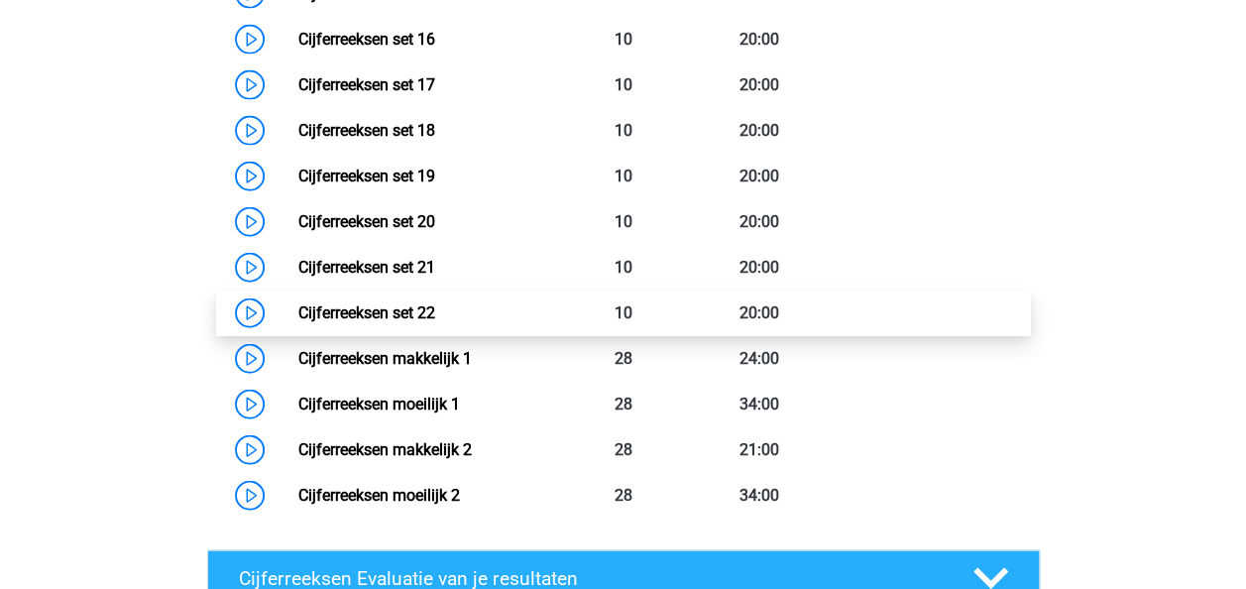
click at [418, 322] on link "Cijferreeksen set 22" at bounding box center [366, 312] width 137 height 19
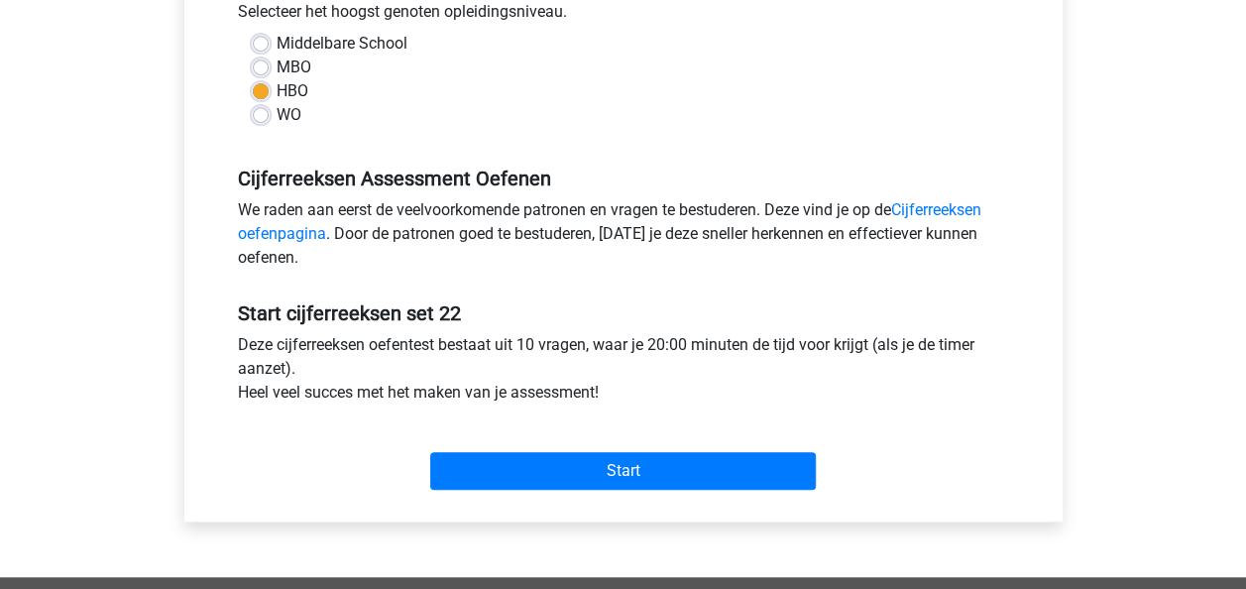
scroll to position [496, 0]
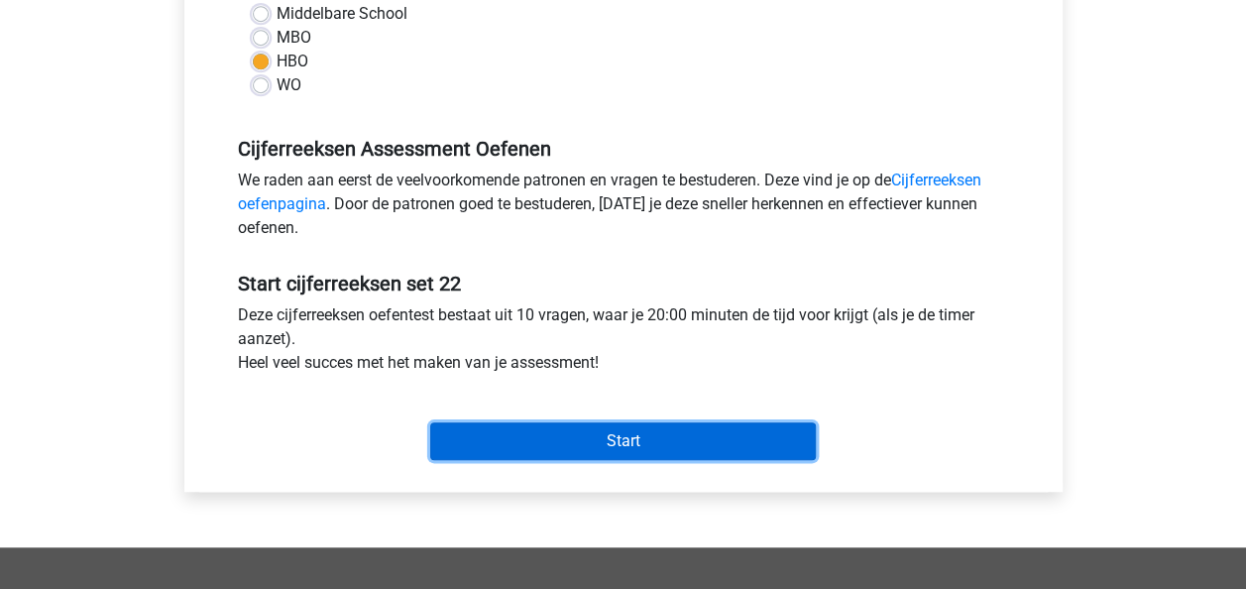
click at [571, 442] on input "Start" at bounding box center [623, 441] width 386 height 38
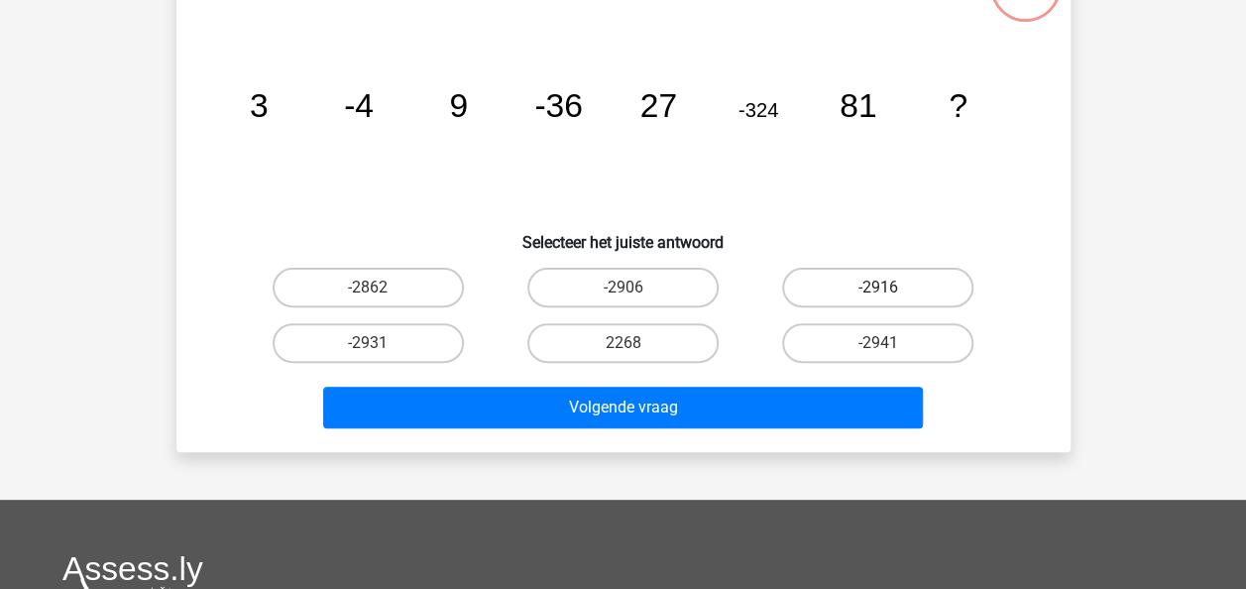
scroll to position [198, 0]
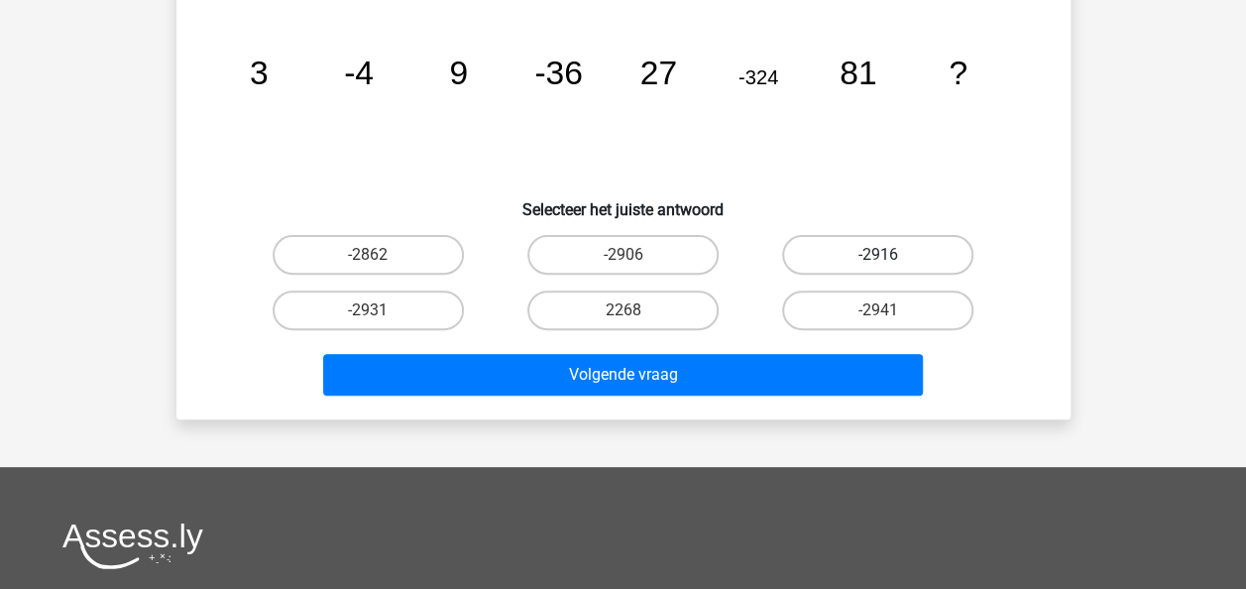
click at [883, 248] on label "-2916" at bounding box center [877, 255] width 191 height 40
click at [883, 255] on input "-2916" at bounding box center [884, 261] width 13 height 13
radio input "true"
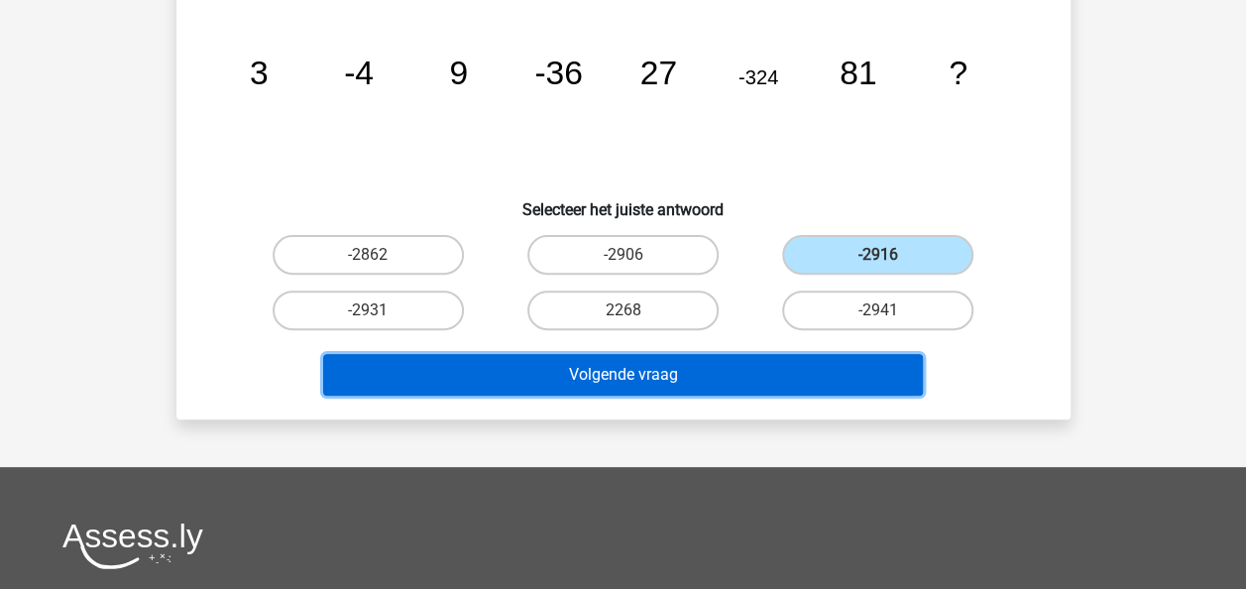
click at [736, 371] on button "Volgende vraag" at bounding box center [623, 375] width 600 height 42
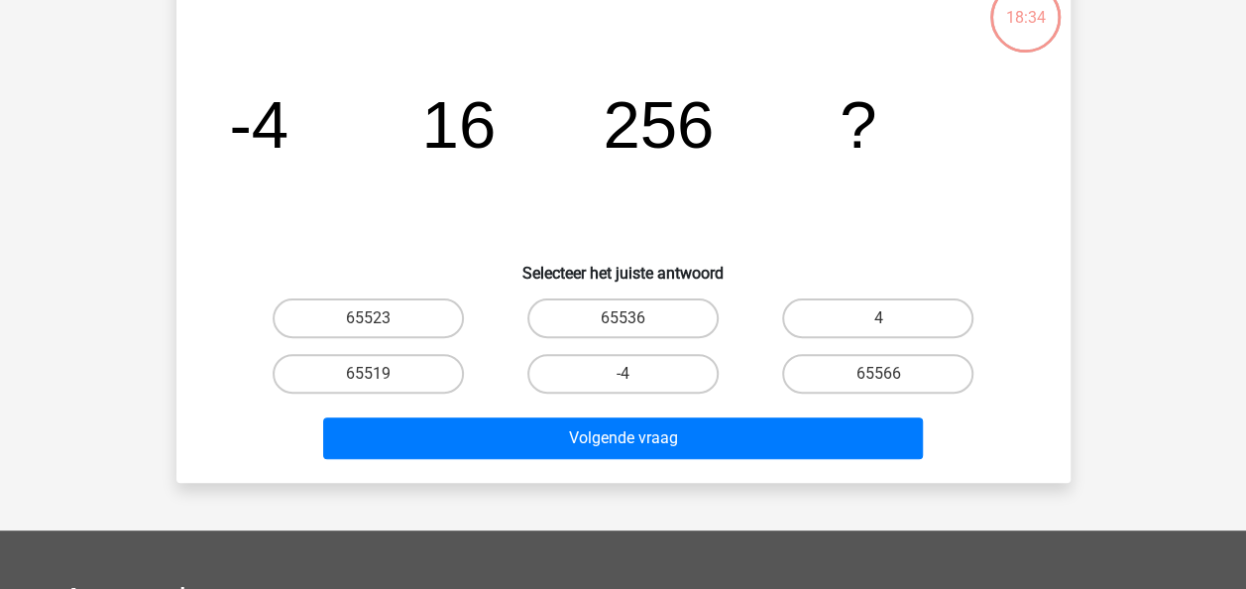
scroll to position [91, 0]
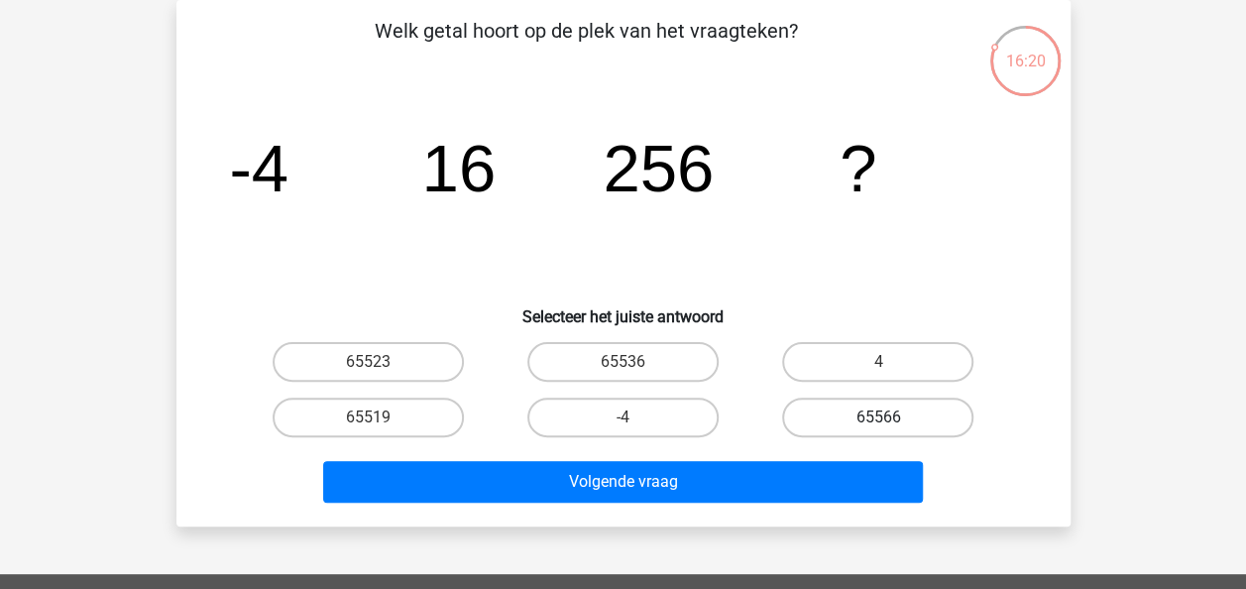
click at [831, 408] on label "65566" at bounding box center [877, 418] width 191 height 40
click at [878, 417] on input "65566" at bounding box center [884, 423] width 13 height 13
radio input "true"
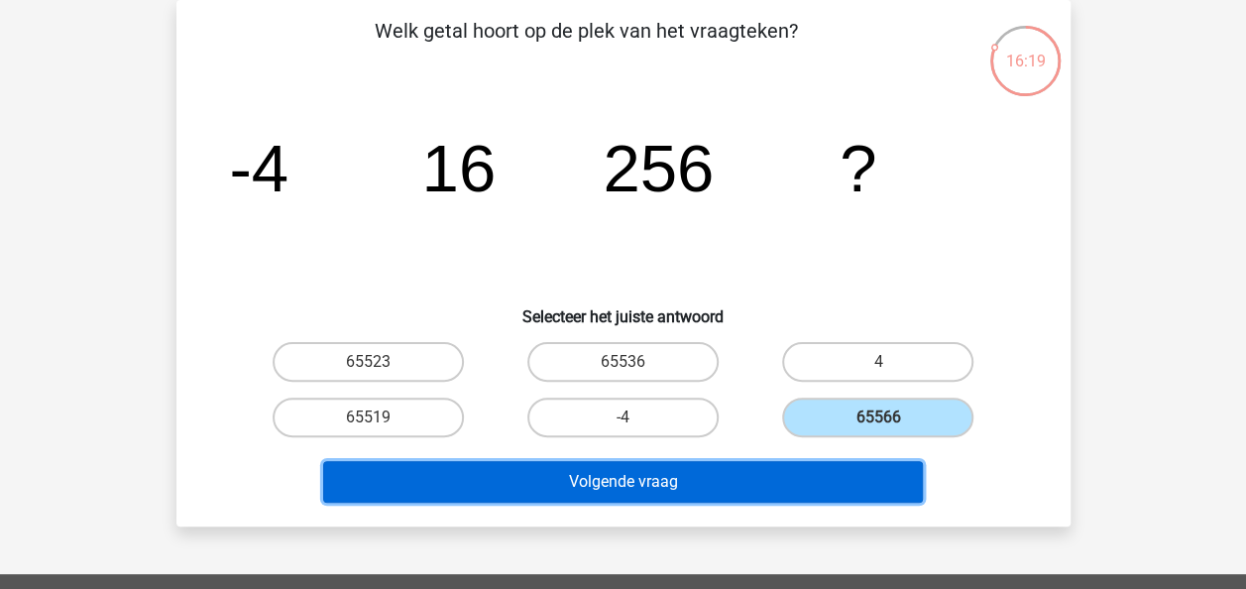
click at [621, 481] on button "Volgende vraag" at bounding box center [623, 482] width 600 height 42
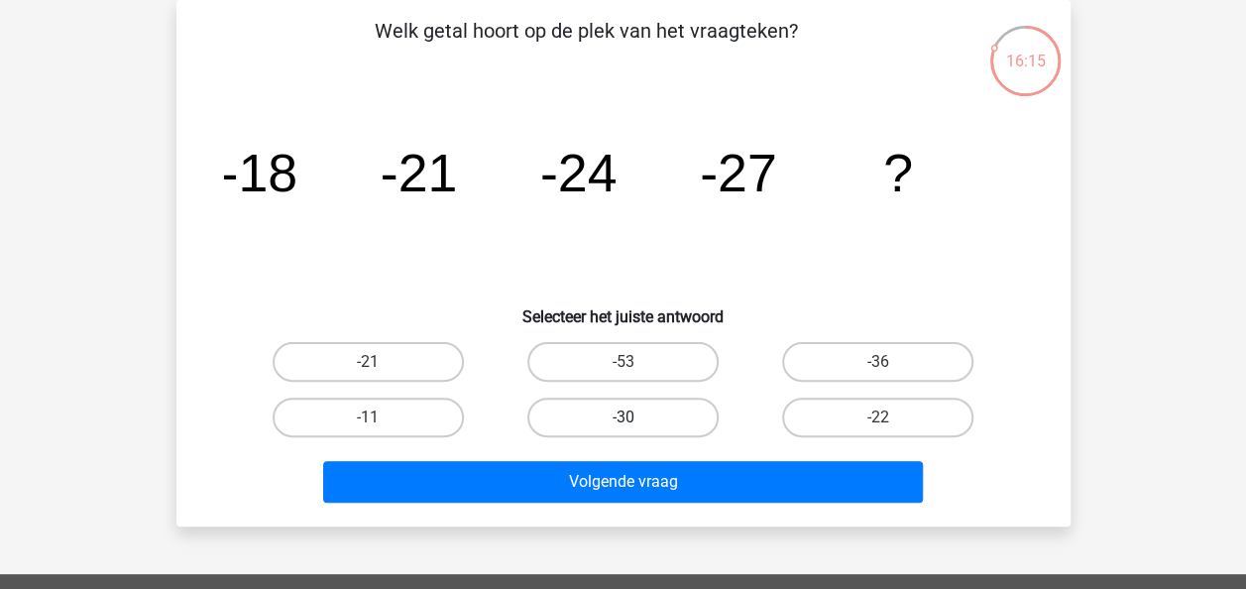
click at [648, 426] on label "-30" at bounding box center [622, 418] width 191 height 40
click at [635, 426] on input "-30" at bounding box center [629, 423] width 13 height 13
radio input "true"
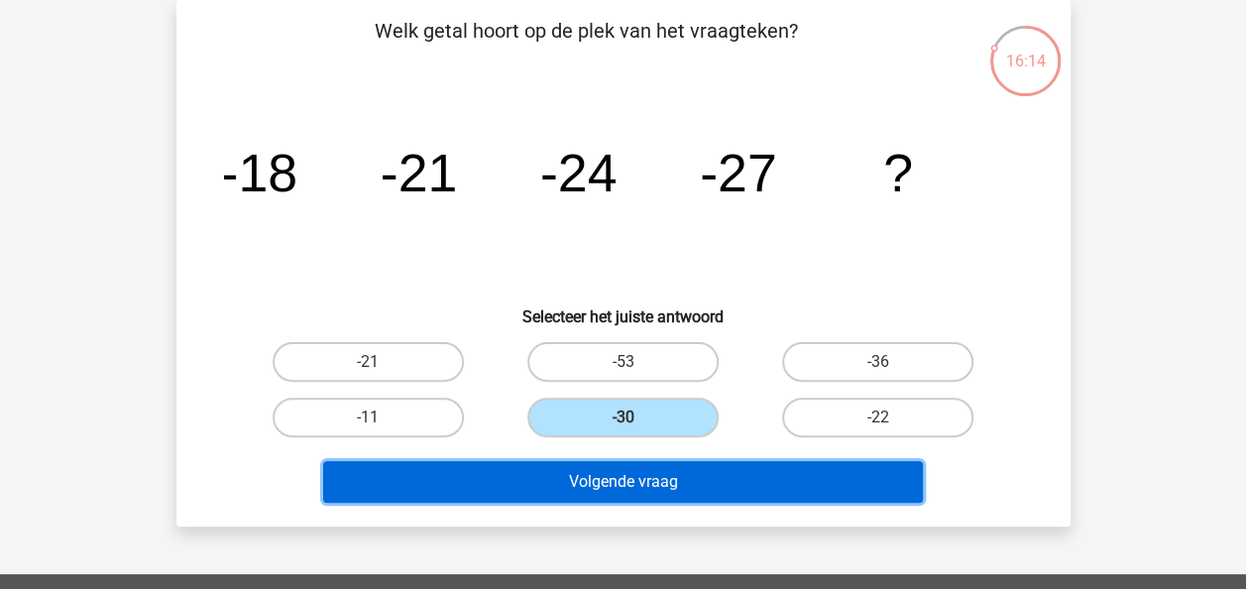
click at [637, 473] on button "Volgende vraag" at bounding box center [623, 482] width 600 height 42
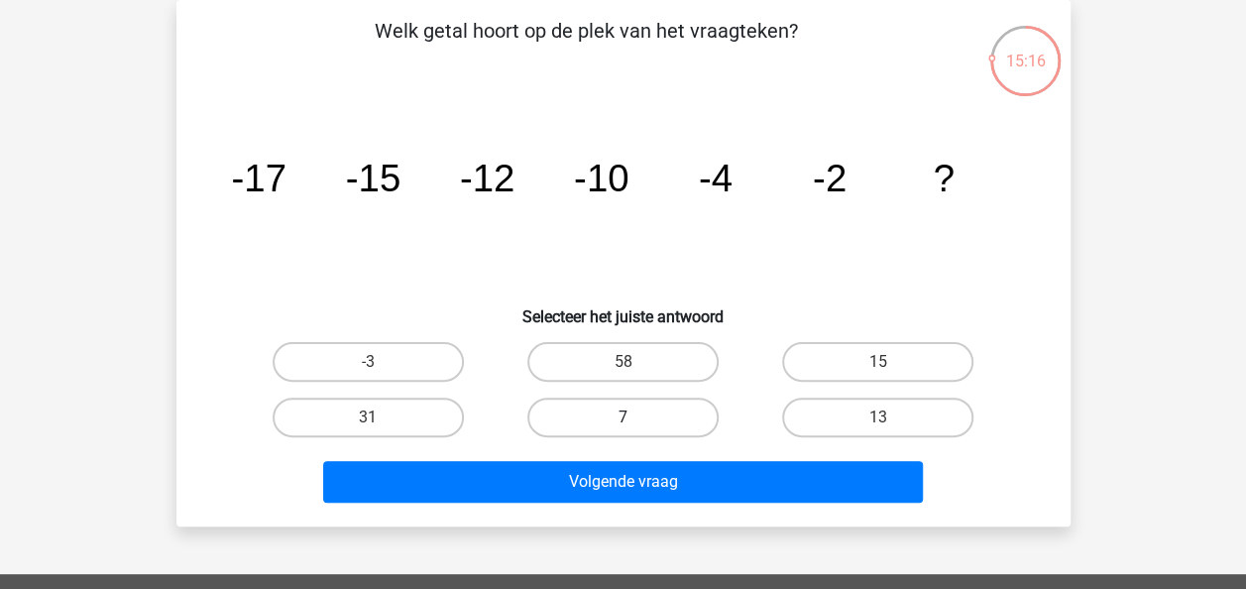
click at [653, 412] on label "7" at bounding box center [622, 418] width 191 height 40
click at [635, 417] on input "7" at bounding box center [629, 423] width 13 height 13
radio input "true"
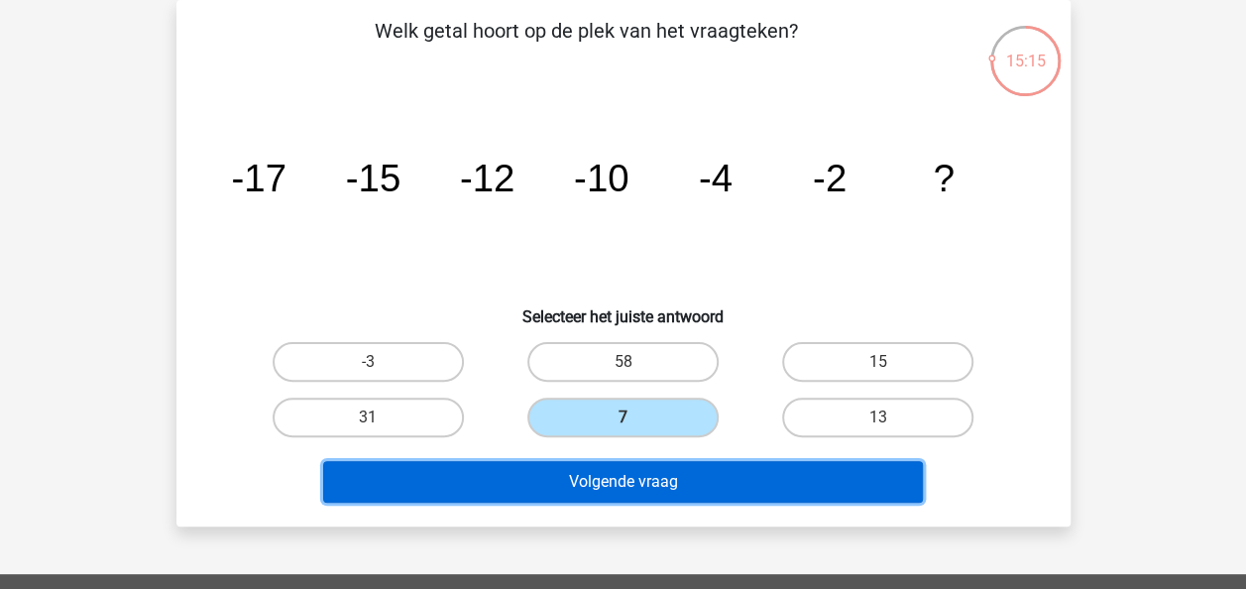
click at [632, 490] on button "Volgende vraag" at bounding box center [623, 482] width 600 height 42
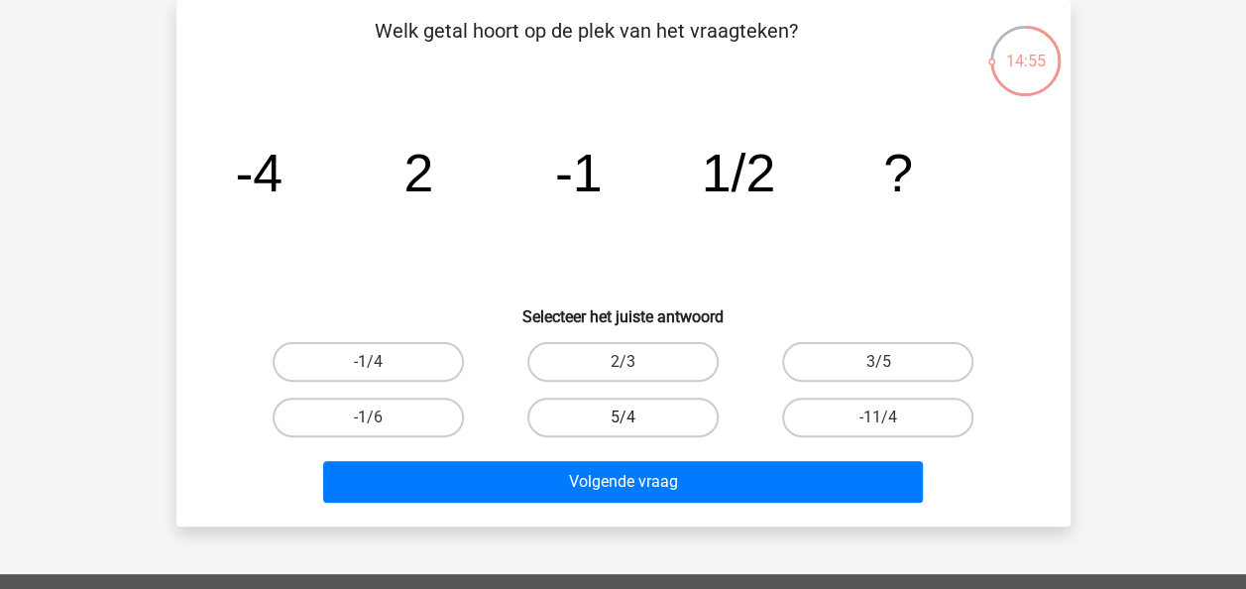
click at [634, 413] on label "5/4" at bounding box center [622, 418] width 191 height 40
click at [634, 417] on input "5/4" at bounding box center [629, 423] width 13 height 13
radio input "true"
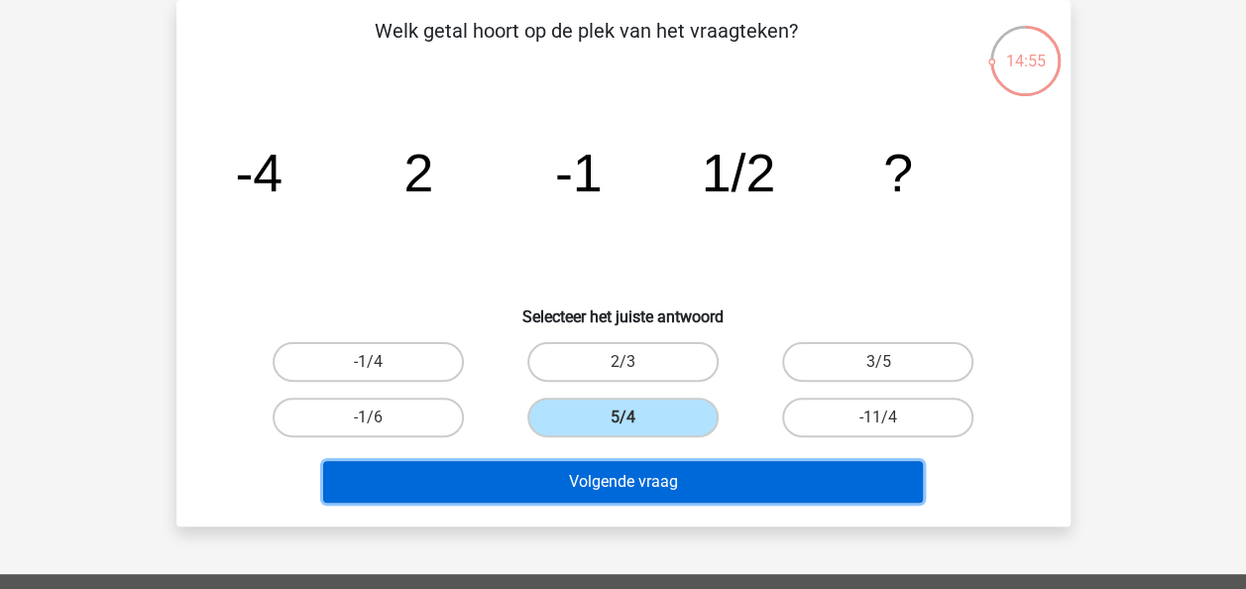
click at [605, 486] on button "Volgende vraag" at bounding box center [623, 482] width 600 height 42
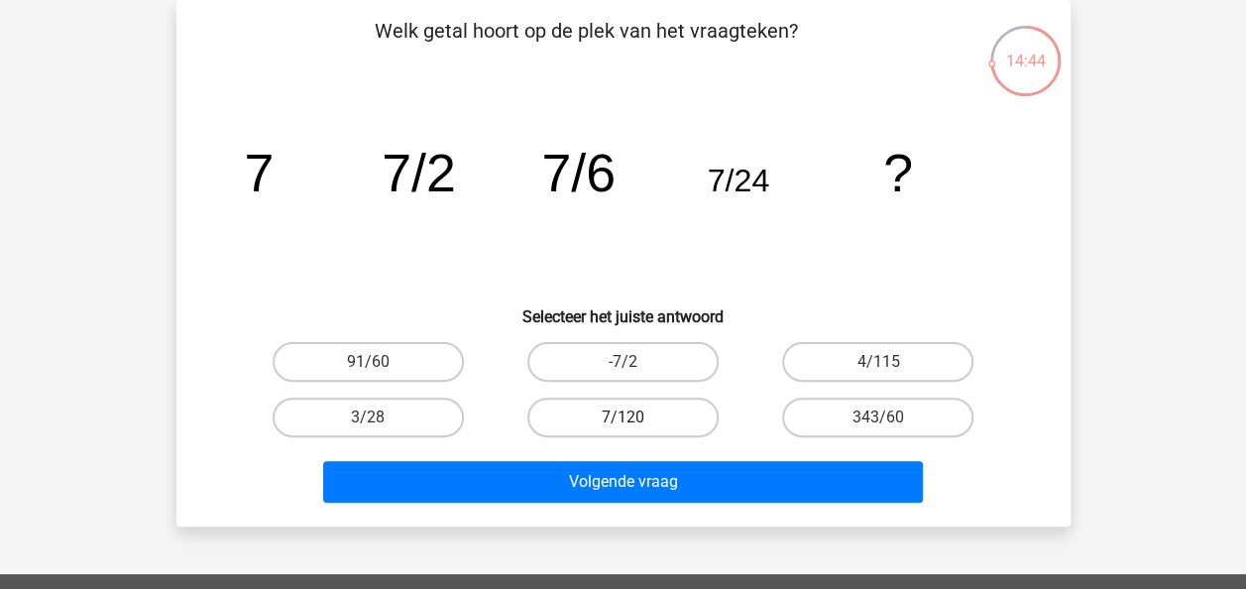
click at [644, 418] on label "7/120" at bounding box center [622, 418] width 191 height 40
click at [635, 418] on input "7/120" at bounding box center [629, 423] width 13 height 13
radio input "true"
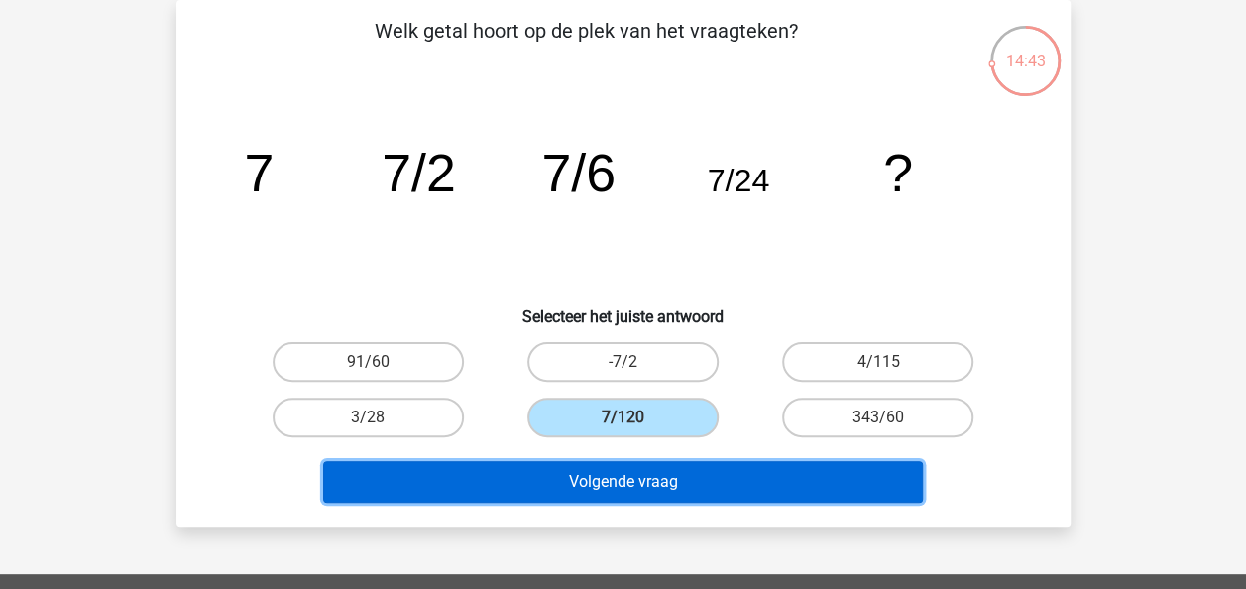
click at [672, 482] on button "Volgende vraag" at bounding box center [623, 482] width 600 height 42
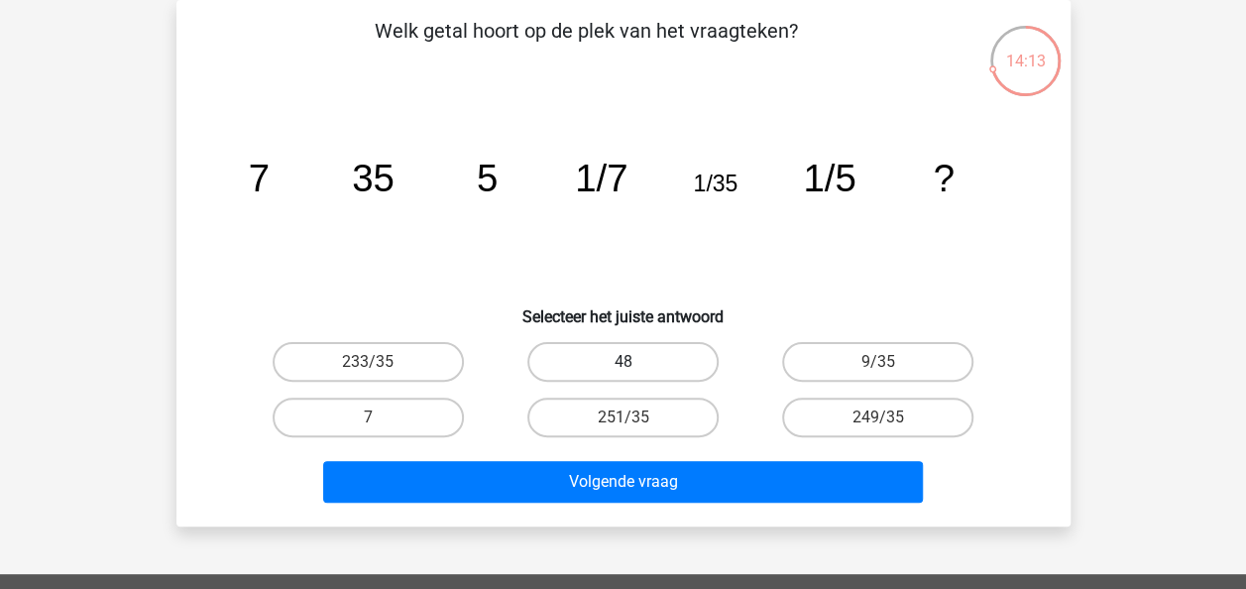
click at [605, 363] on label "48" at bounding box center [622, 362] width 191 height 40
click at [623, 363] on input "48" at bounding box center [629, 368] width 13 height 13
radio input "true"
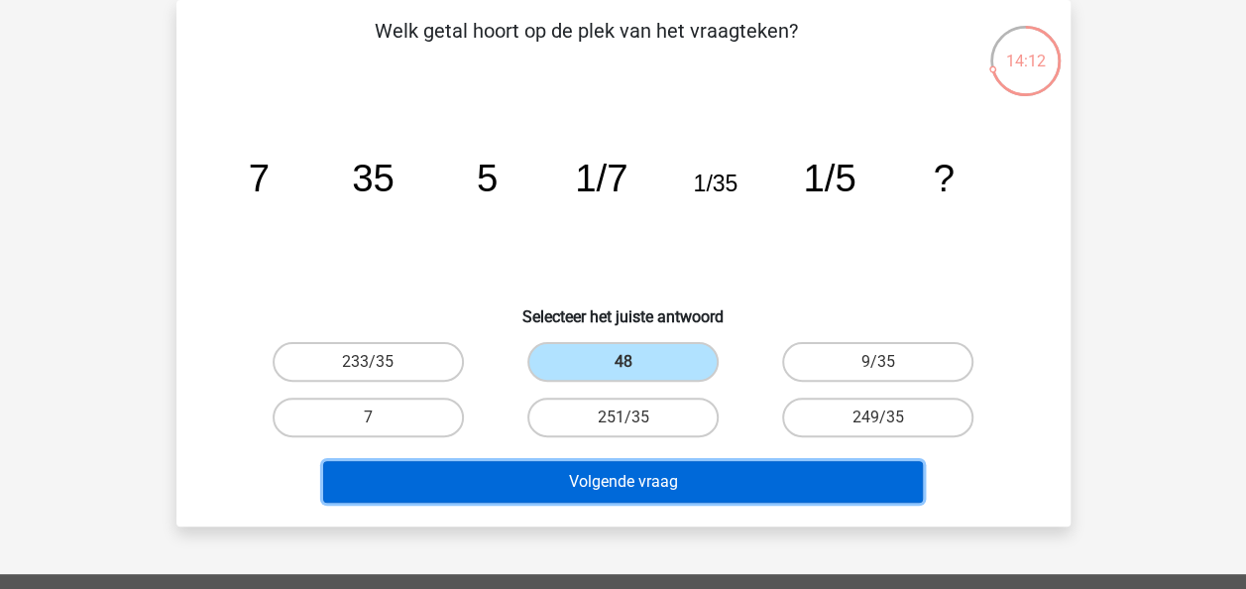
click at [783, 482] on button "Volgende vraag" at bounding box center [623, 482] width 600 height 42
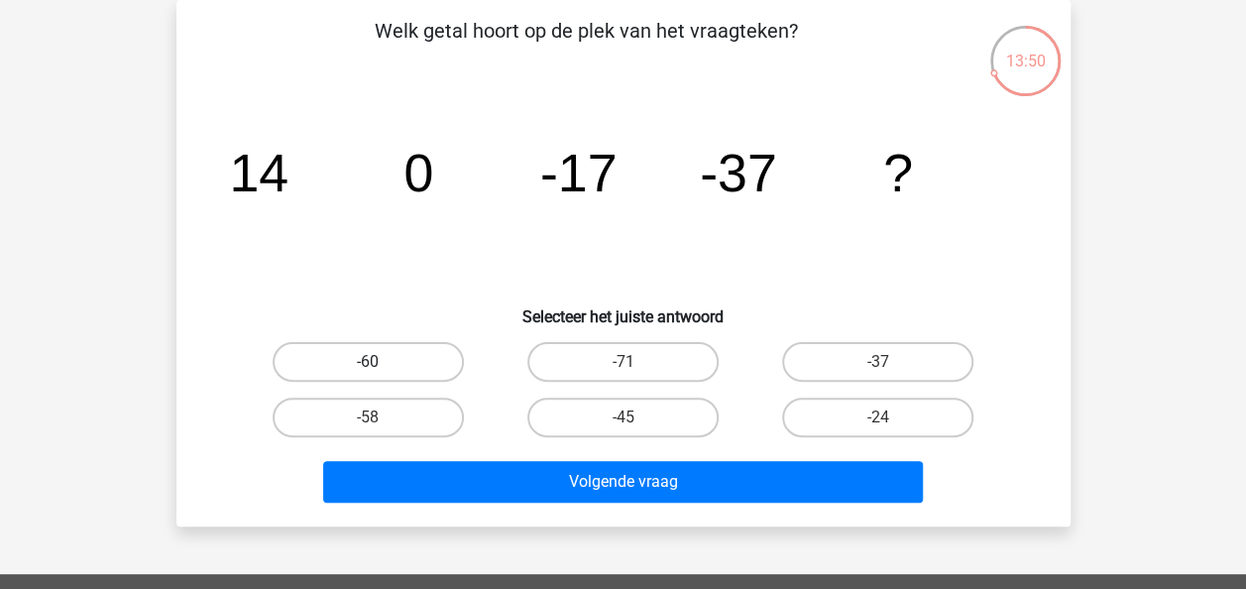
click at [369, 357] on label "-60" at bounding box center [368, 362] width 191 height 40
click at [369, 362] on input "-60" at bounding box center [374, 368] width 13 height 13
radio input "true"
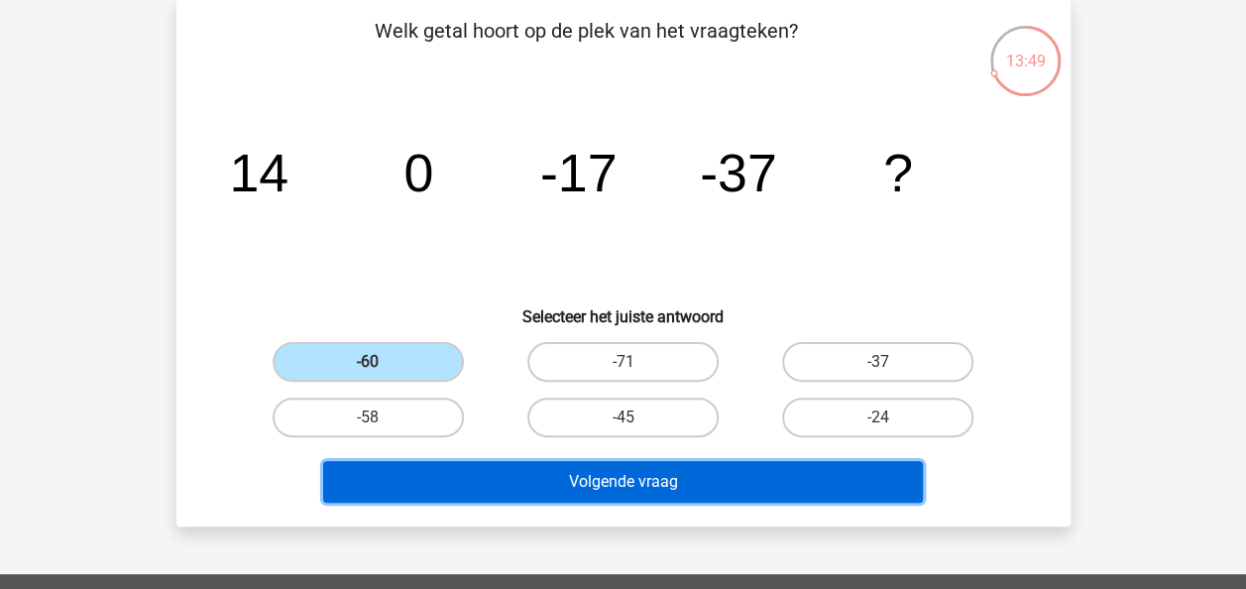
click at [605, 474] on button "Volgende vraag" at bounding box center [623, 482] width 600 height 42
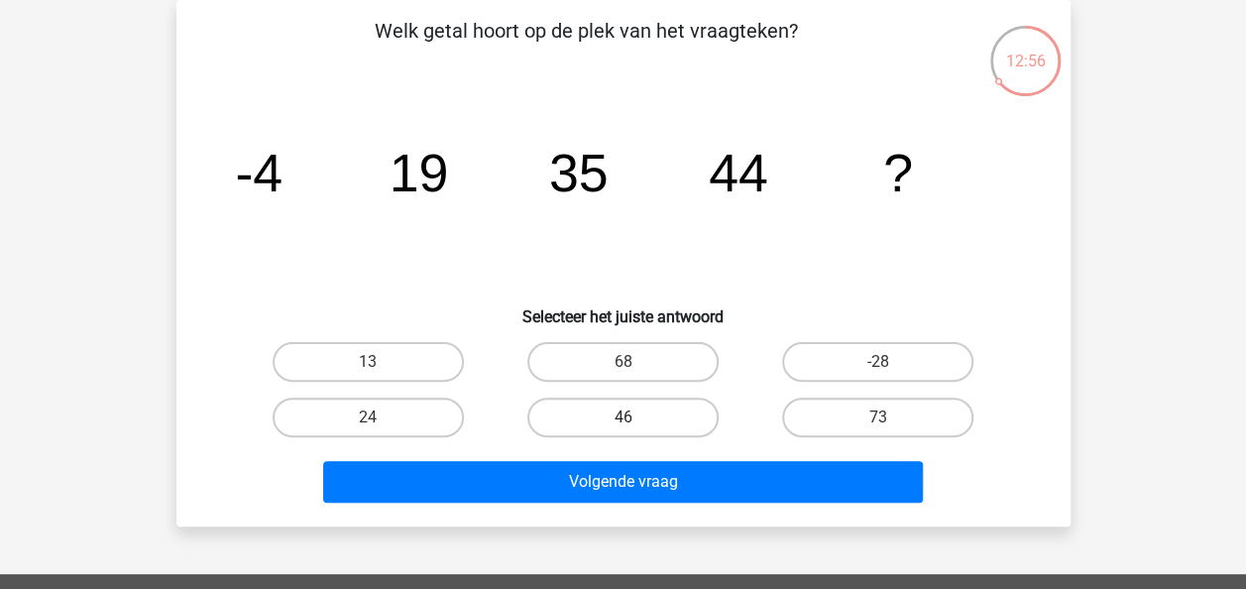
click at [632, 408] on label "46" at bounding box center [622, 418] width 191 height 40
click at [632, 417] on input "46" at bounding box center [629, 423] width 13 height 13
radio input "true"
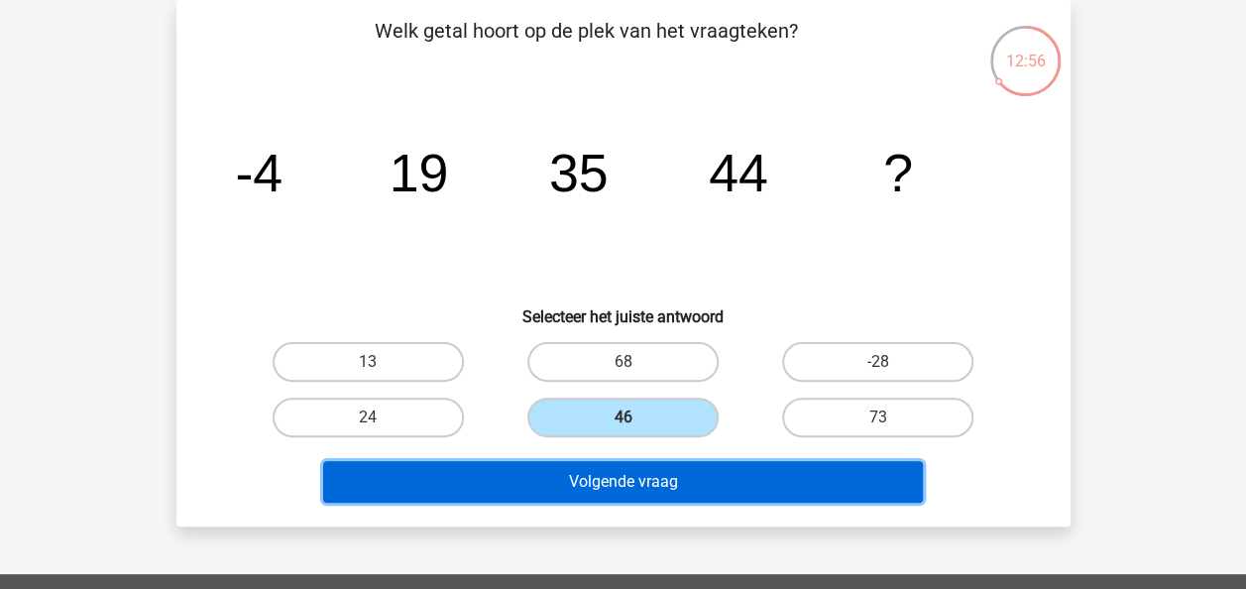
click at [651, 469] on button "Volgende vraag" at bounding box center [623, 482] width 600 height 42
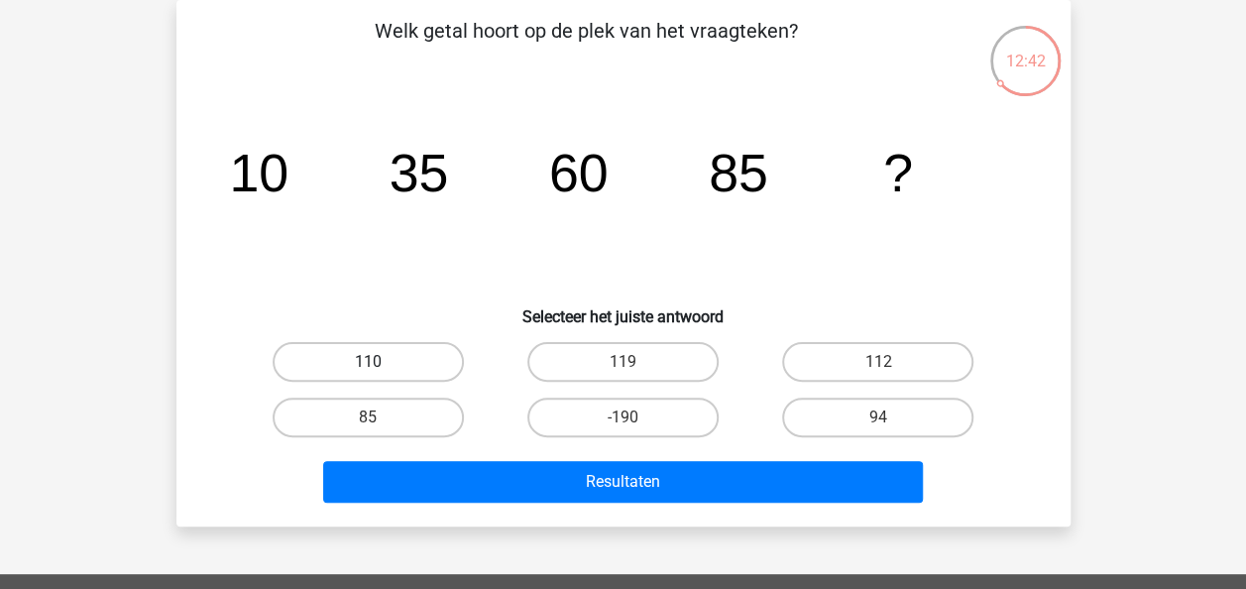
click at [403, 365] on label "110" at bounding box center [368, 362] width 191 height 40
click at [381, 365] on input "110" at bounding box center [374, 368] width 13 height 13
radio input "true"
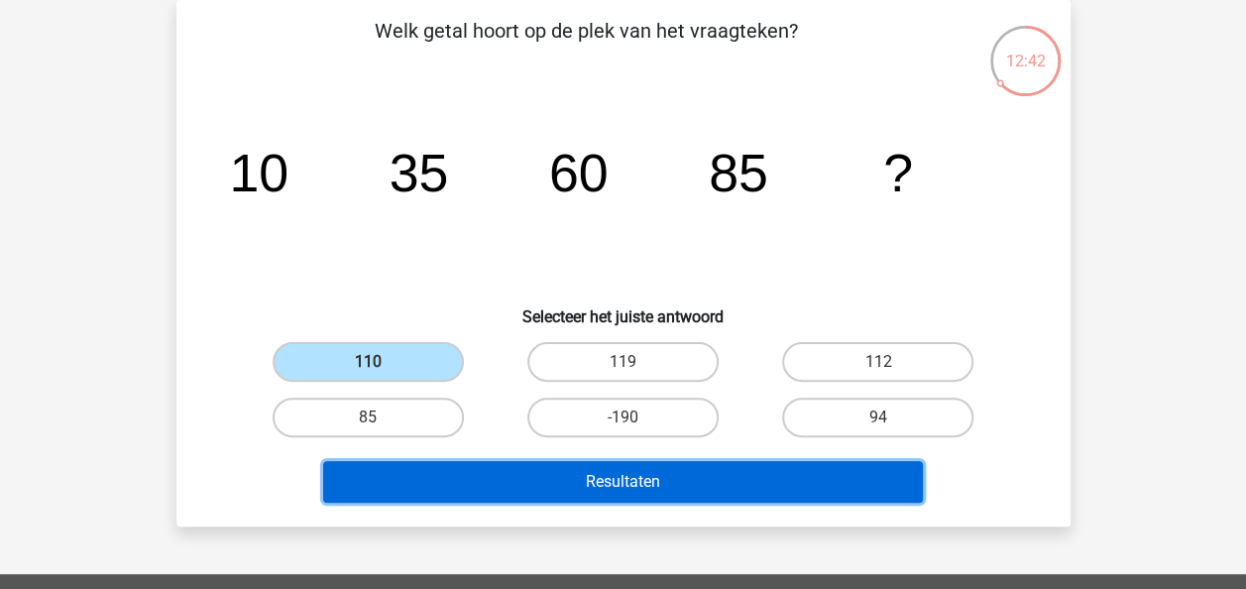
click at [692, 480] on button "Resultaten" at bounding box center [623, 482] width 600 height 42
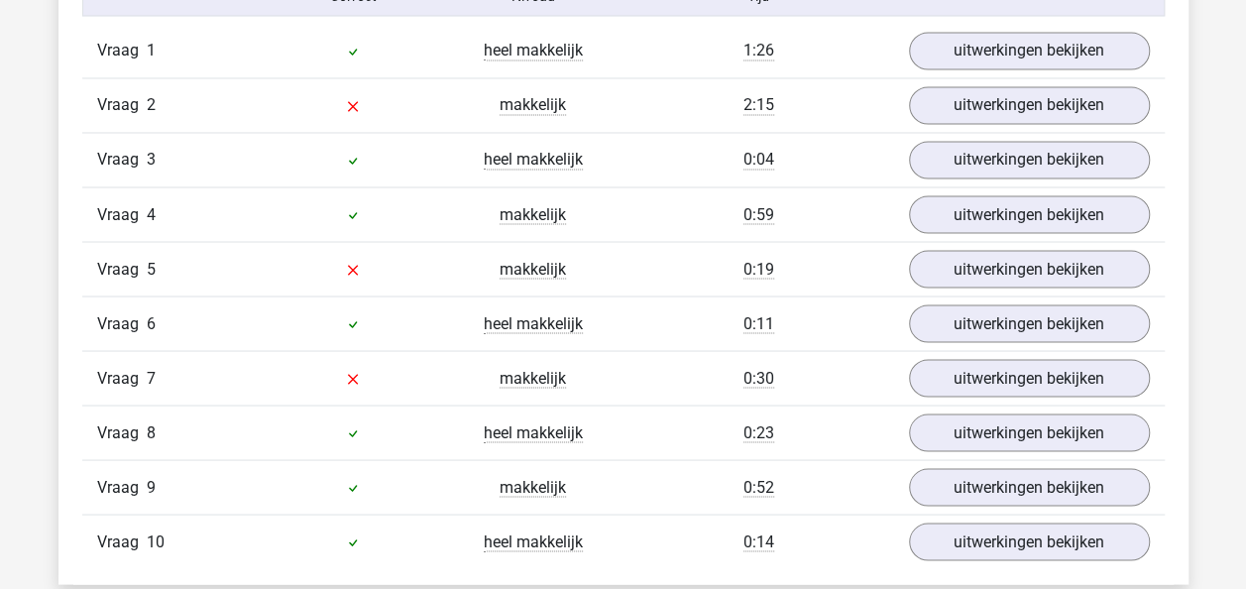
scroll to position [1586, 0]
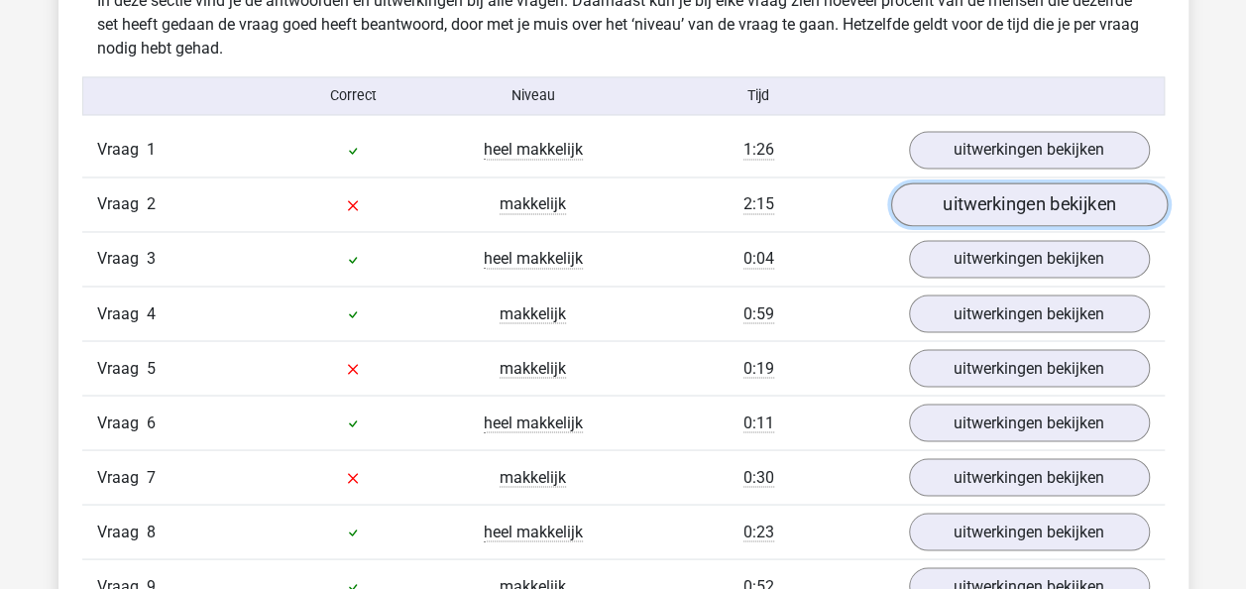
click at [1088, 201] on link "uitwerkingen bekijken" at bounding box center [1028, 205] width 277 height 44
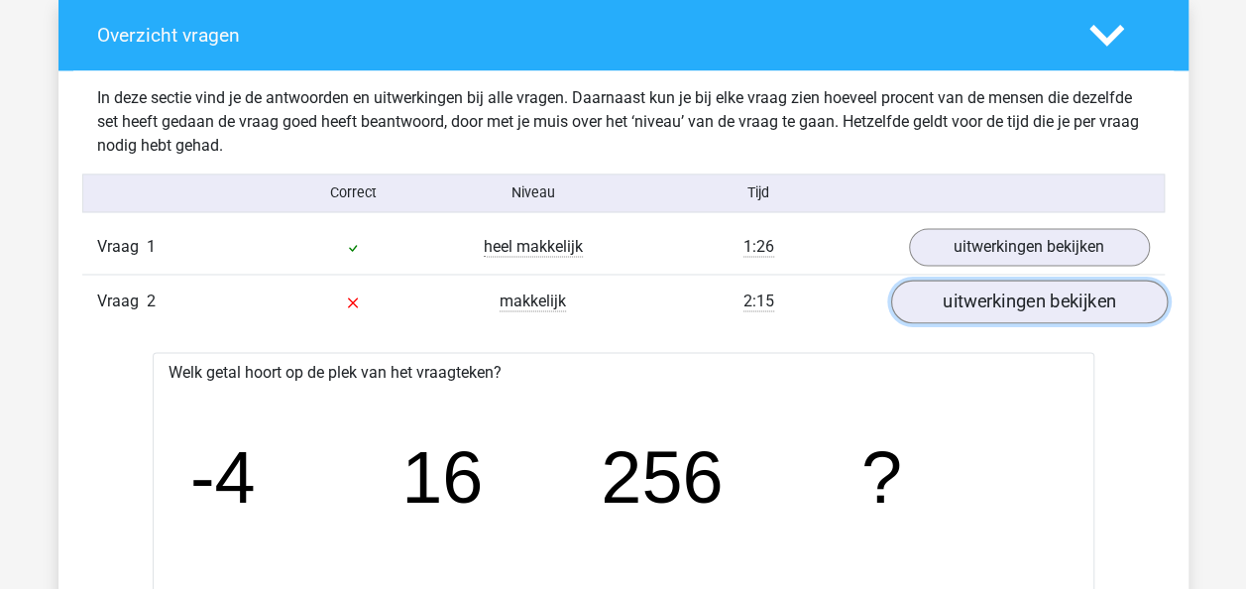
scroll to position [1487, 0]
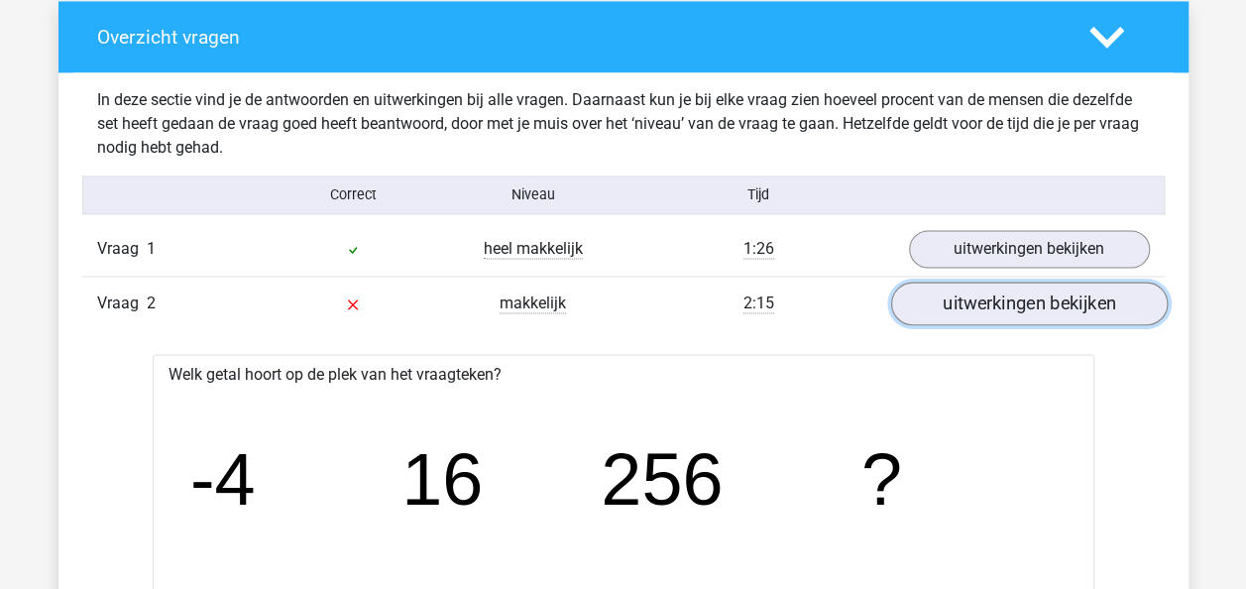
click at [1013, 305] on link "uitwerkingen bekijken" at bounding box center [1028, 305] width 277 height 44
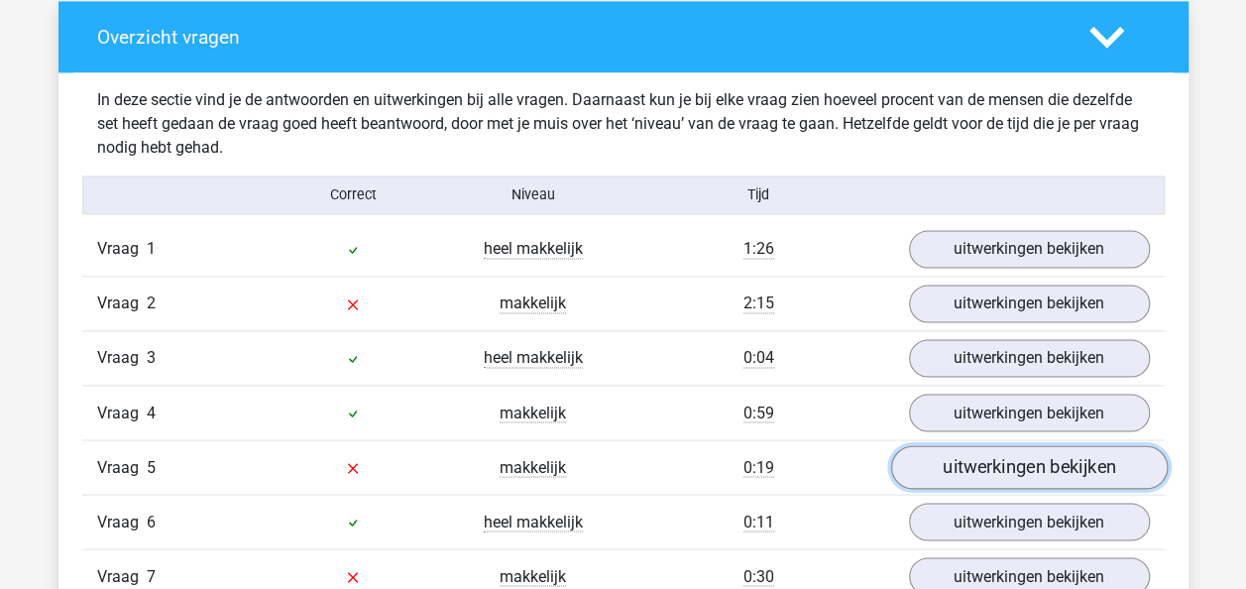
click at [1045, 460] on link "uitwerkingen bekijken" at bounding box center [1028, 468] width 277 height 44
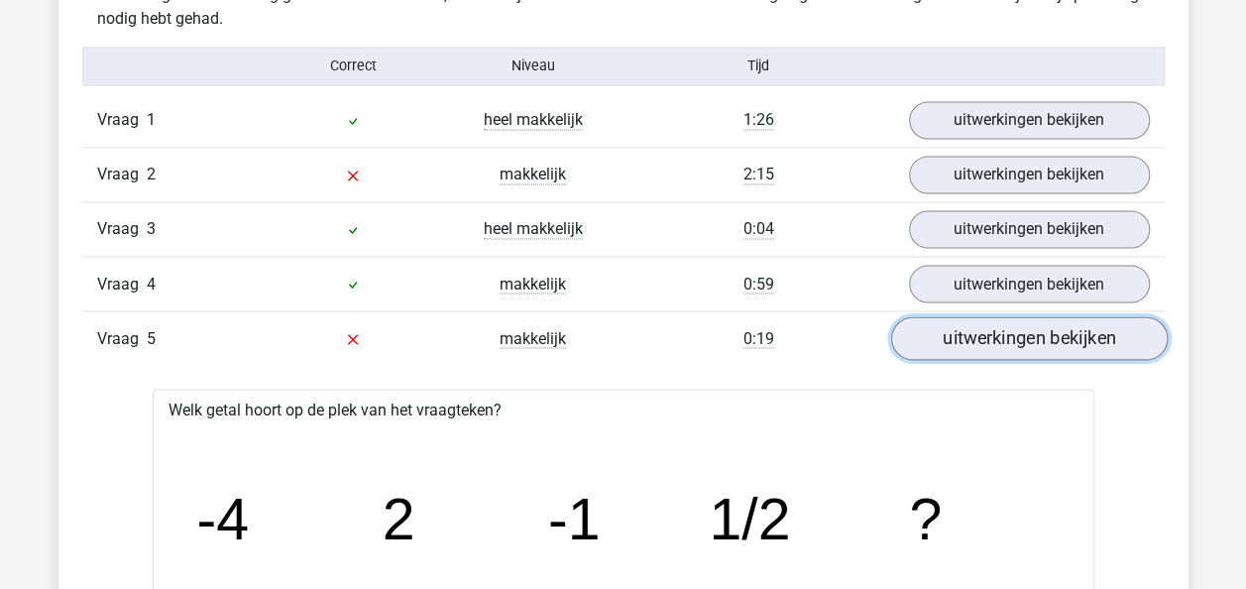
scroll to position [1586, 0]
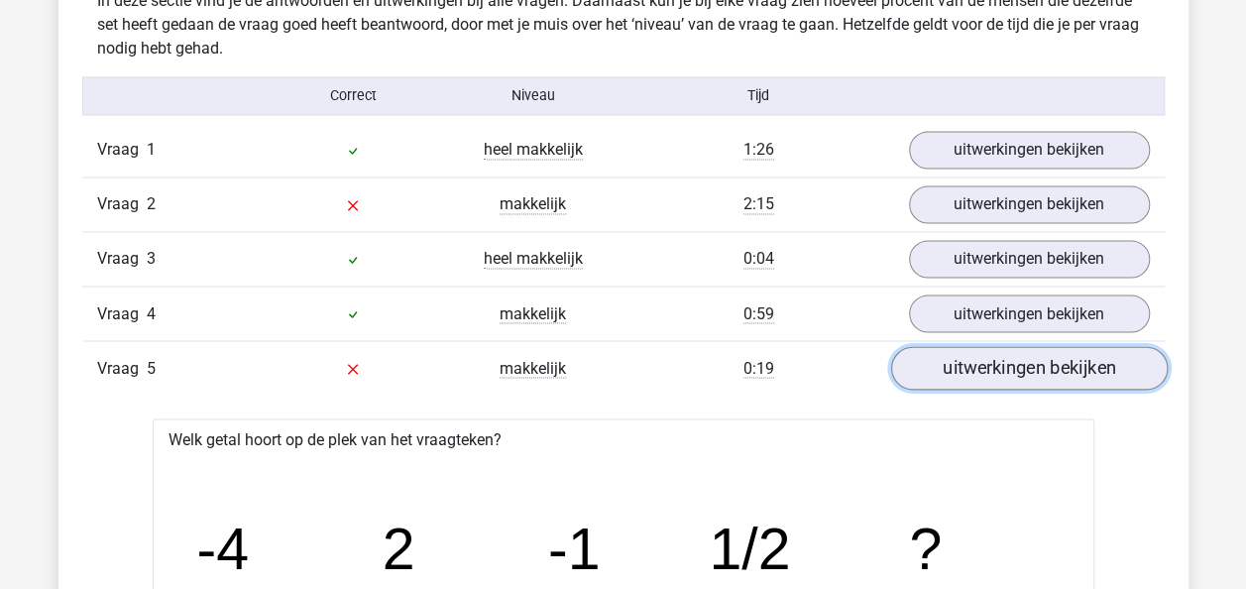
click at [1035, 372] on link "uitwerkingen bekijken" at bounding box center [1028, 369] width 277 height 44
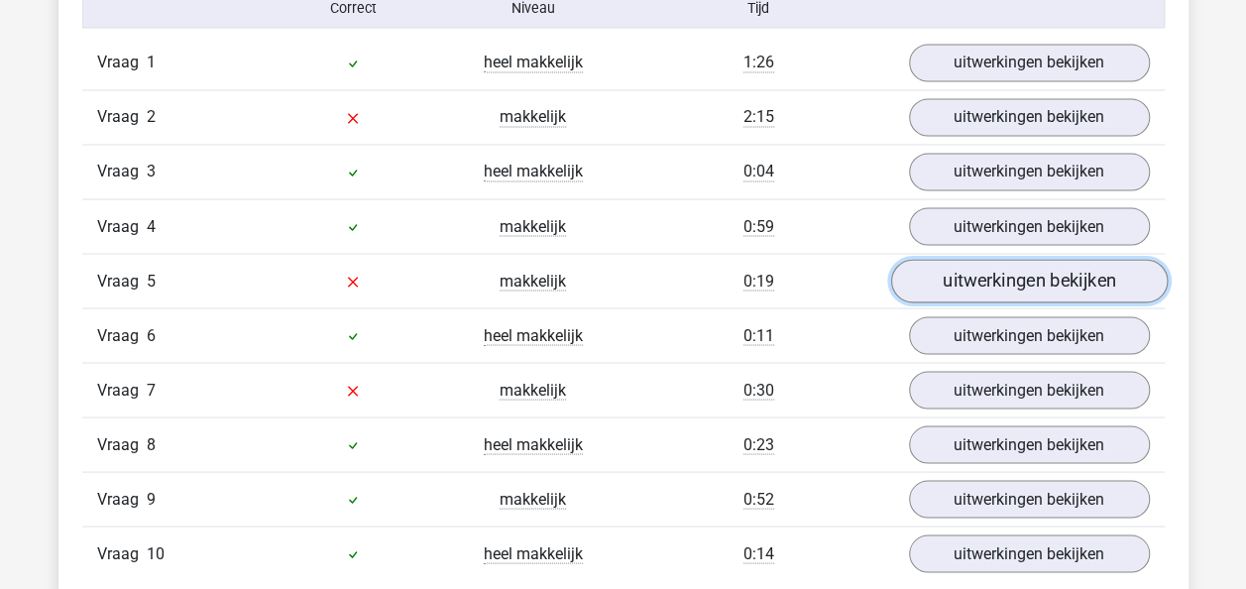
scroll to position [1784, 0]
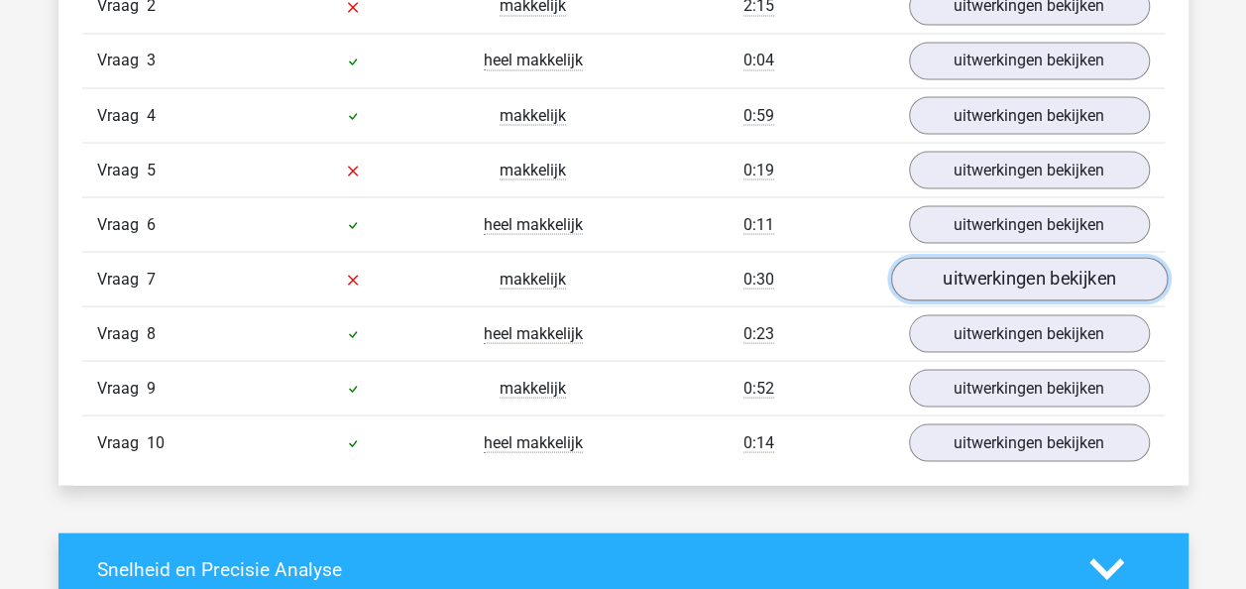
click at [1043, 270] on link "uitwerkingen bekijken" at bounding box center [1028, 280] width 277 height 44
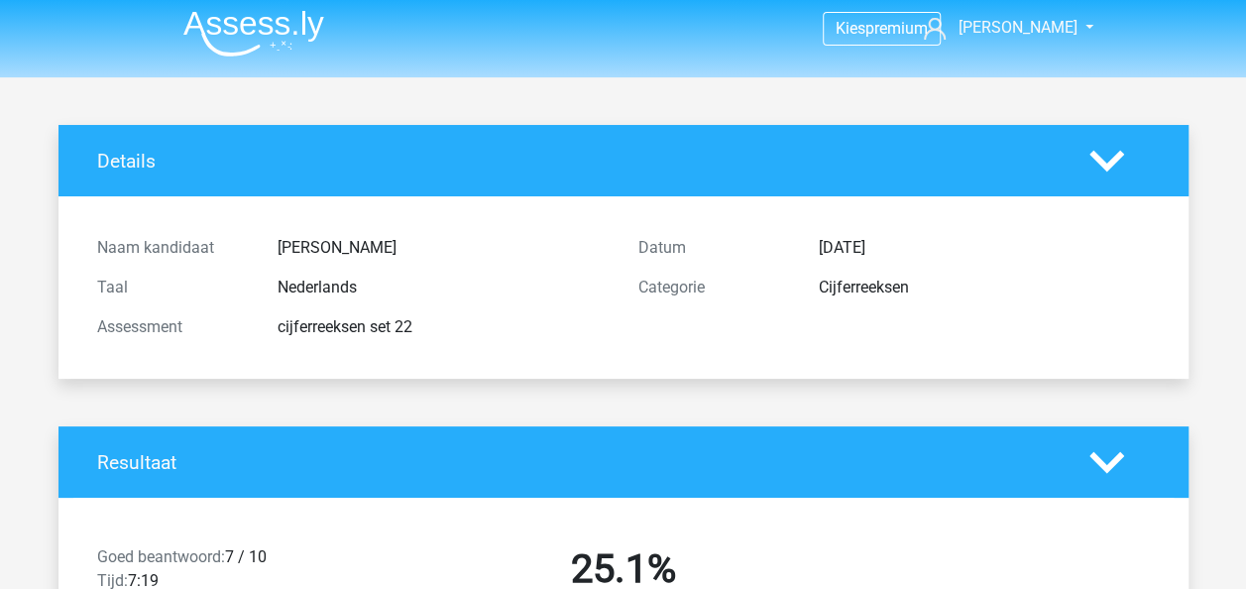
scroll to position [0, 0]
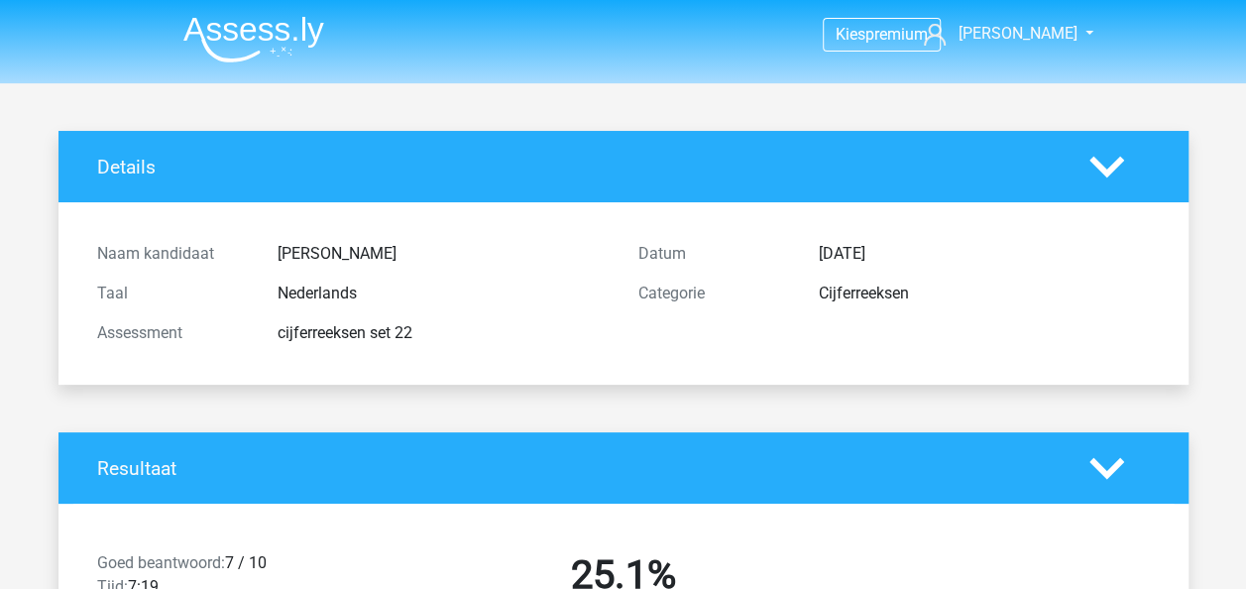
click at [301, 26] on img at bounding box center [253, 39] width 141 height 47
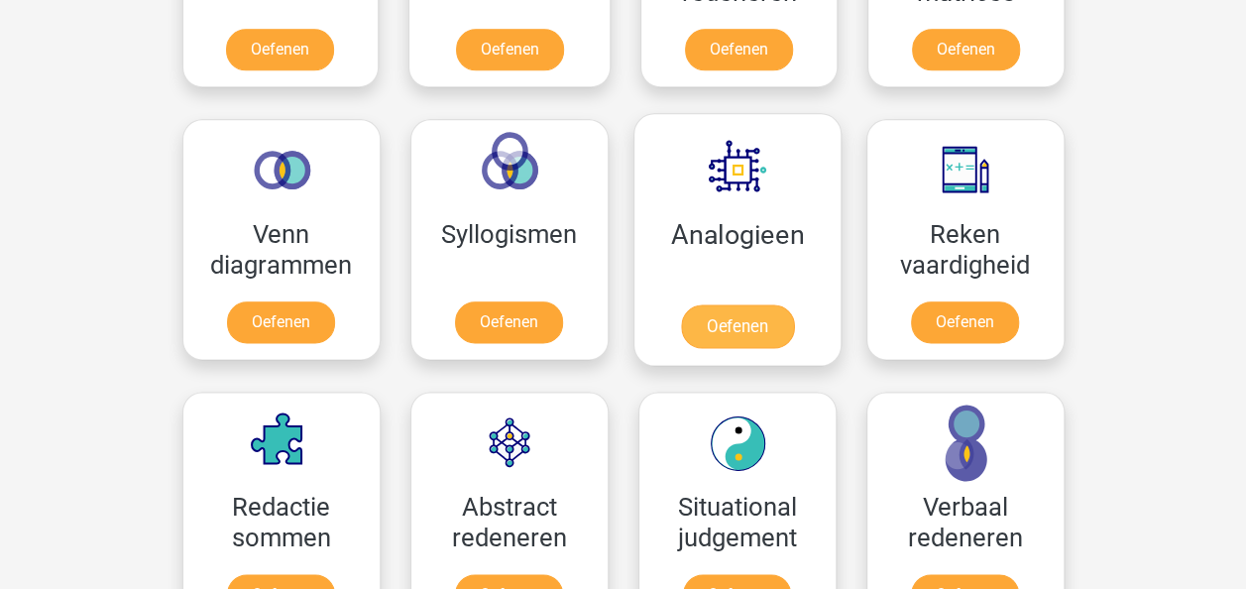
scroll to position [1091, 0]
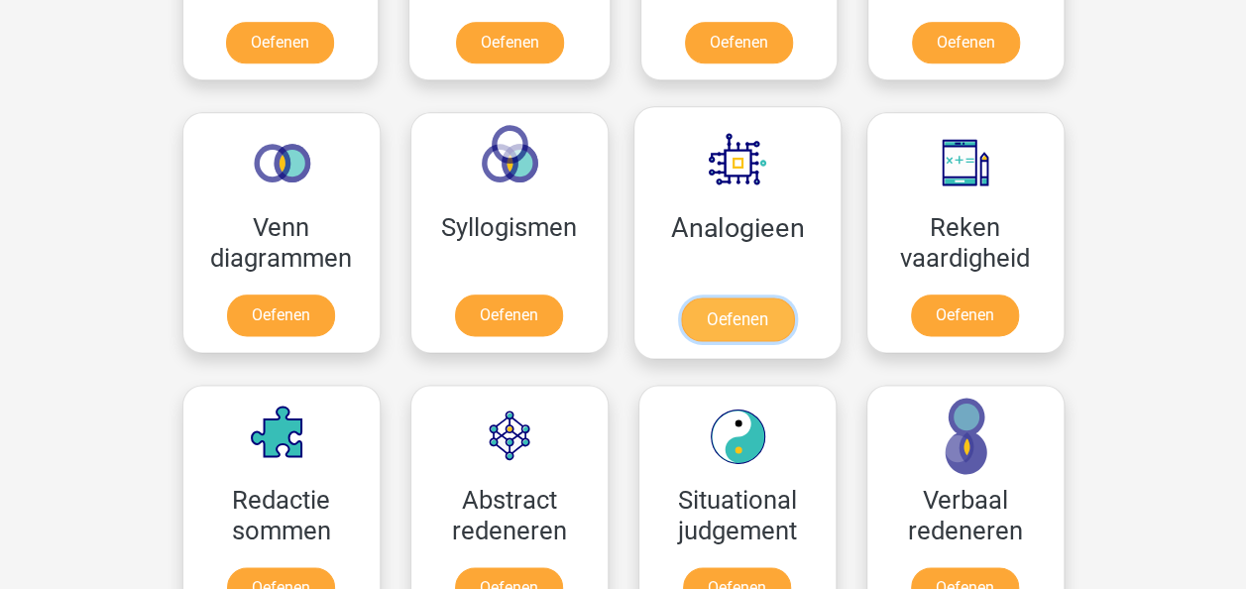
click at [740, 313] on link "Oefenen" at bounding box center [736, 319] width 113 height 44
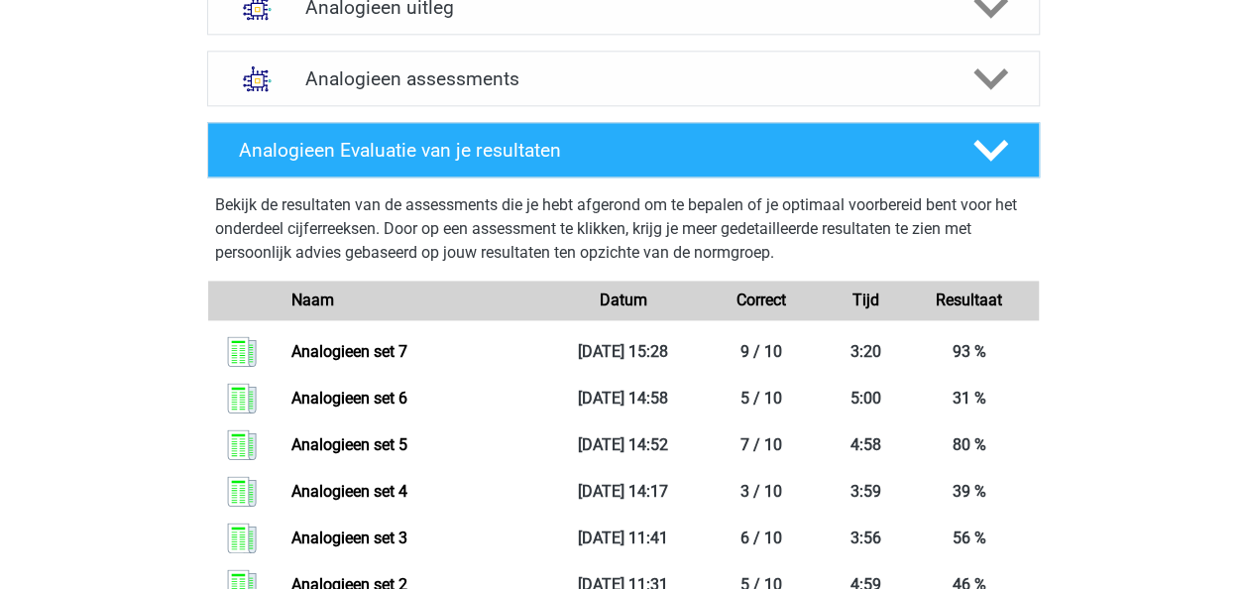
scroll to position [1190, 0]
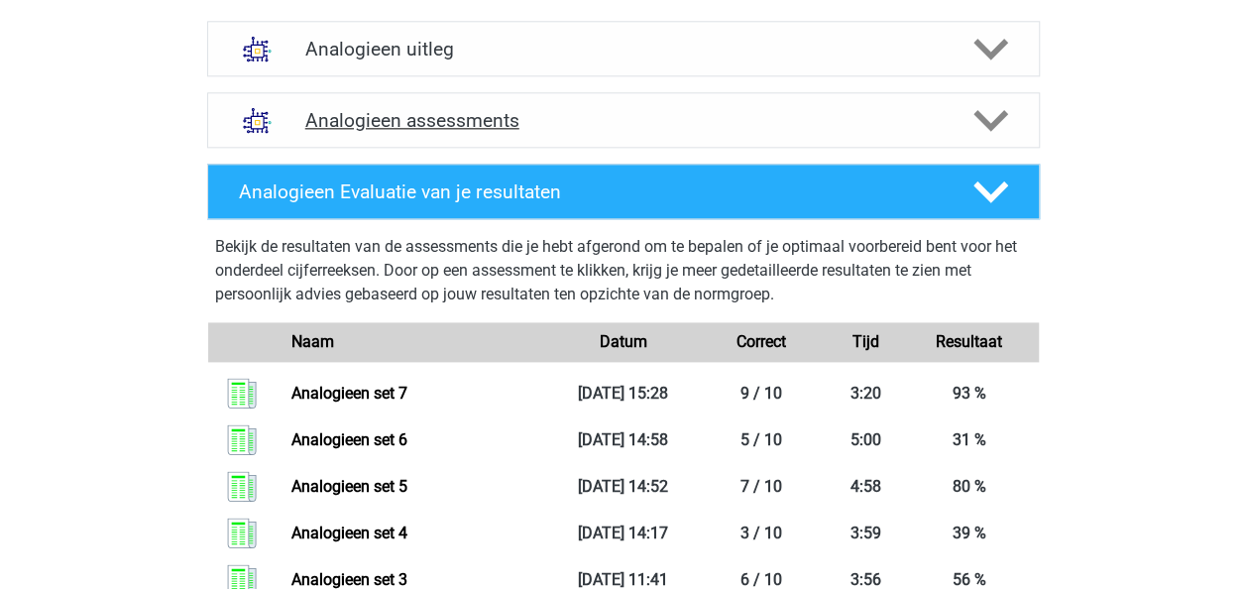
click at [748, 123] on h4 "Analogieen assessments" at bounding box center [623, 120] width 636 height 23
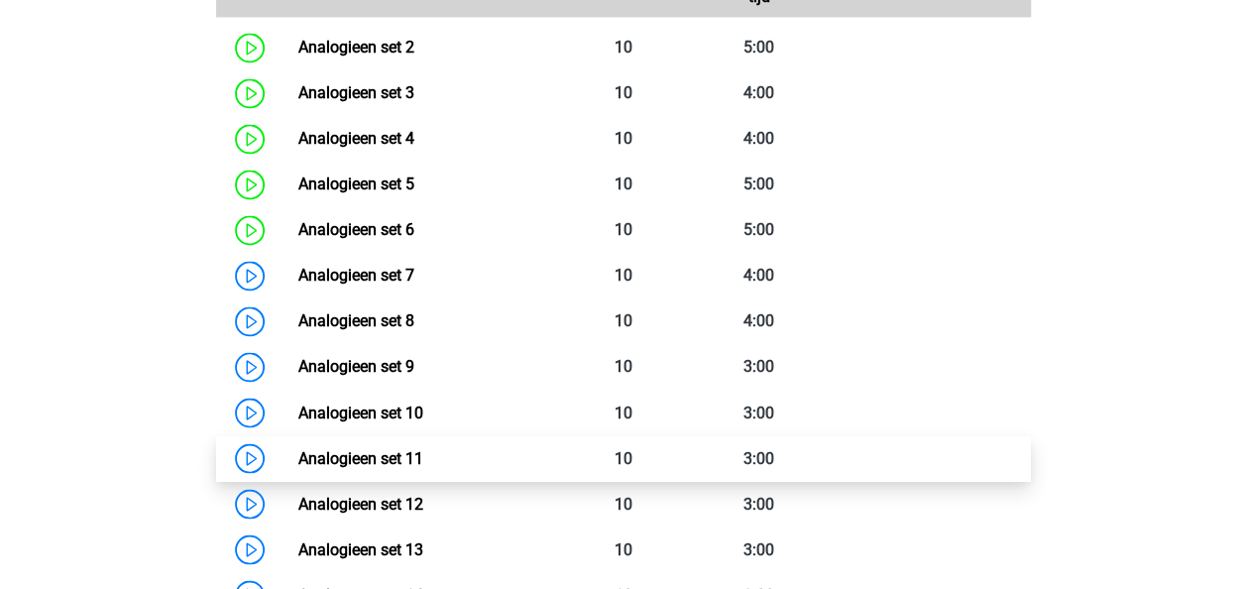
scroll to position [1586, 0]
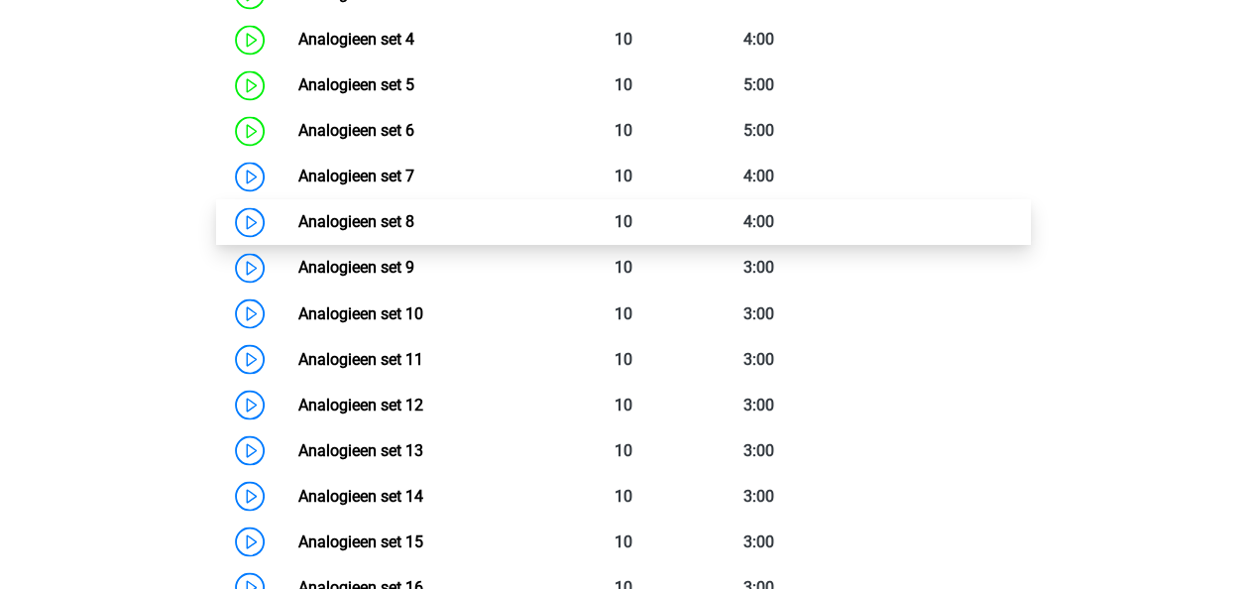
click at [387, 222] on link "Analogieen set 8" at bounding box center [356, 221] width 116 height 19
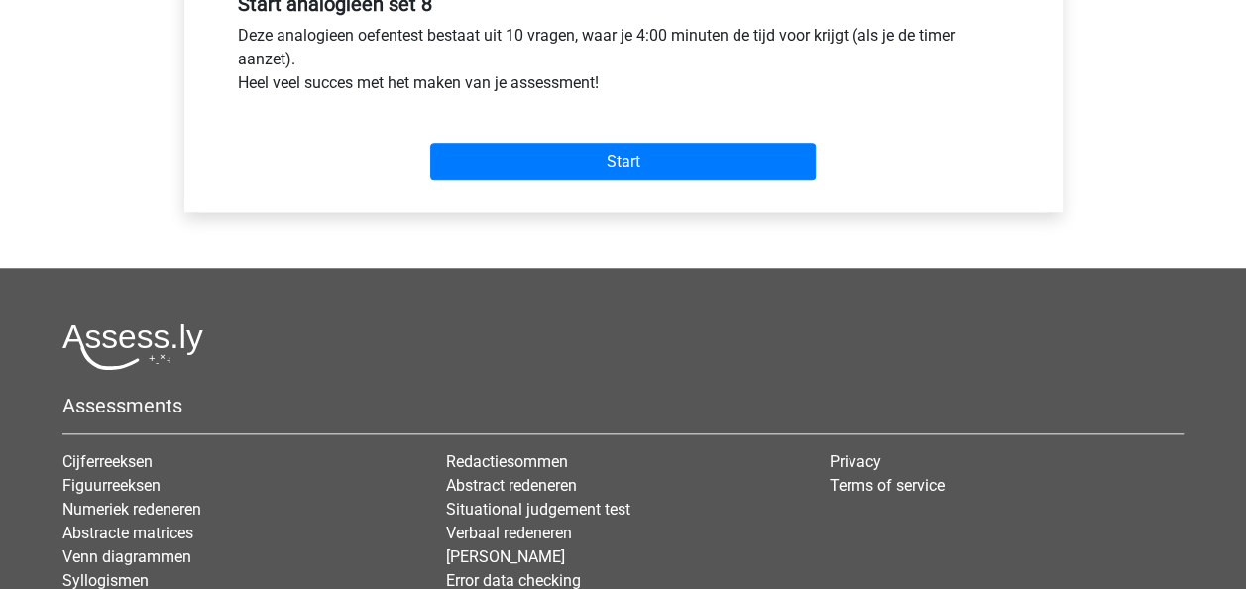
scroll to position [793, 0]
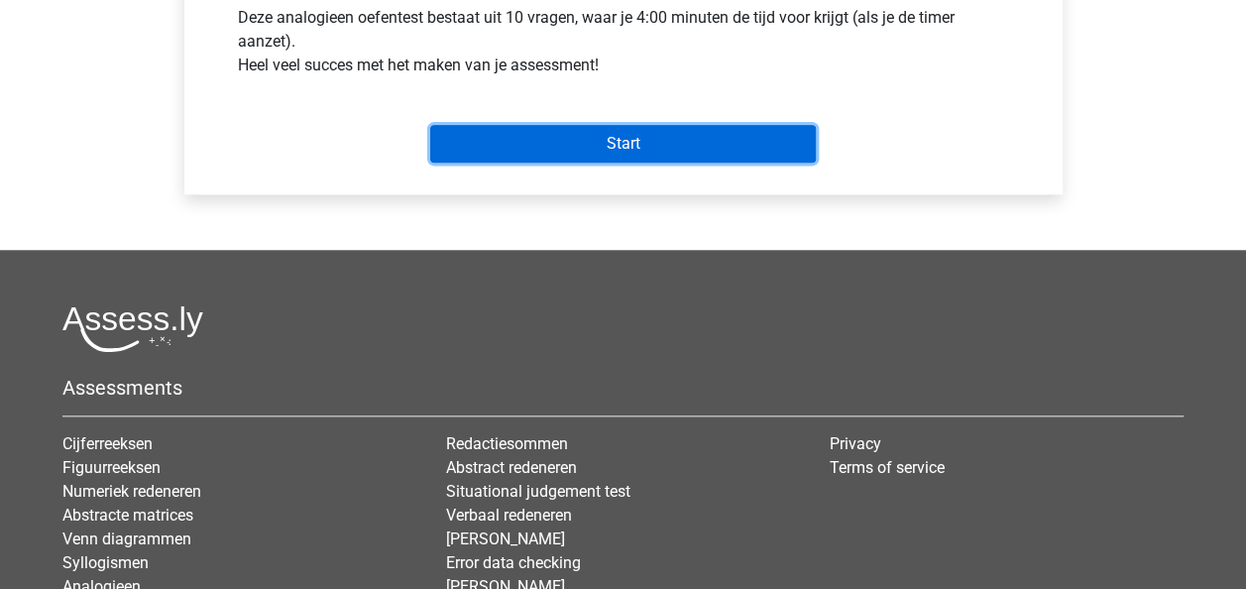
click at [623, 143] on input "Start" at bounding box center [623, 144] width 386 height 38
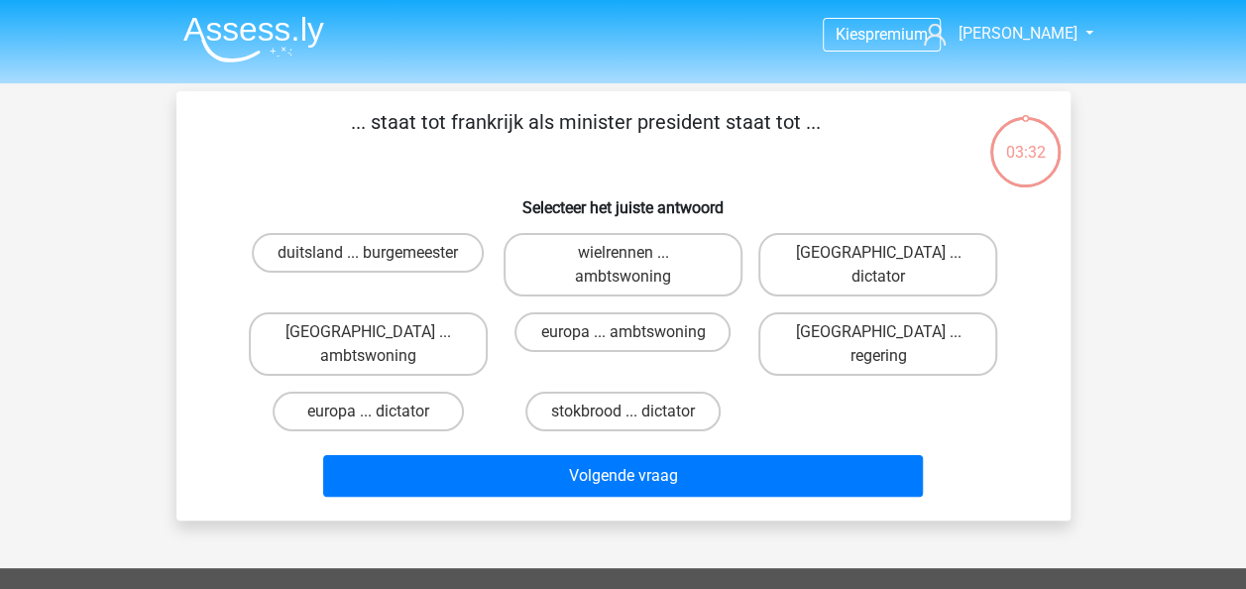
click at [880, 334] on input "[GEOGRAPHIC_DATA] ... regering" at bounding box center [884, 338] width 13 height 13
radio input "true"
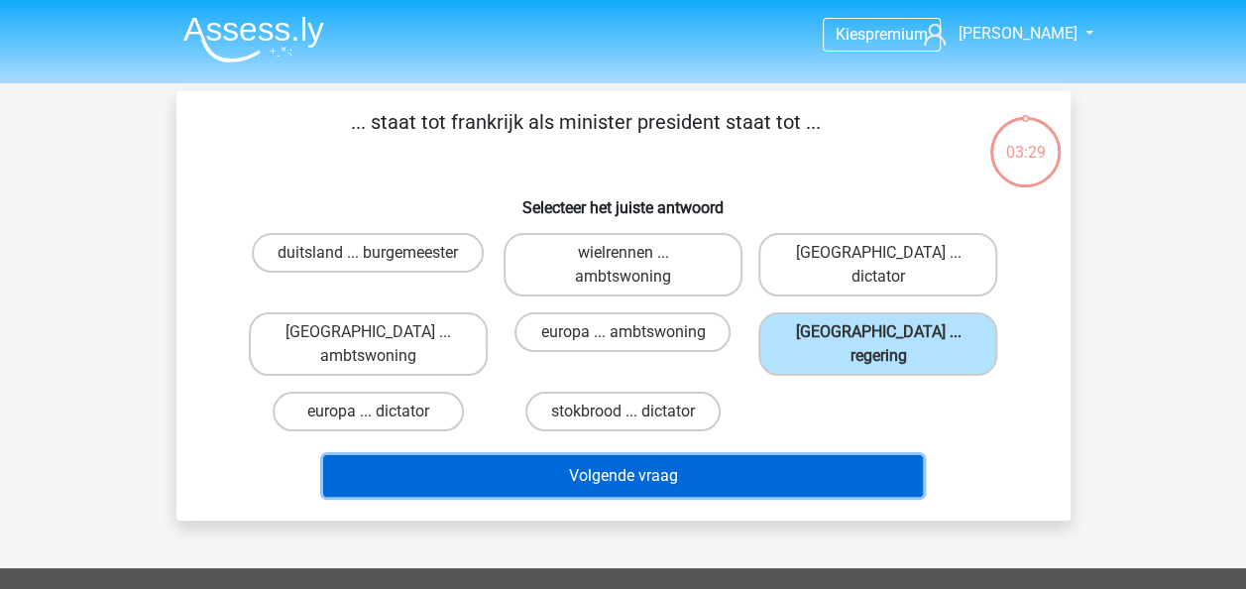
click at [635, 458] on button "Volgende vraag" at bounding box center [623, 476] width 600 height 42
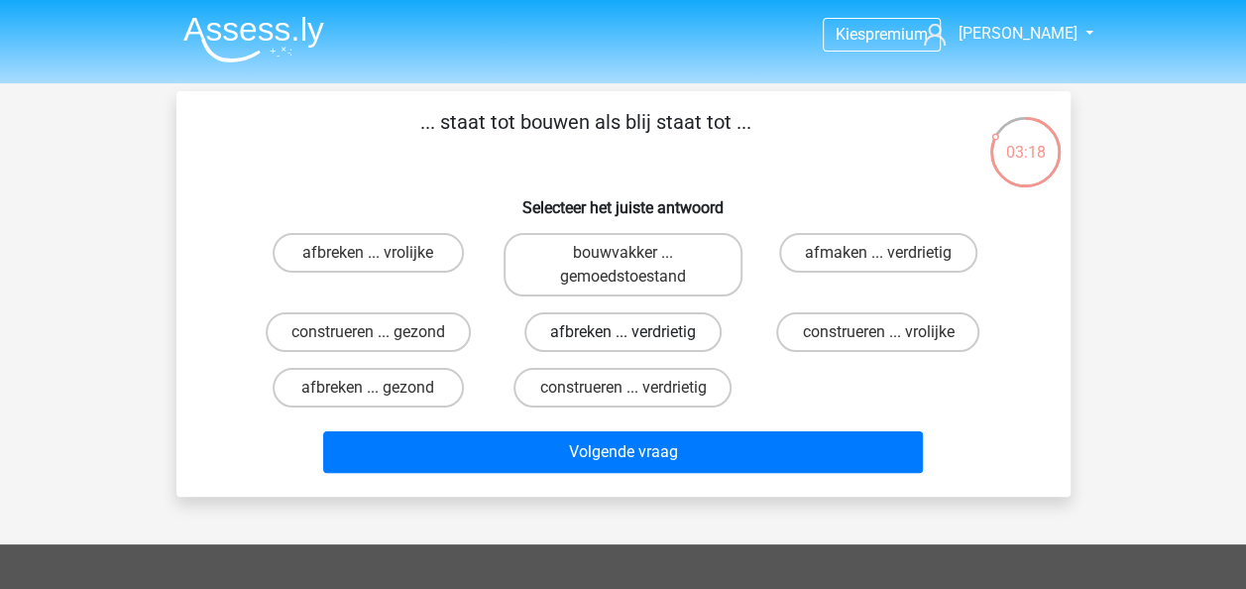
click at [619, 329] on label "afbreken ... verdrietig" at bounding box center [622, 332] width 197 height 40
click at [623, 332] on input "afbreken ... verdrietig" at bounding box center [629, 338] width 13 height 13
radio input "true"
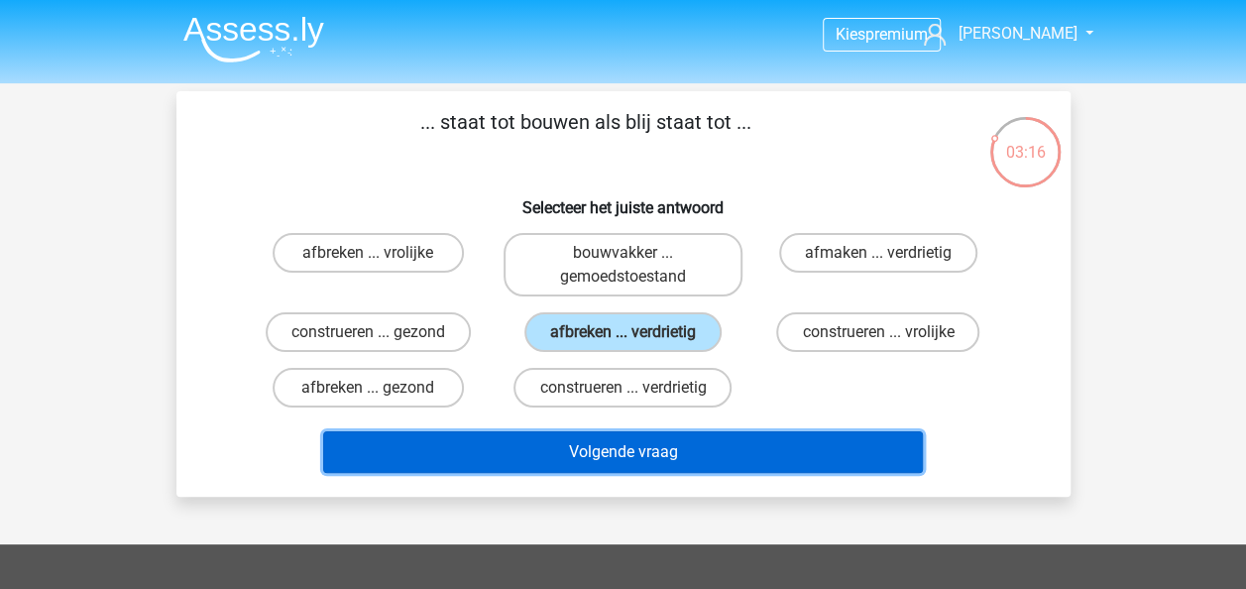
click at [712, 451] on button "Volgende vraag" at bounding box center [623, 452] width 600 height 42
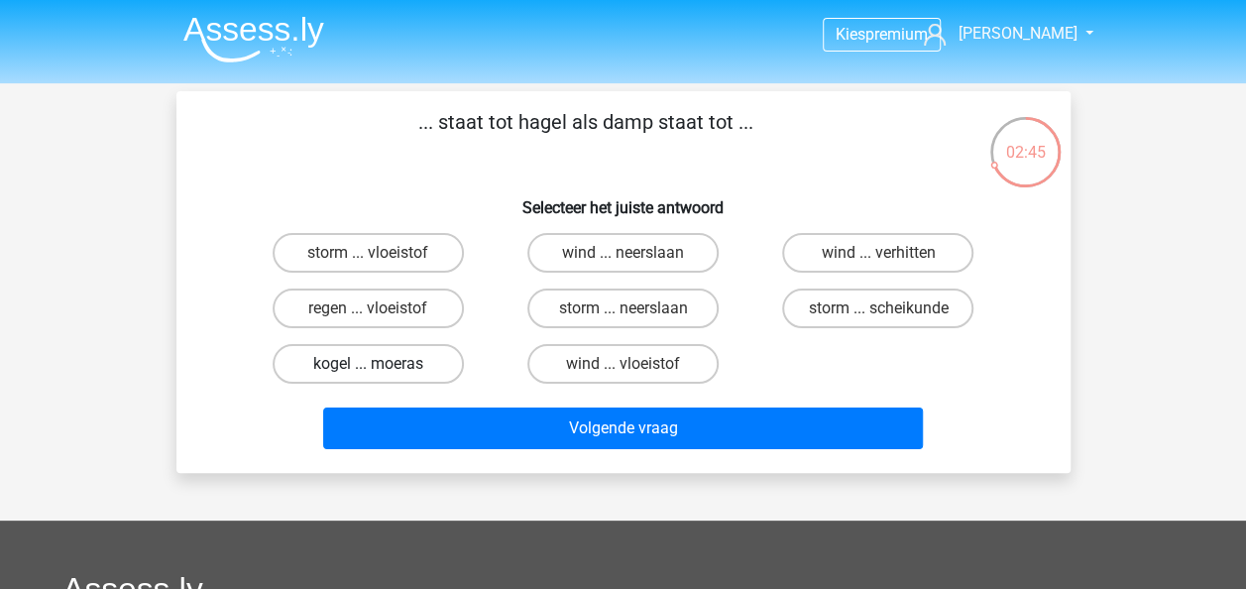
click at [355, 361] on label "kogel ... moeras" at bounding box center [368, 364] width 191 height 40
click at [368, 364] on input "kogel ... moeras" at bounding box center [374, 370] width 13 height 13
radio input "true"
click at [410, 299] on label "regen ... vloeistof" at bounding box center [368, 308] width 191 height 40
click at [381, 308] on input "regen ... vloeistof" at bounding box center [374, 314] width 13 height 13
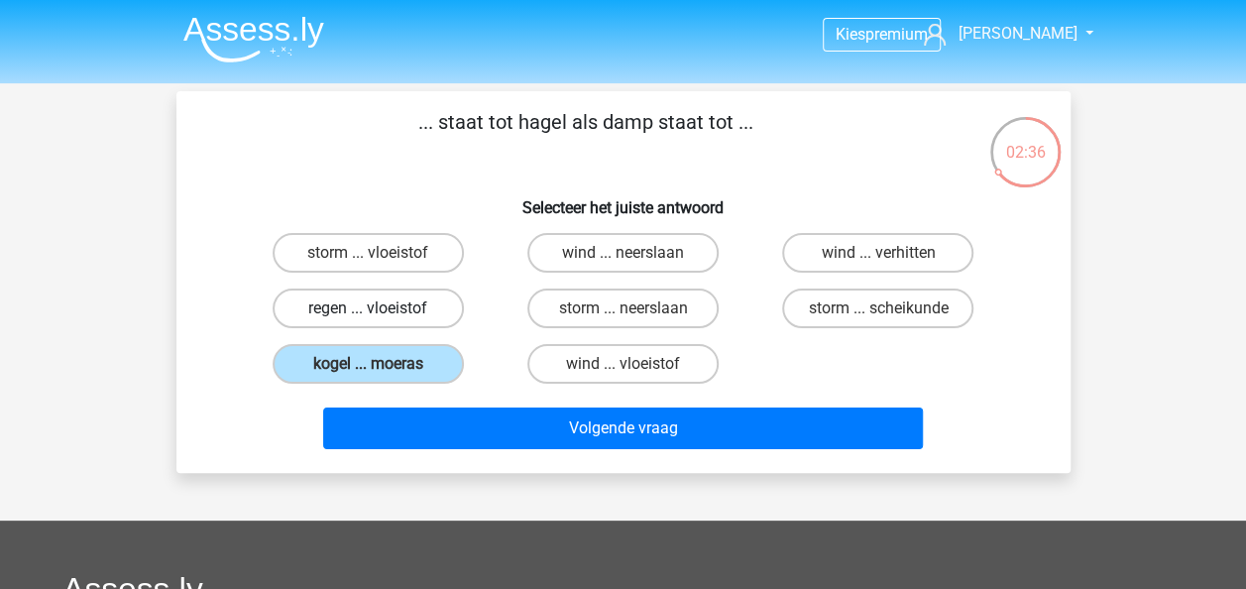
radio input "true"
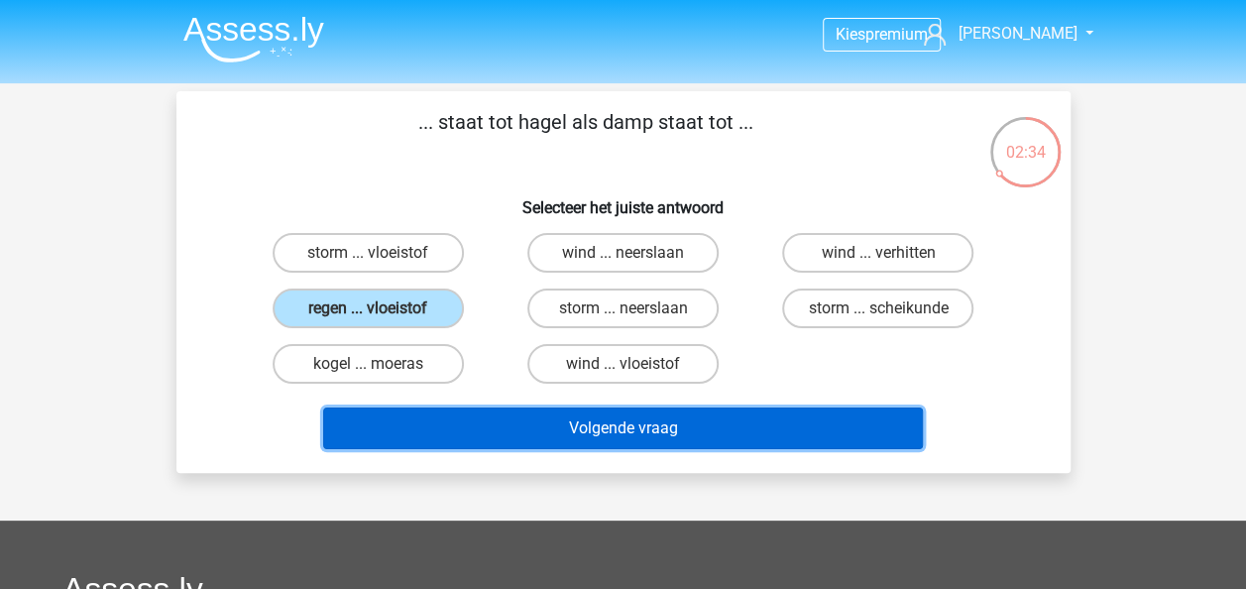
click at [556, 426] on button "Volgende vraag" at bounding box center [623, 428] width 600 height 42
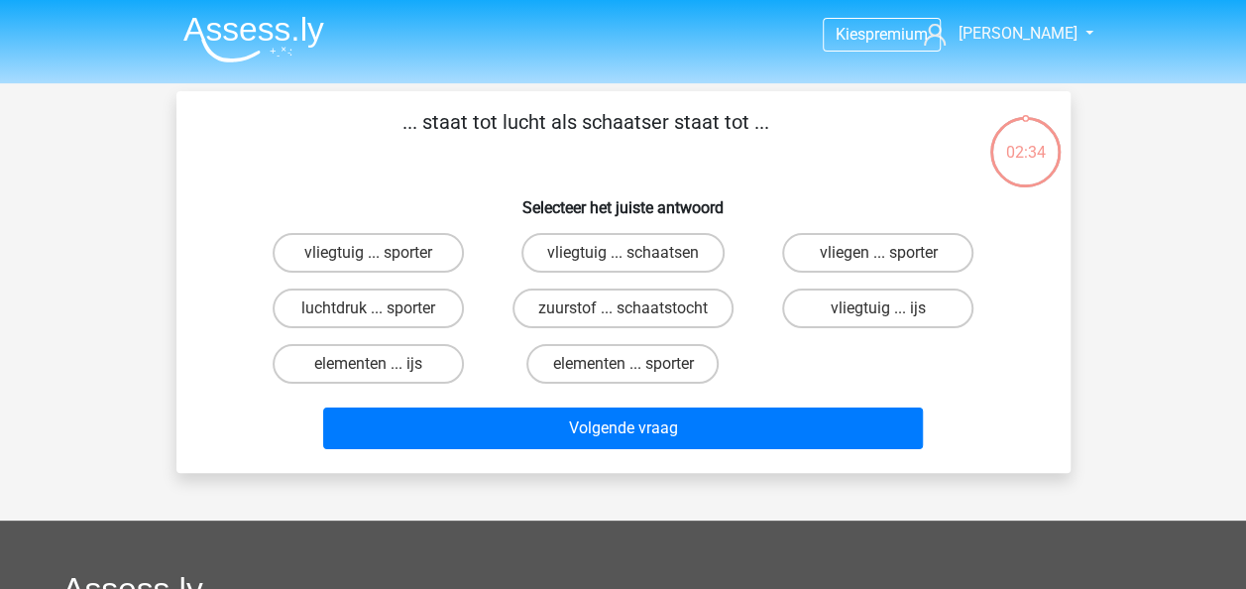
scroll to position [91, 0]
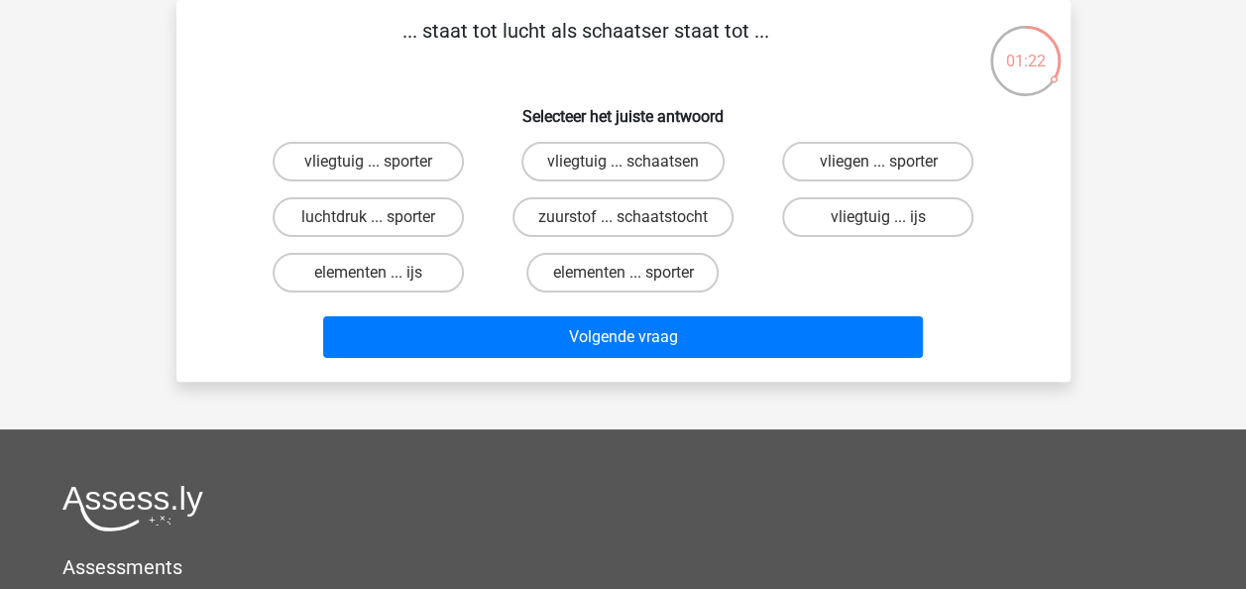
click at [880, 218] on input "vliegtuig ... ijs" at bounding box center [884, 223] width 13 height 13
radio input "true"
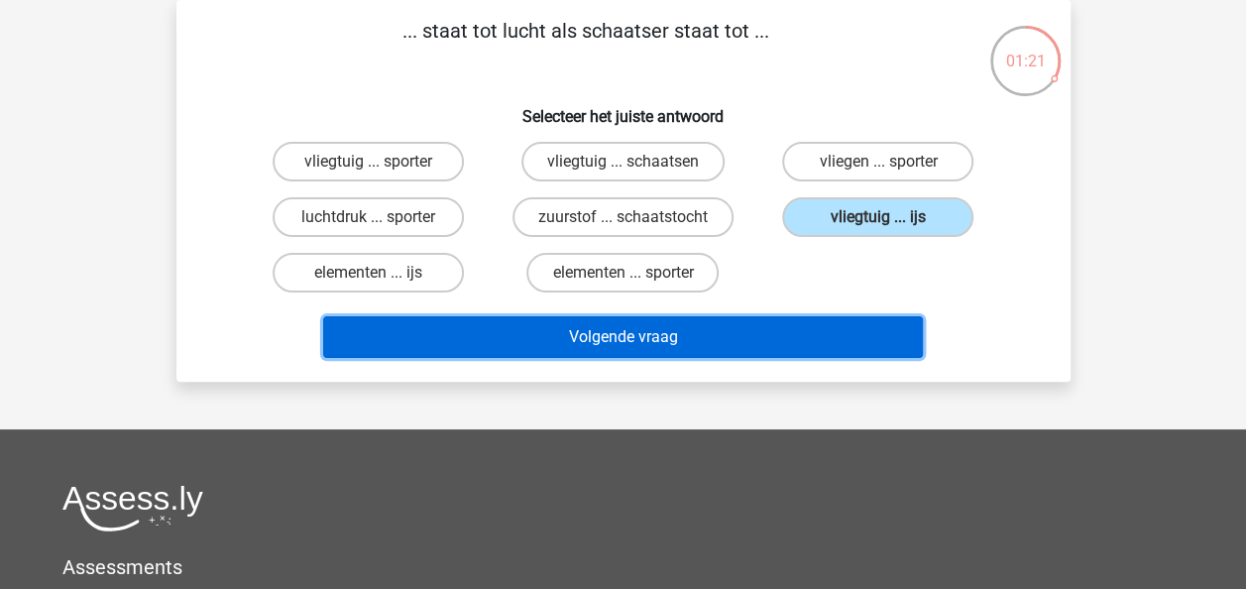
click at [798, 325] on button "Volgende vraag" at bounding box center [623, 337] width 600 height 42
